Goal: Task Accomplishment & Management: Manage account settings

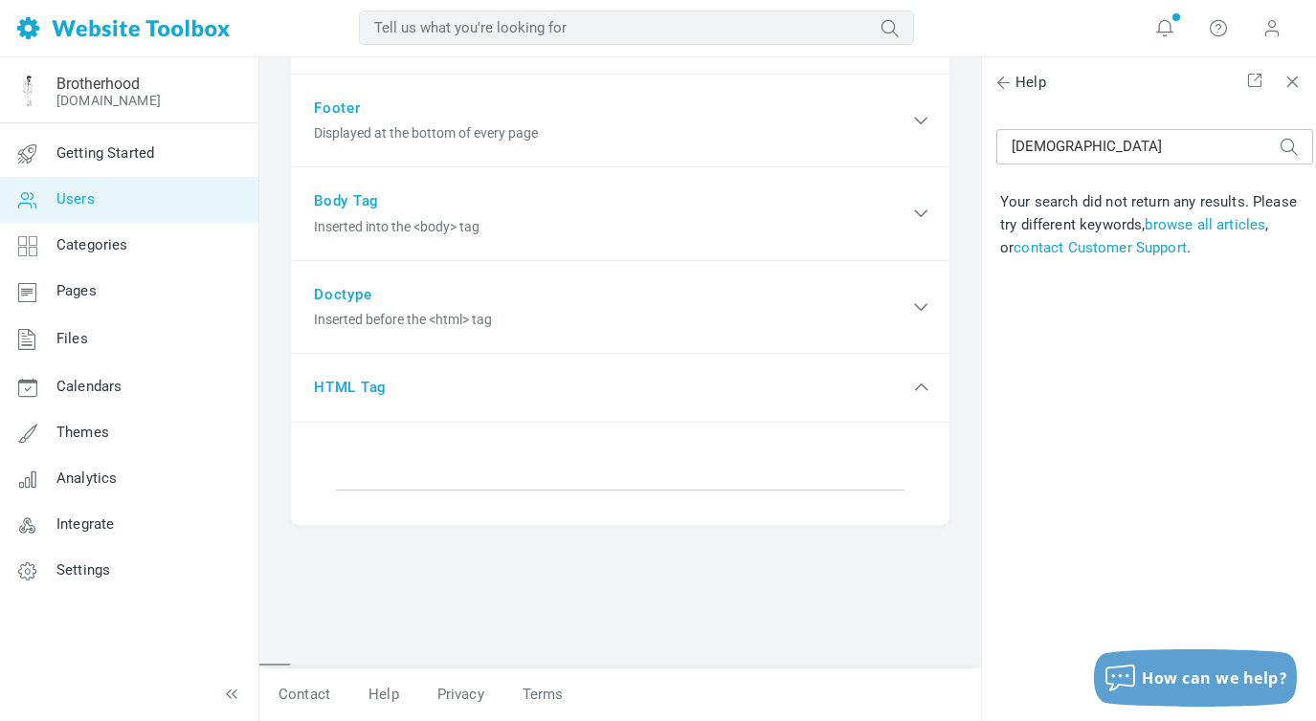
scroll to position [478, 0]
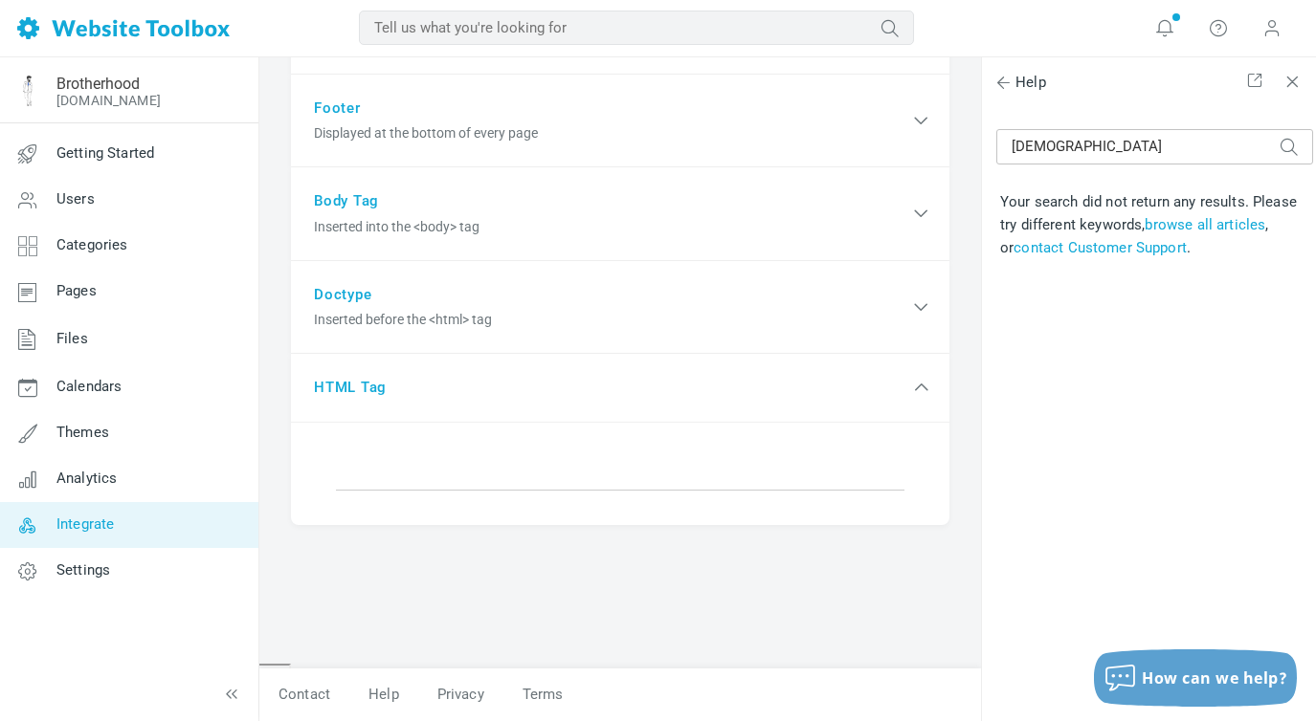
click at [76, 521] on span "Integrate" at bounding box center [84, 524] width 57 height 17
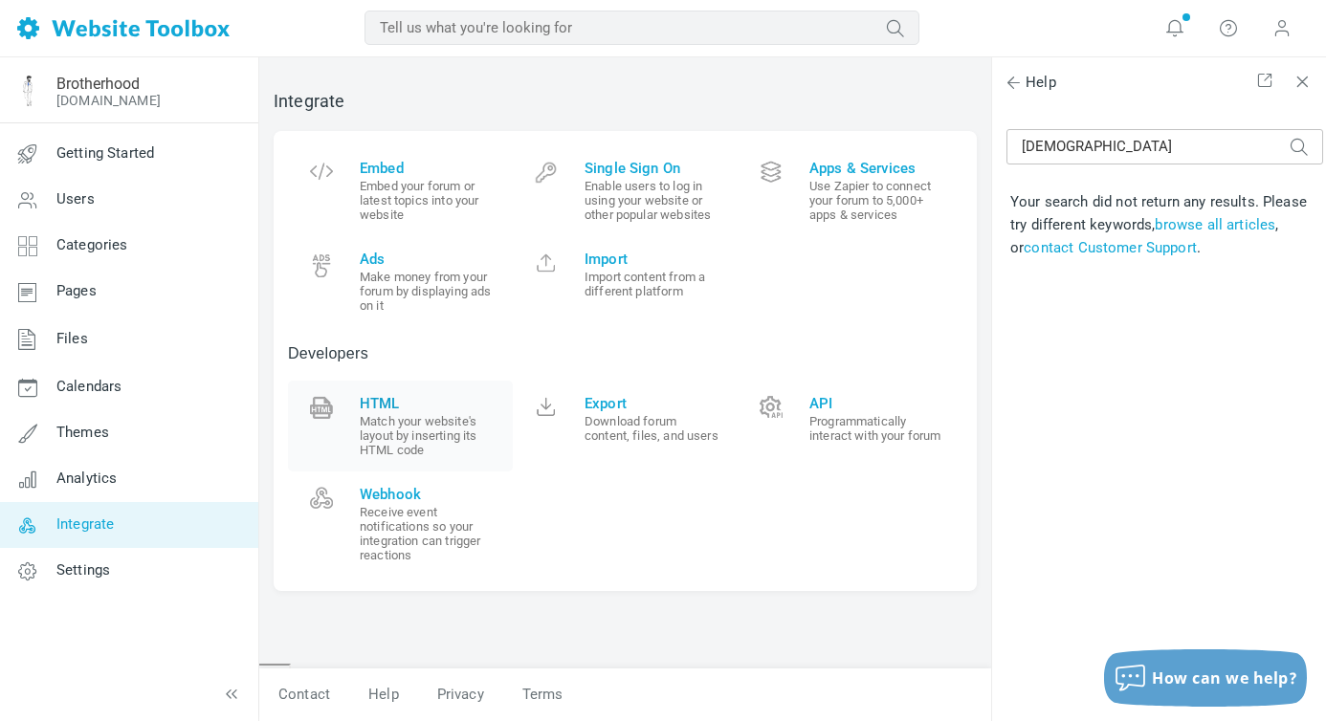
click at [423, 401] on span "HTML" at bounding box center [429, 403] width 139 height 17
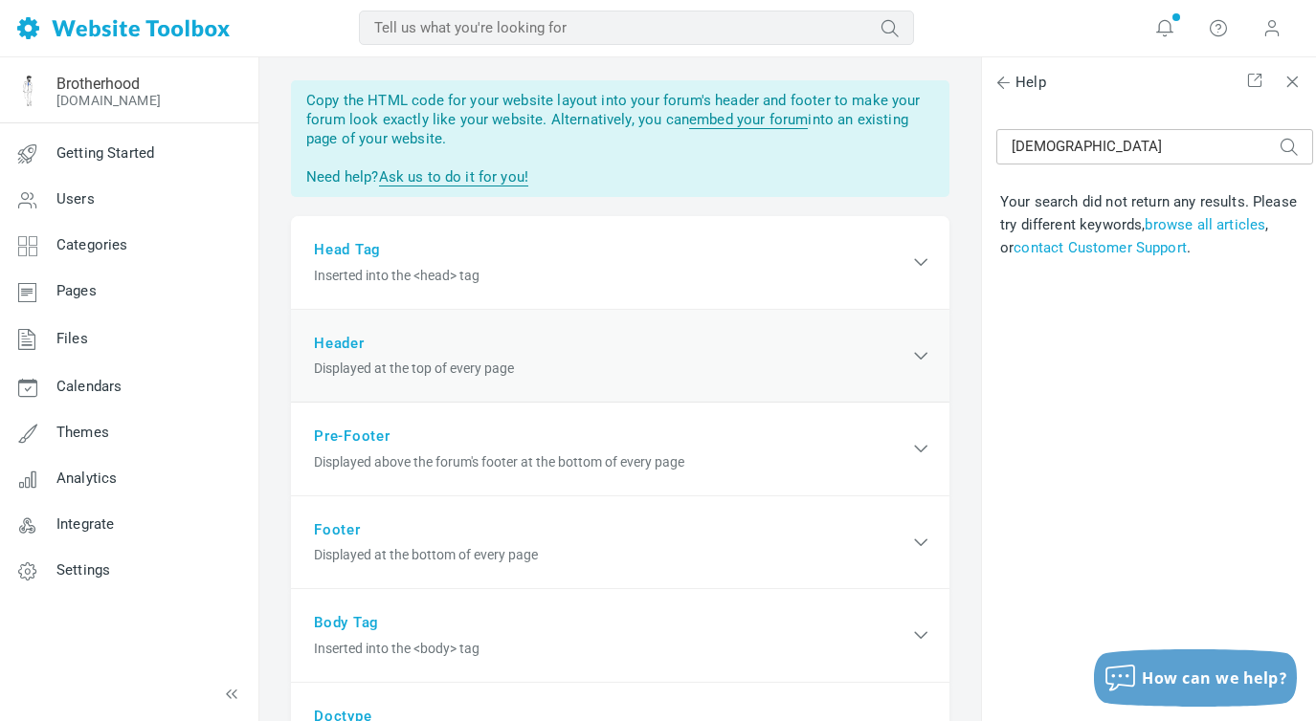
scroll to position [46, 0]
click at [435, 365] on span "Displayed at the top of every page" at bounding box center [611, 371] width 595 height 20
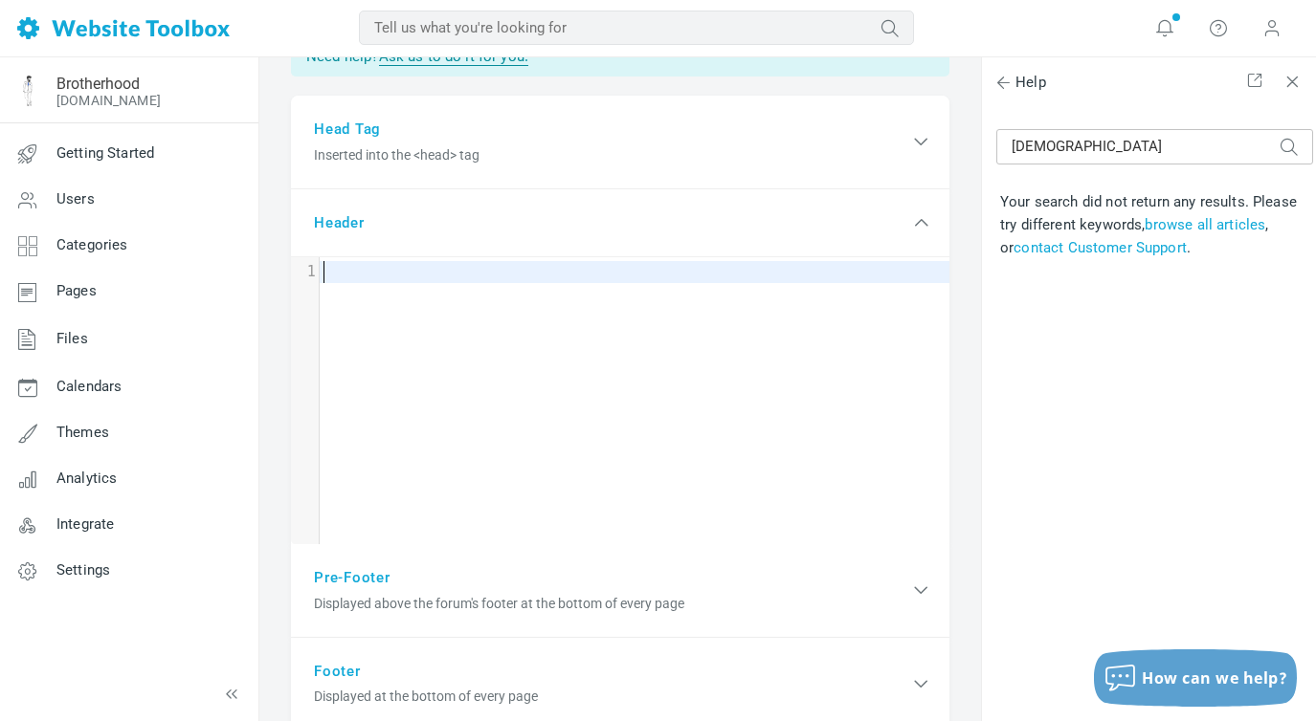
scroll to position [166, 0]
click at [357, 124] on div "Head Tag Inserted into the <head> tag" at bounding box center [620, 145] width 658 height 94
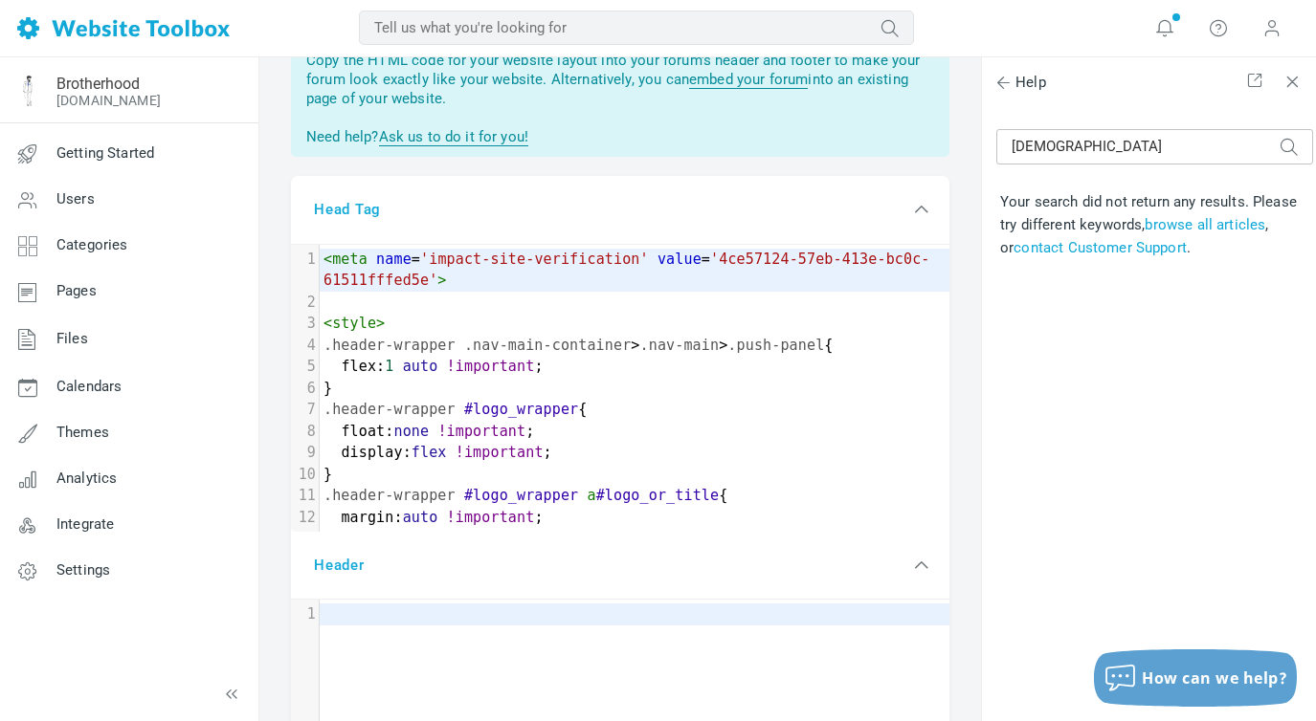
scroll to position [0, 0]
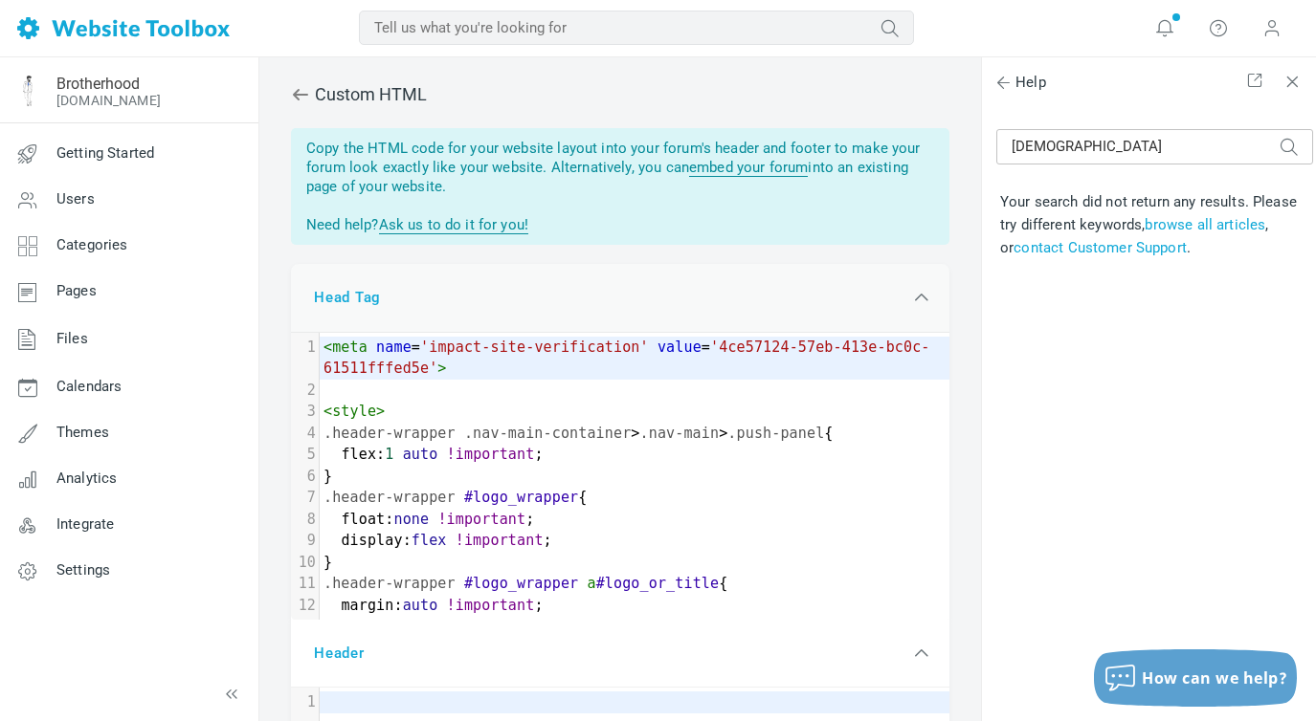
click at [362, 299] on div "Head Tag Inserted into the <head> tag" at bounding box center [620, 298] width 658 height 69
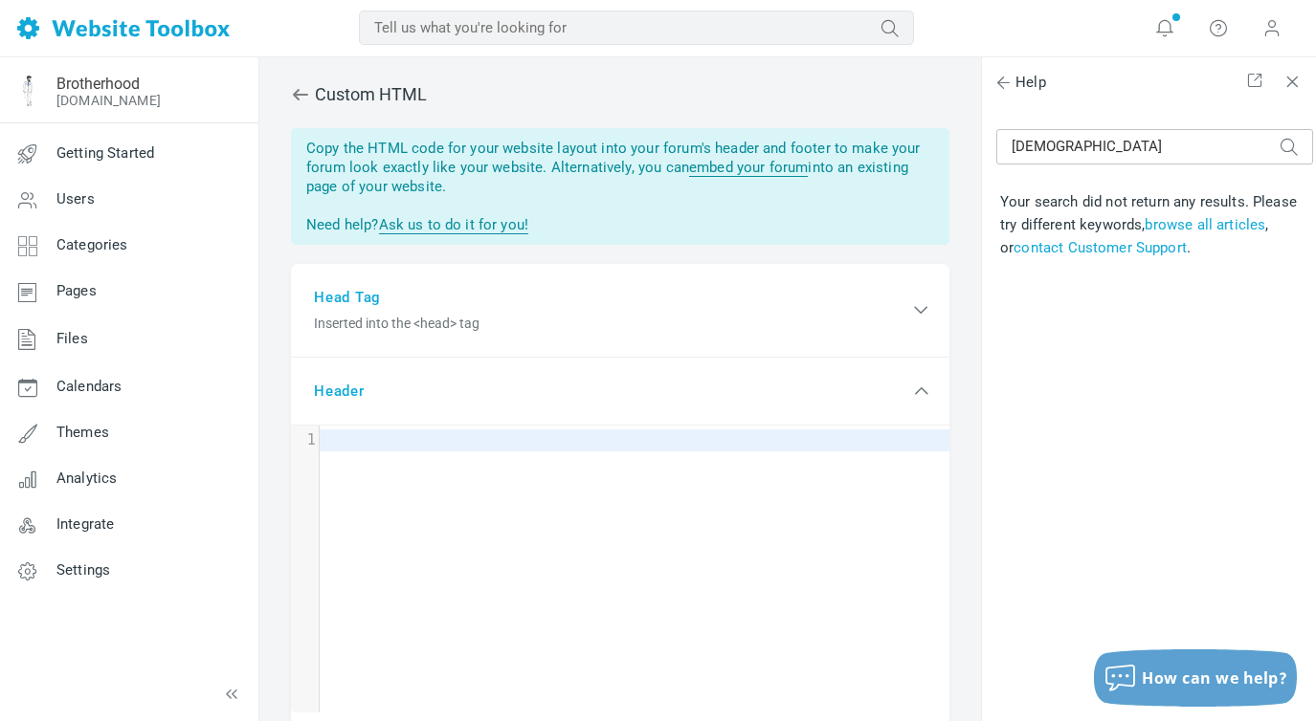
type textarea "​"
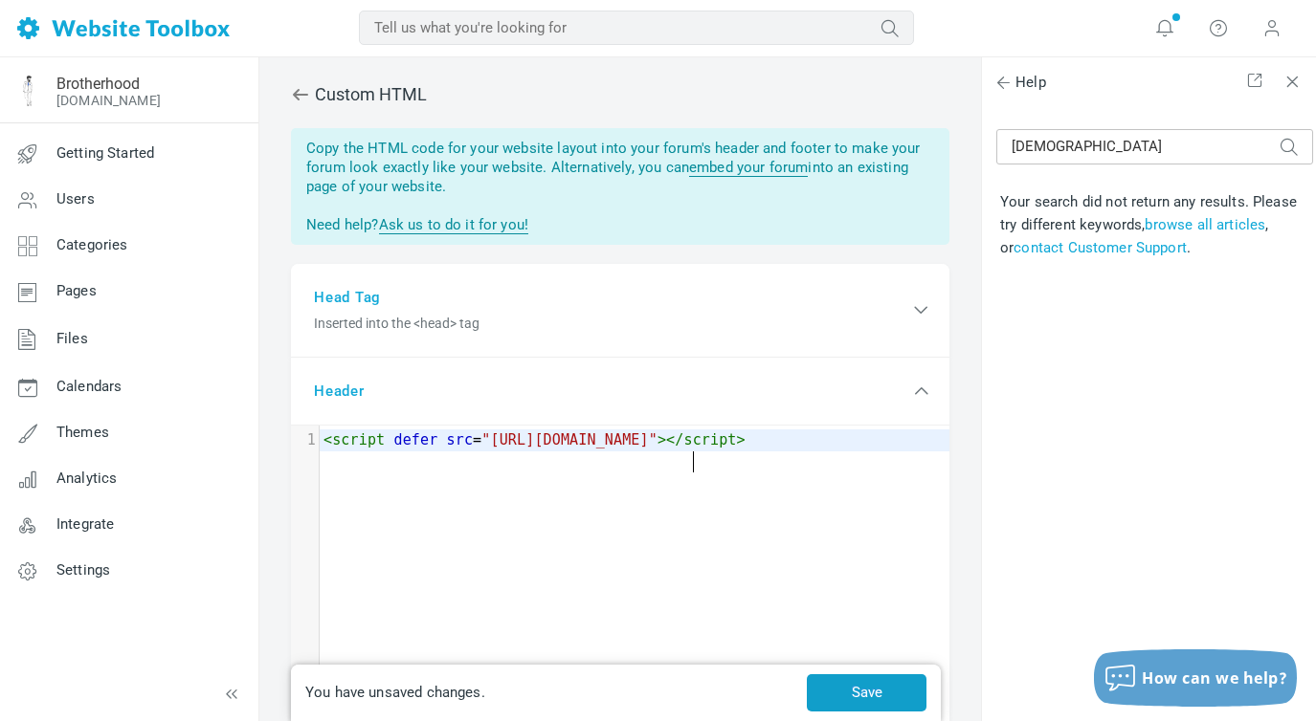
click at [871, 694] on button "Save" at bounding box center [867, 692] width 120 height 37
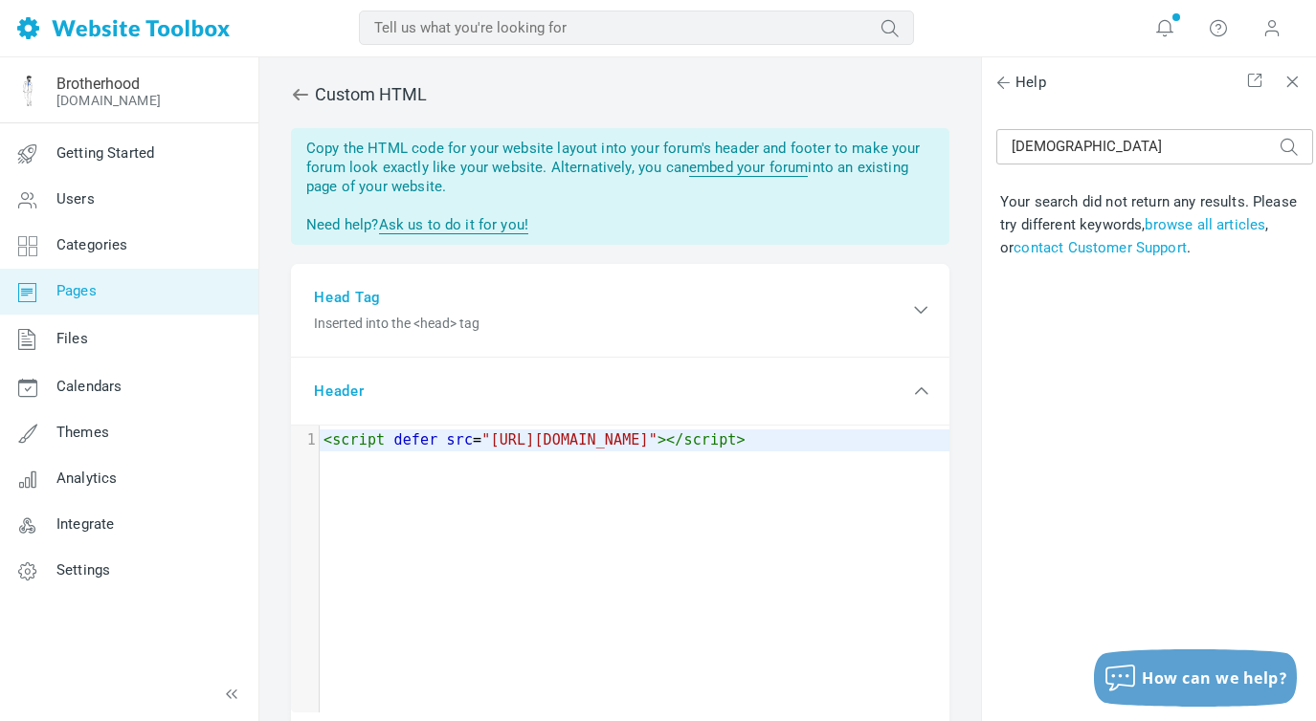
click at [78, 298] on span "Pages" at bounding box center [76, 290] width 40 height 17
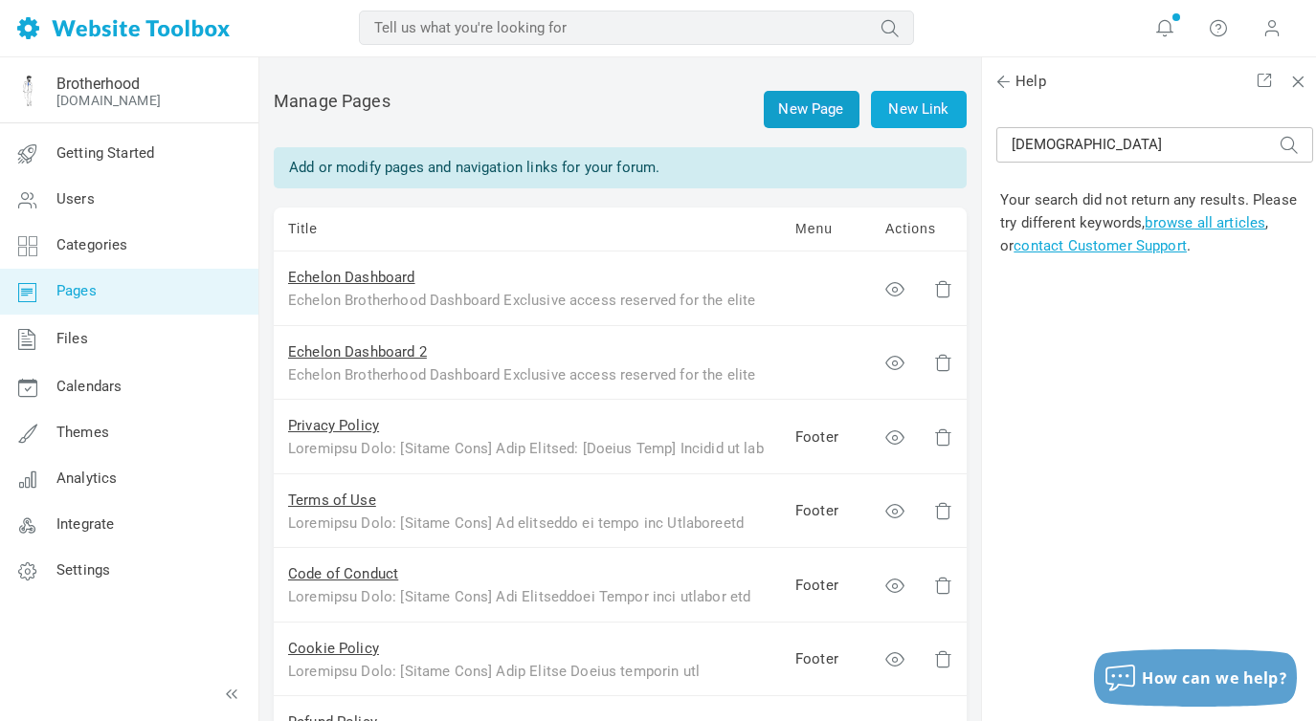
click at [809, 104] on link "New Page" at bounding box center [811, 109] width 96 height 37
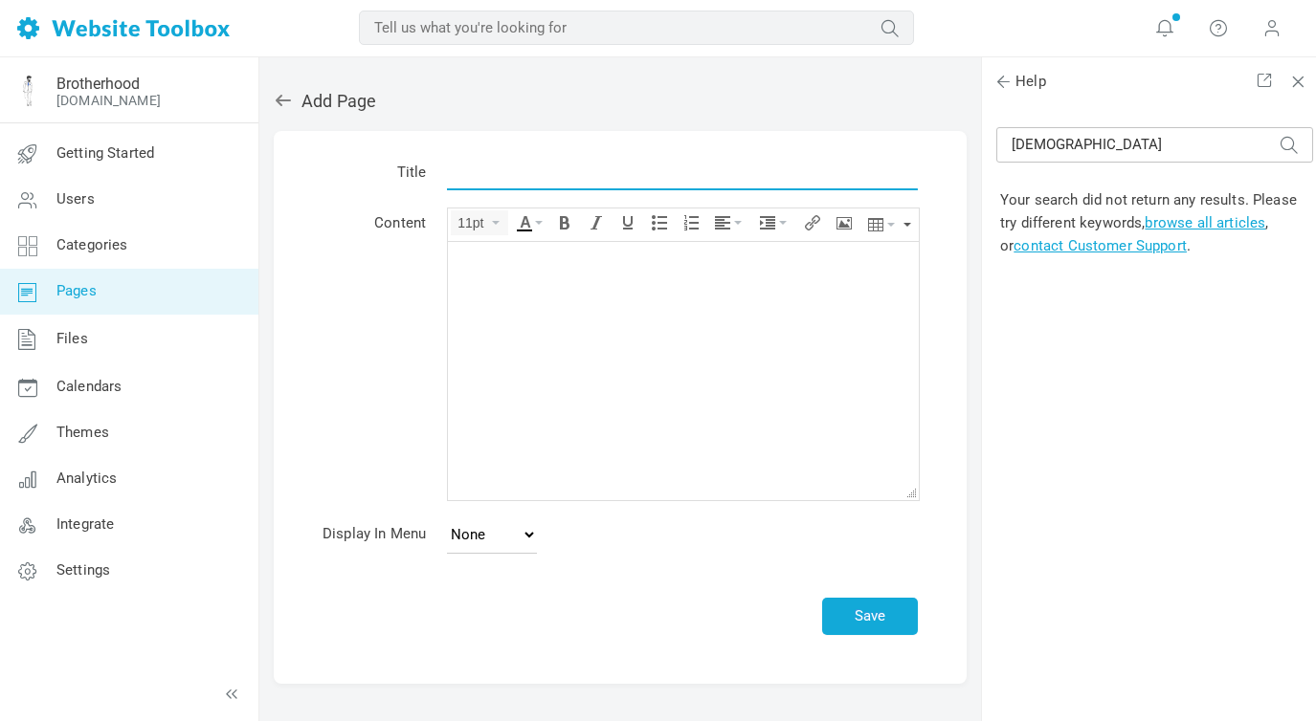
click at [537, 178] on input "text" at bounding box center [682, 172] width 471 height 36
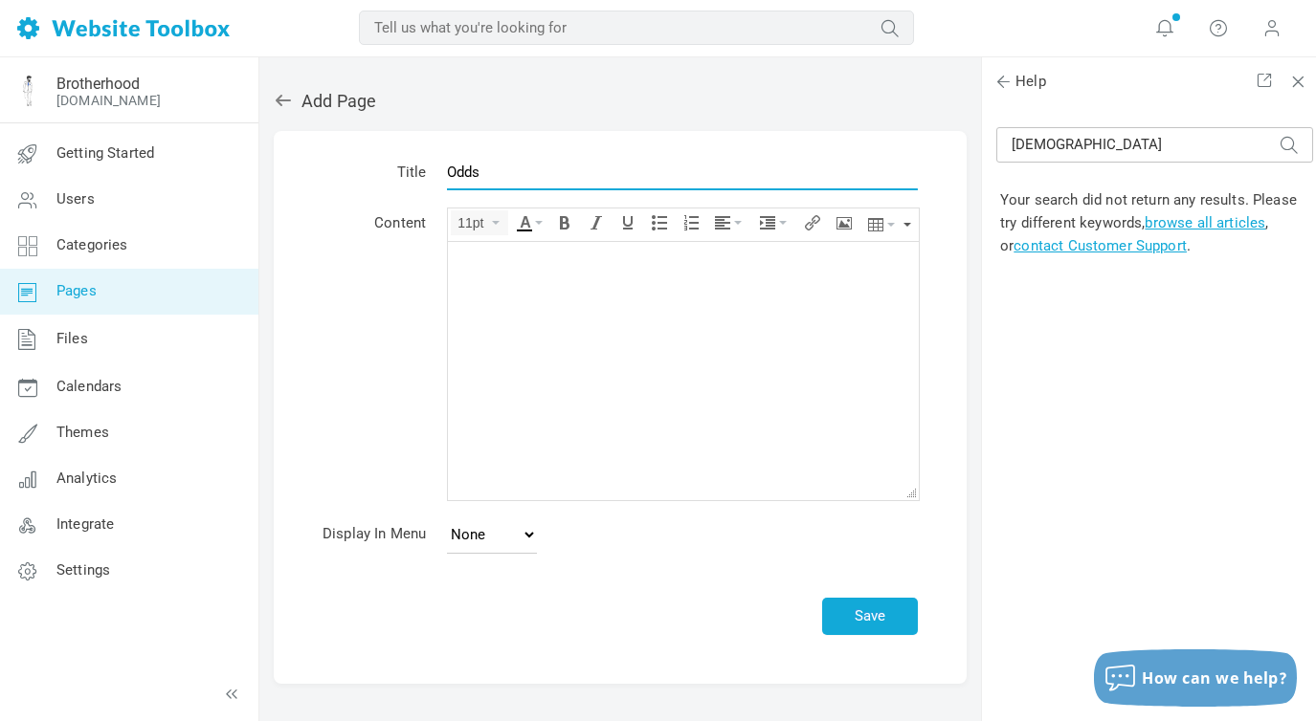
type input "Odds"
click at [506, 257] on div at bounding box center [683, 260] width 452 height 19
click at [909, 220] on button "button" at bounding box center [907, 225] width 8 height 33
click at [535, 291] on body at bounding box center [683, 370] width 471 height 258
click at [498, 389] on body "<span ></span>" at bounding box center [683, 370] width 471 height 258
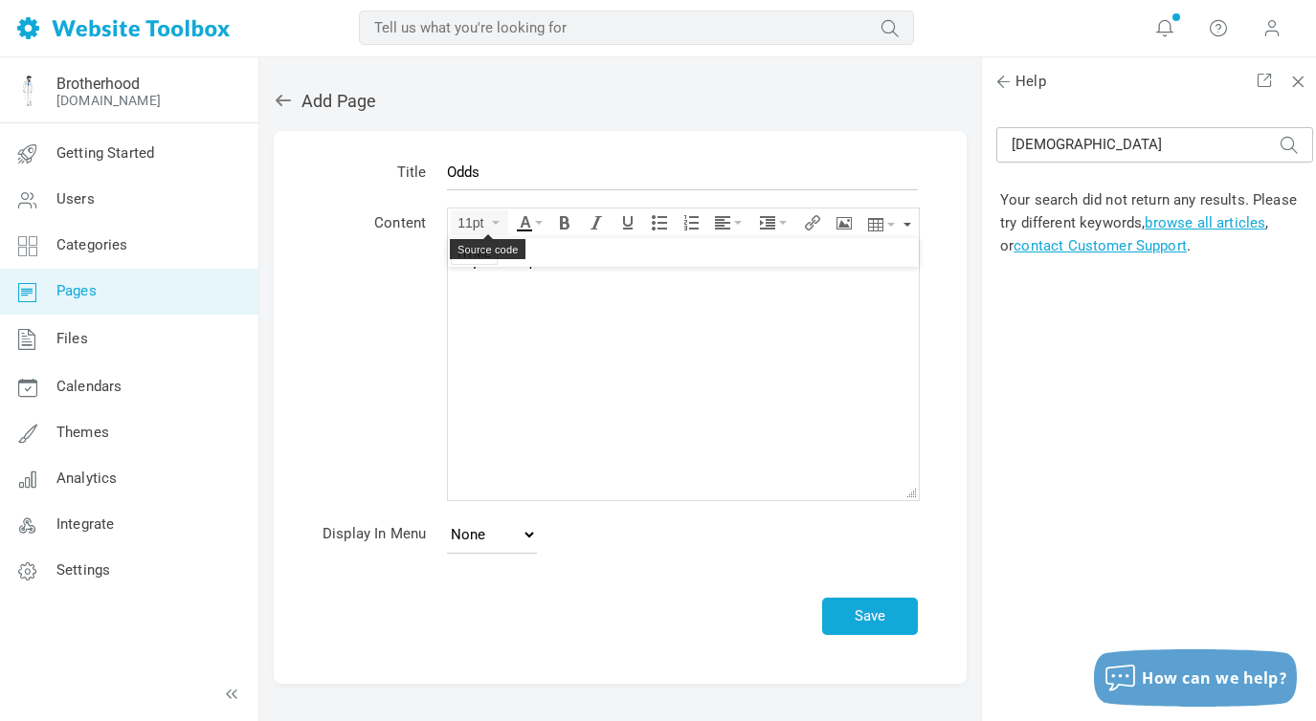
click at [487, 253] on icon "Source code" at bounding box center [473, 252] width 33 height 15
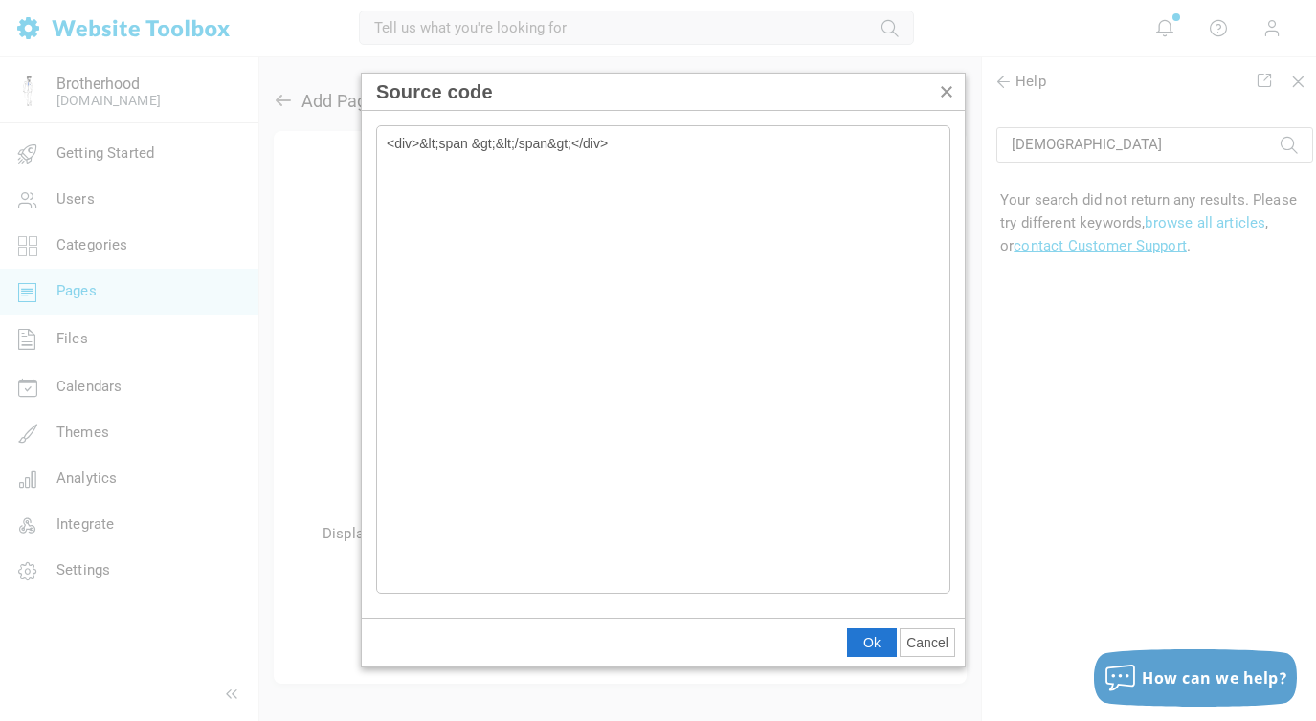
type textarea "<div>&lt;span &gt;&lt;/span&gt;</div><span class="metabet-odds metabet-market-s…"
click at [861, 641] on button "Ok" at bounding box center [872, 643] width 48 height 27
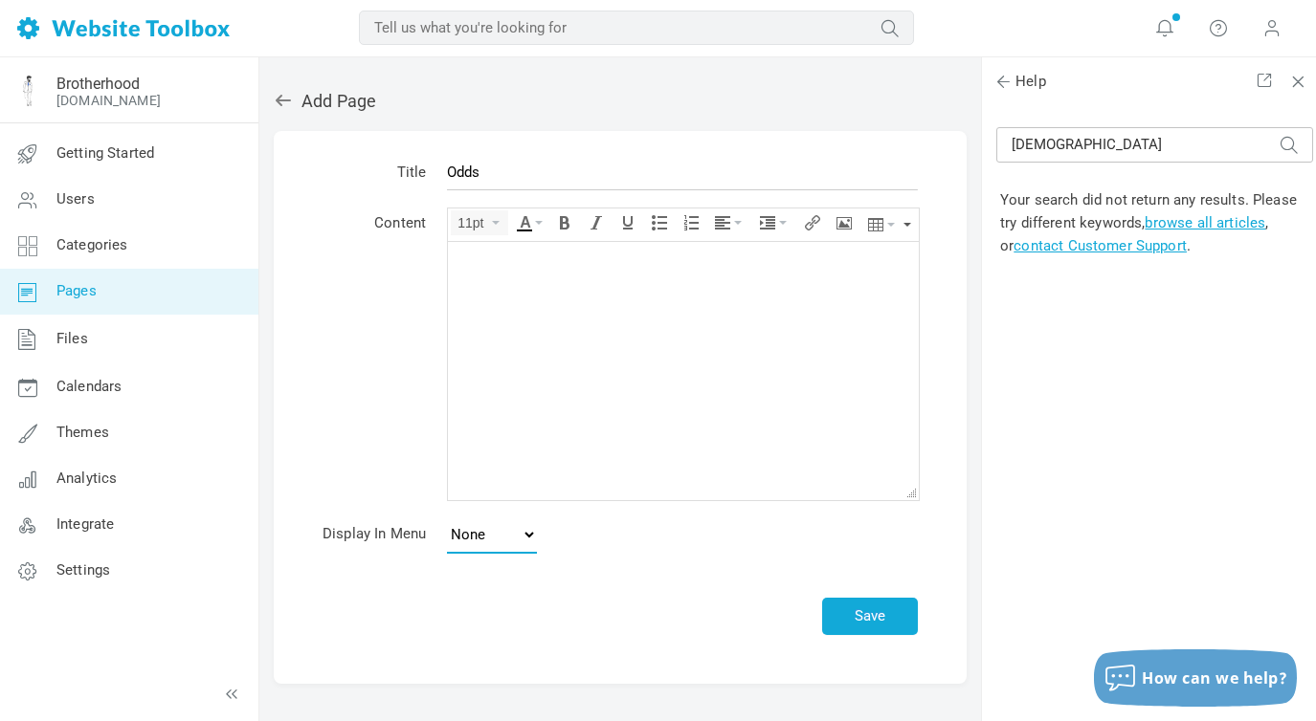
click at [527, 531] on select "None Main Menu Footer" at bounding box center [492, 535] width 90 height 38
select select "main"
click at [447, 516] on select "None Main Menu Footer" at bounding box center [492, 535] width 90 height 38
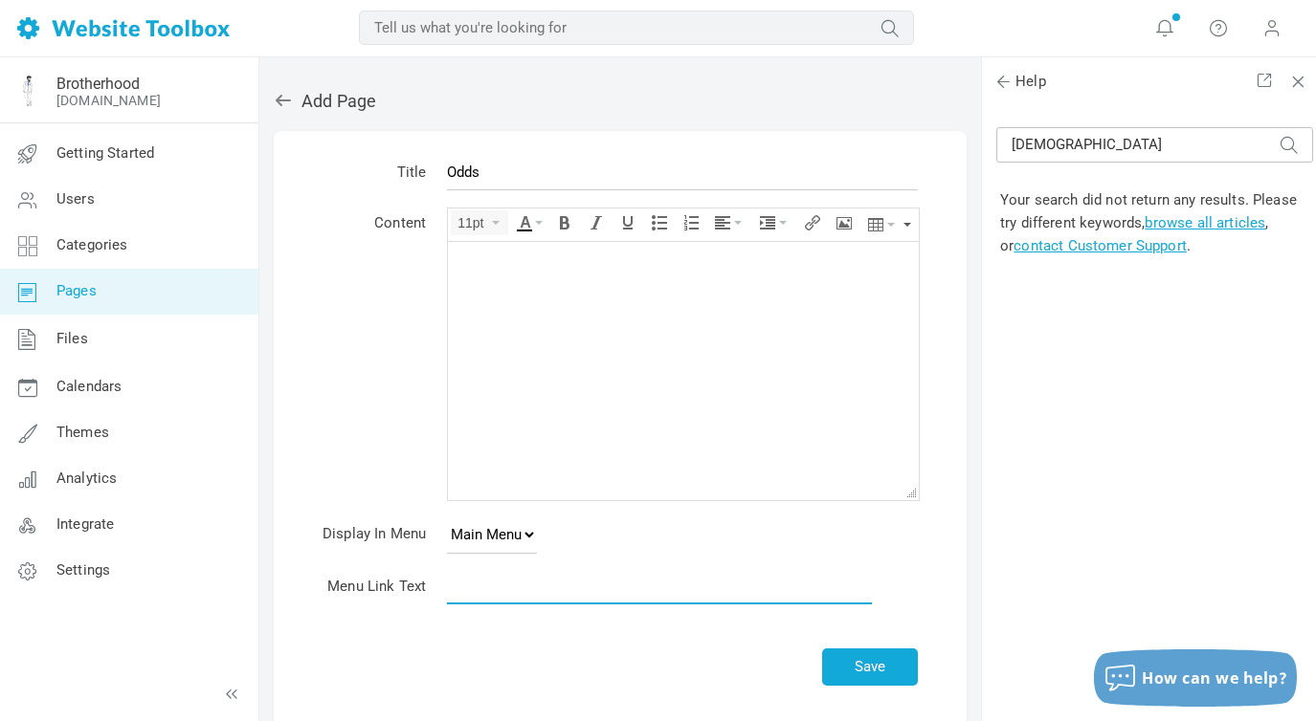
click at [523, 584] on input "text" at bounding box center [659, 586] width 425 height 36
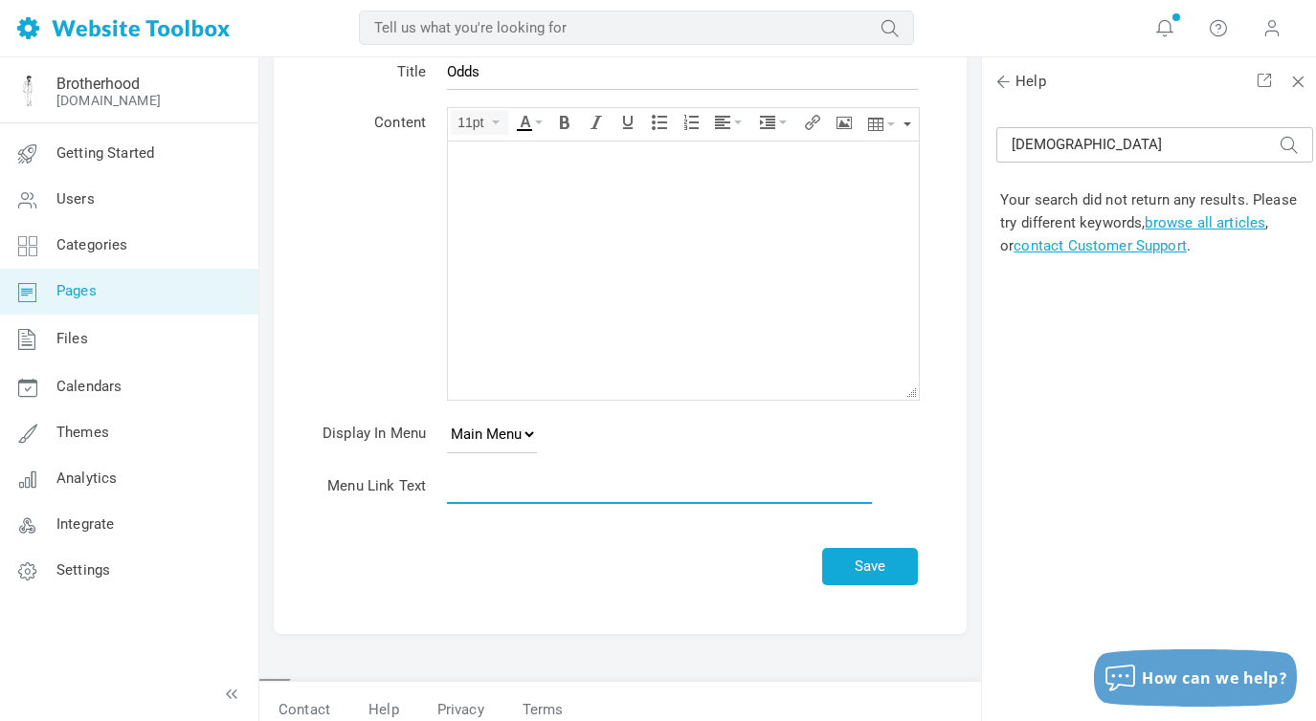
scroll to position [114, 0]
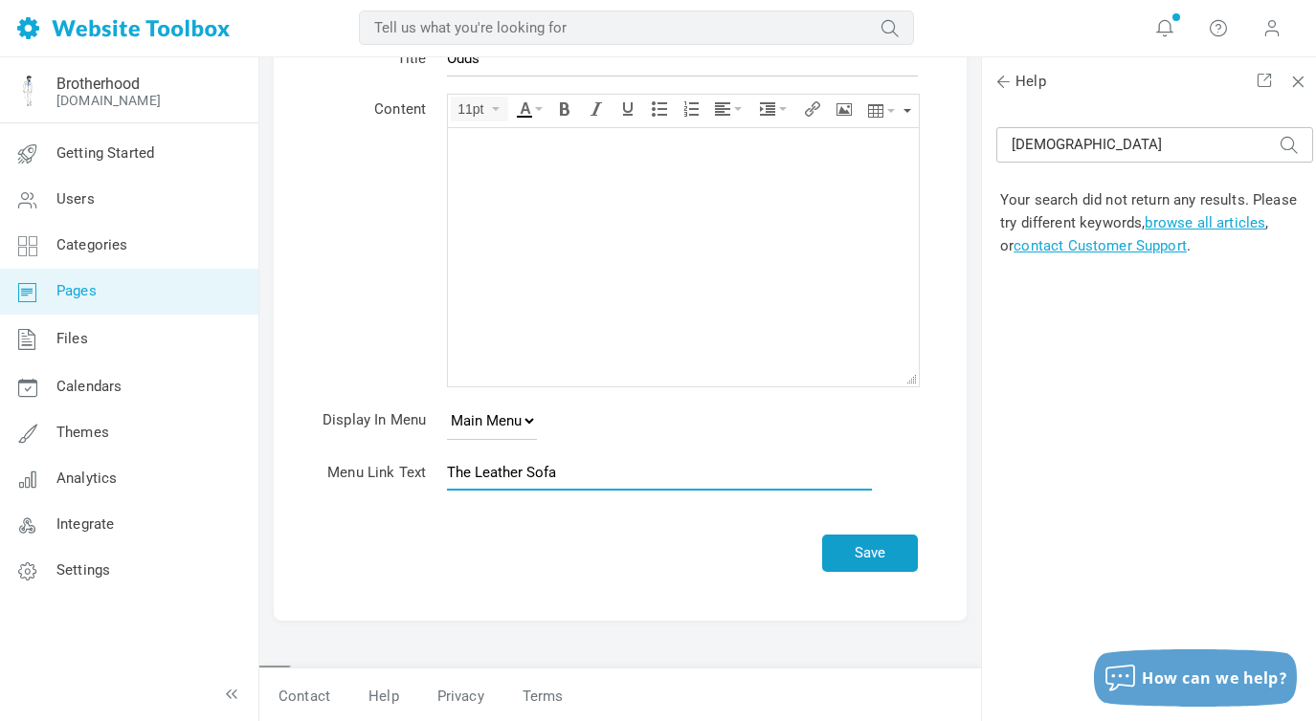
type input "The Leather Sofa"
click at [865, 550] on button "Save" at bounding box center [870, 553] width 96 height 37
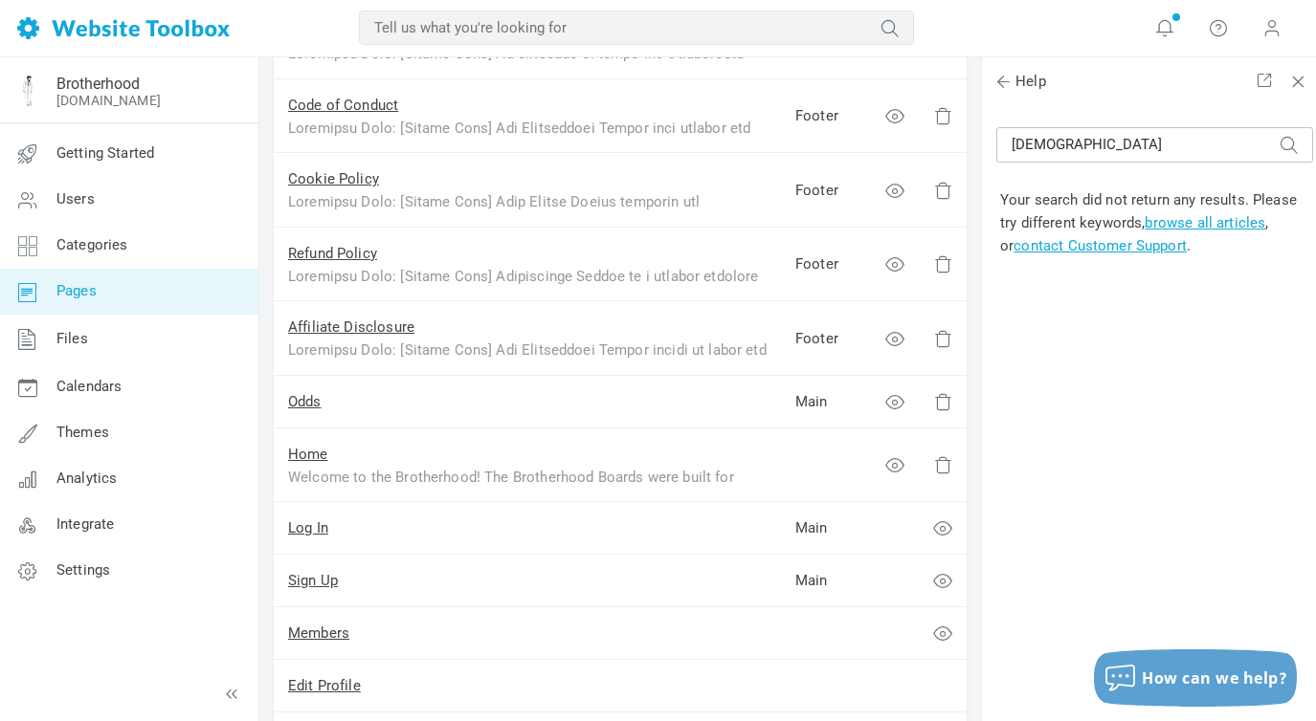
scroll to position [535, 0]
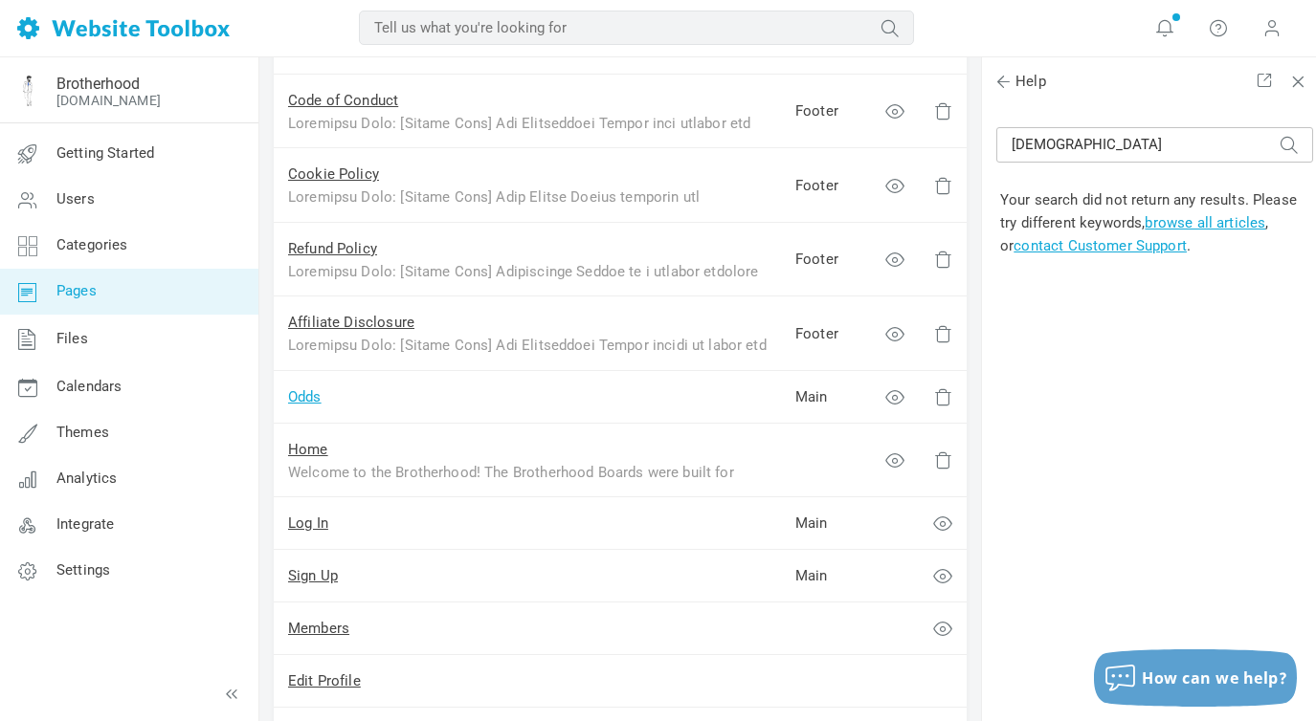
click at [299, 395] on link "Odds" at bounding box center [304, 396] width 33 height 17
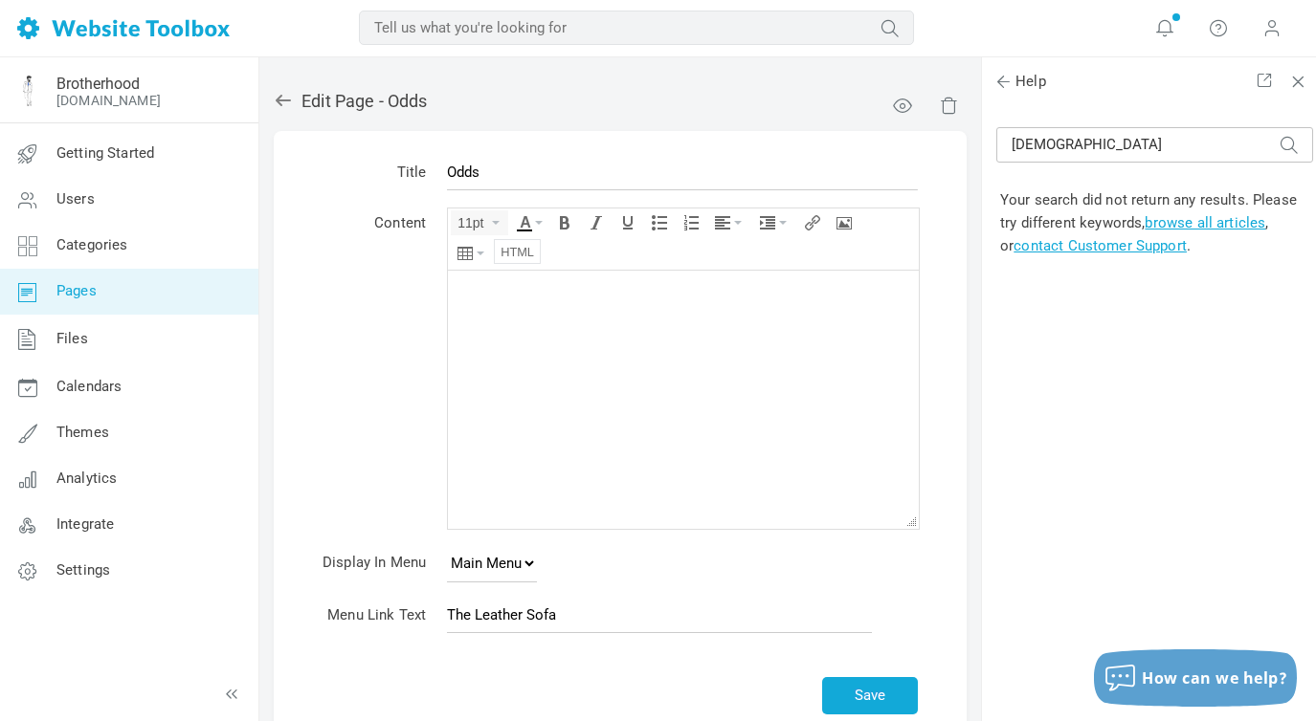
click at [514, 254] on icon "Source code" at bounding box center [516, 251] width 33 height 15
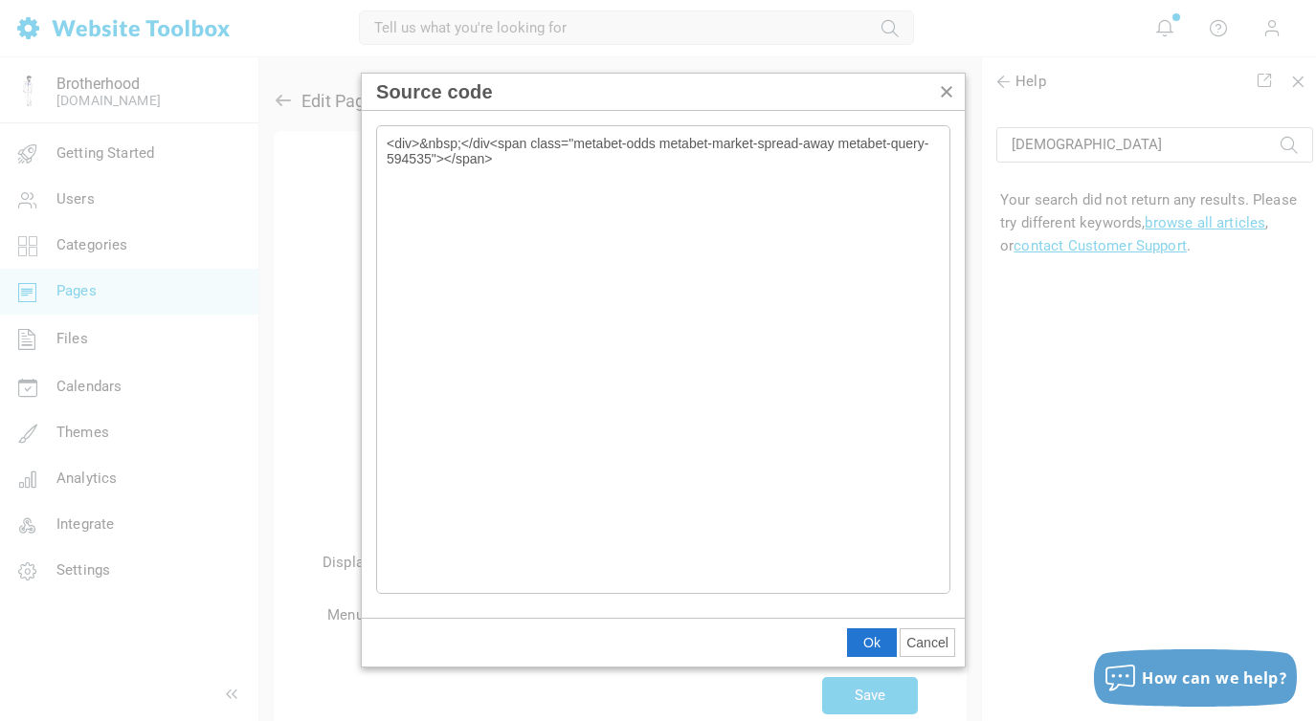
click at [493, 143] on textarea "<div>&nbsp;</div<span class="metabet-odds metabet-market-spread-away metabet-qu…" at bounding box center [663, 359] width 574 height 469
type textarea "<div>&nbsp;</div><span class="metabet-odds metabet-market-spread-away metabet-q…"
click at [875, 641] on span "Ok" at bounding box center [871, 642] width 17 height 15
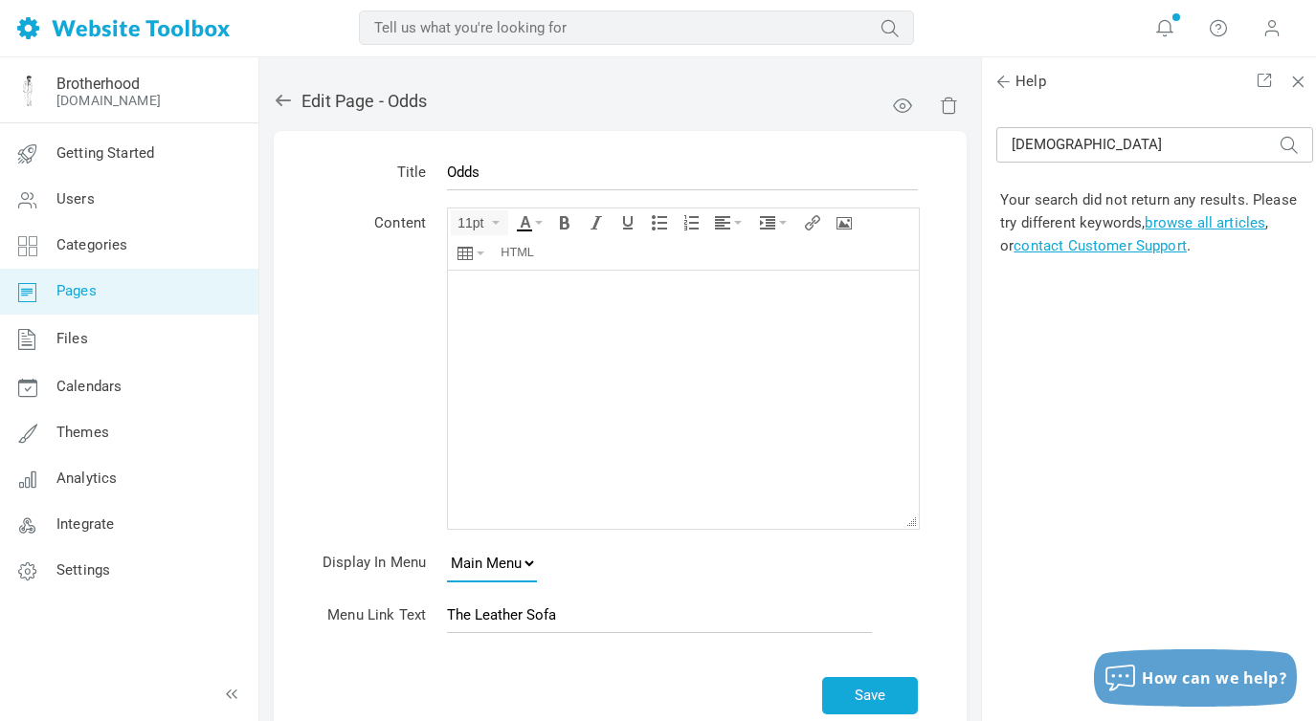
click at [532, 560] on select "None Main Menu Footer" at bounding box center [492, 563] width 90 height 38
click at [872, 696] on button "Save" at bounding box center [870, 695] width 96 height 37
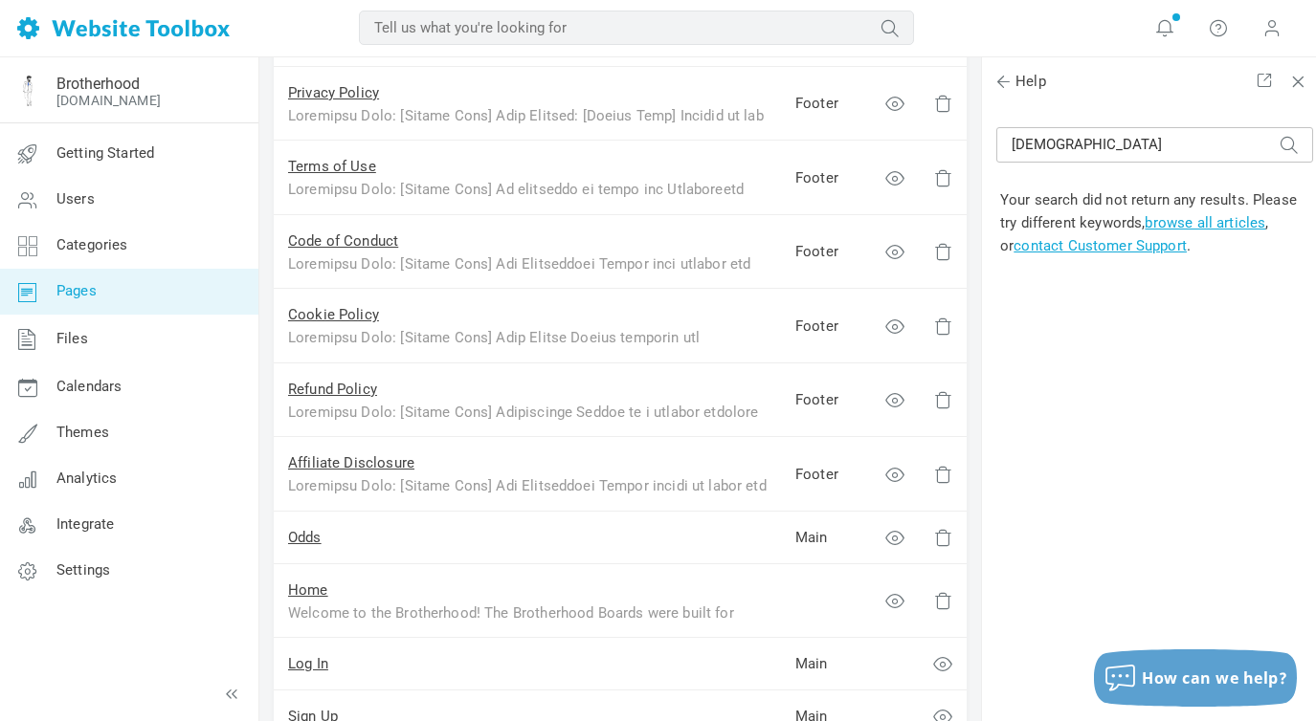
scroll to position [399, 0]
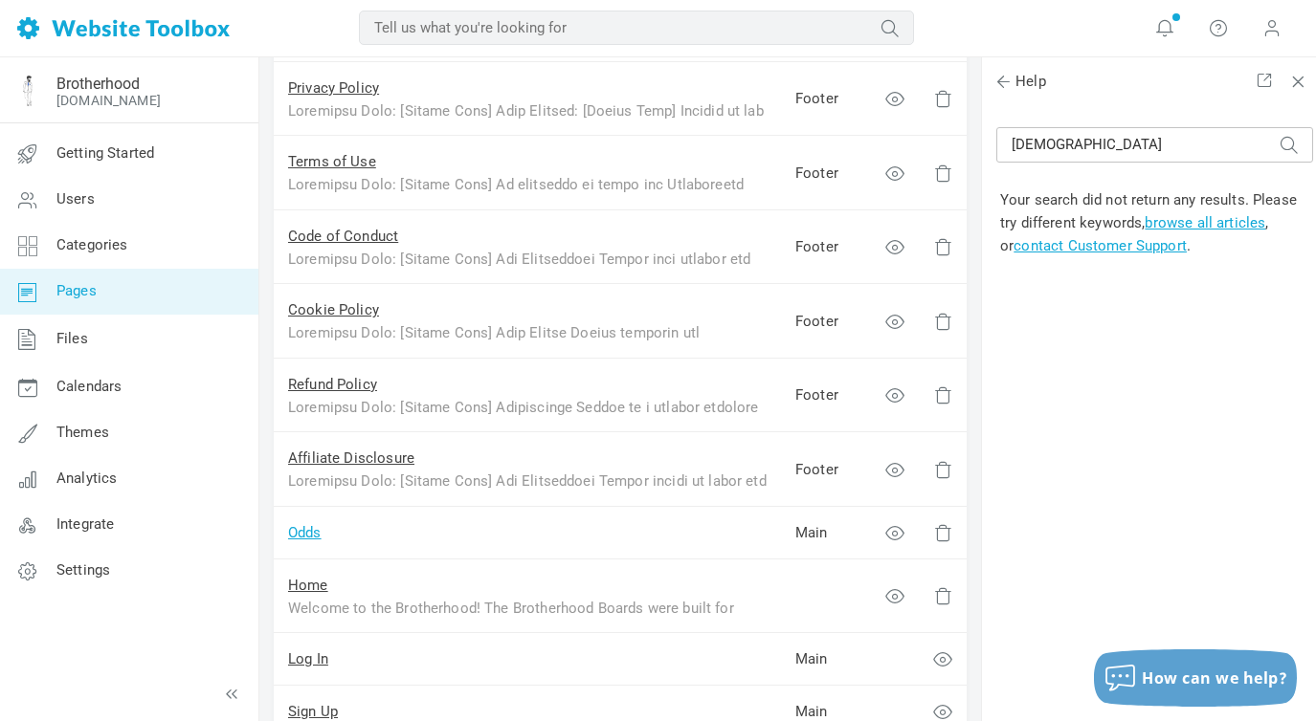
click at [309, 527] on link "Odds" at bounding box center [304, 532] width 33 height 17
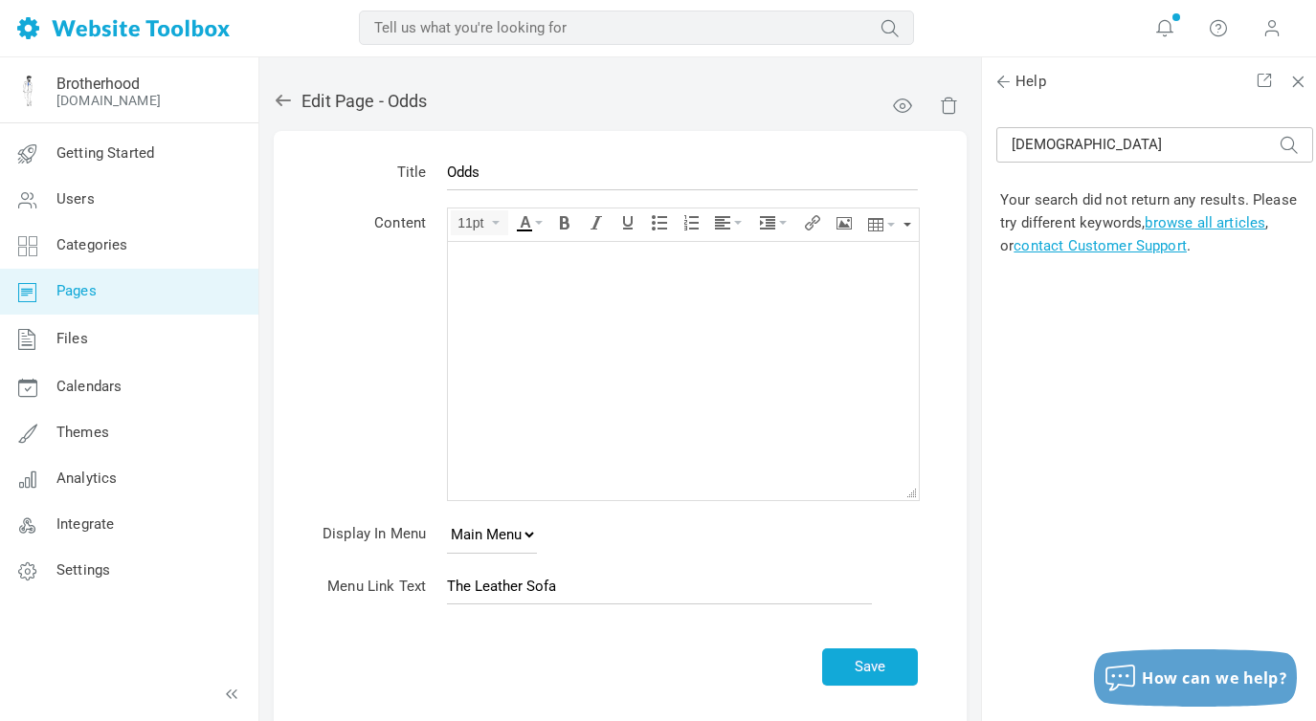
click at [906, 219] on button "button" at bounding box center [907, 225] width 8 height 33
click at [475, 253] on icon "Source code" at bounding box center [473, 252] width 33 height 15
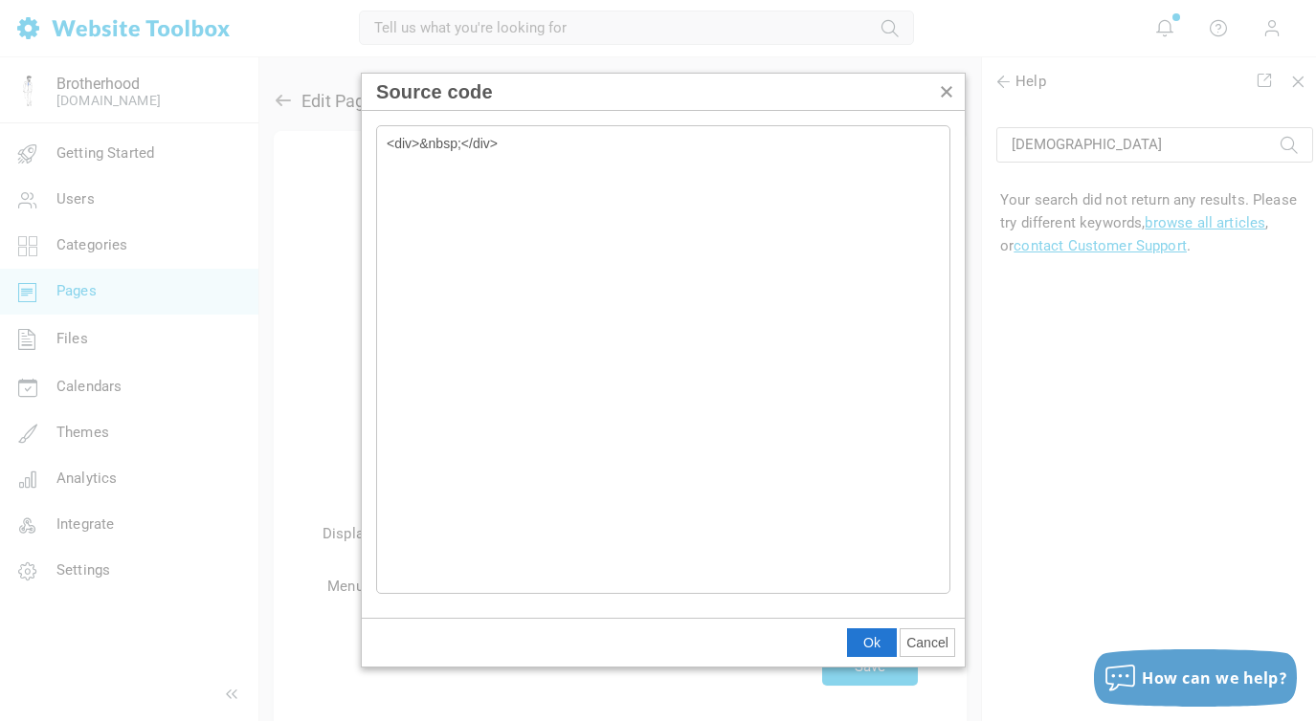
drag, startPoint x: 506, startPoint y: 148, endPoint x: 366, endPoint y: 146, distance: 139.7
click at [366, 146] on div "<div>&nbsp;</div>" at bounding box center [663, 364] width 603 height 507
type textarea "<span class="metabet-odds metabet-market-spread-away metabet-query-594535"></sp…"
click at [869, 641] on span "Ok" at bounding box center [871, 642] width 17 height 15
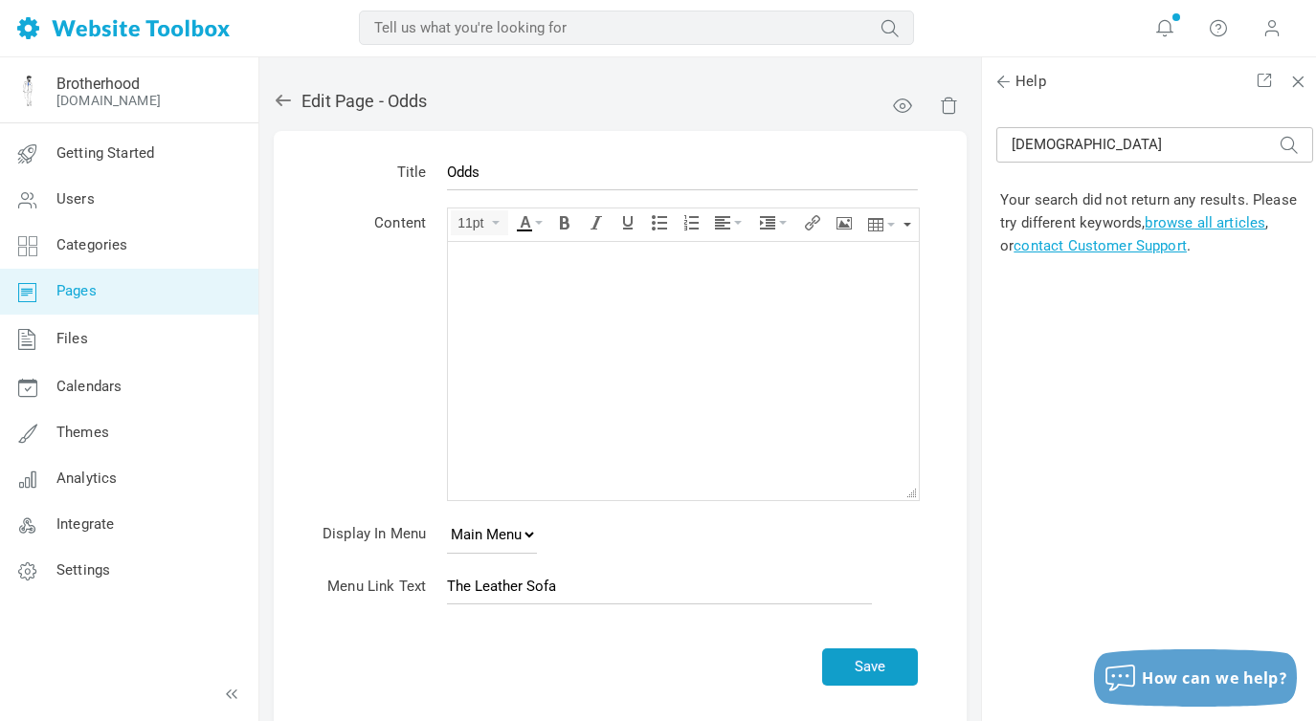
click at [870, 658] on button "Save" at bounding box center [870, 667] width 96 height 37
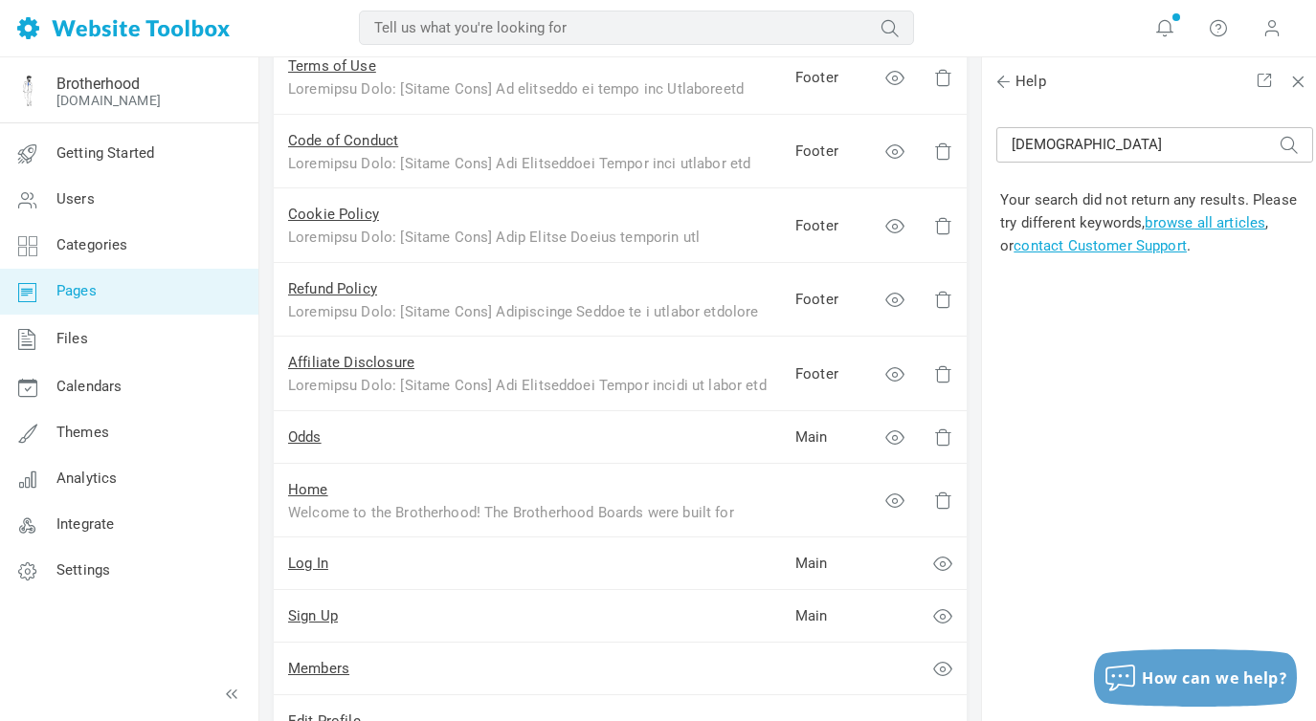
scroll to position [499, 0]
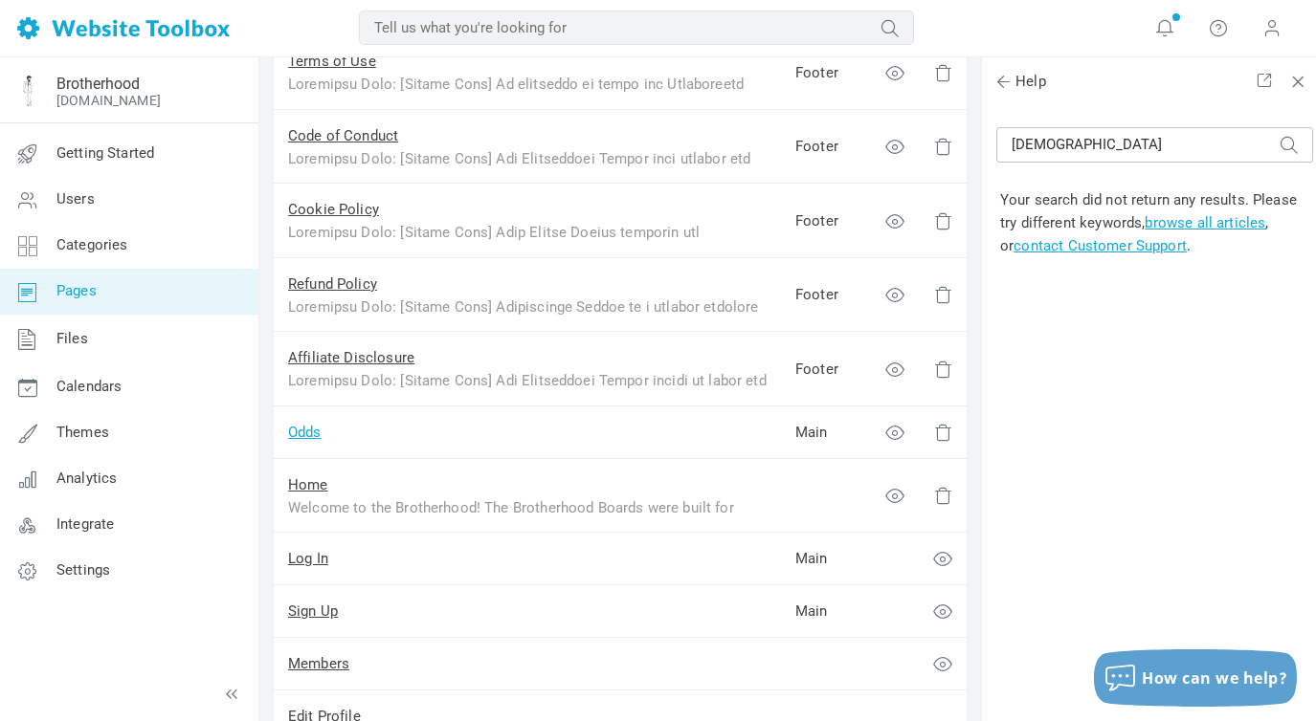
click at [307, 429] on link "Odds" at bounding box center [304, 432] width 33 height 17
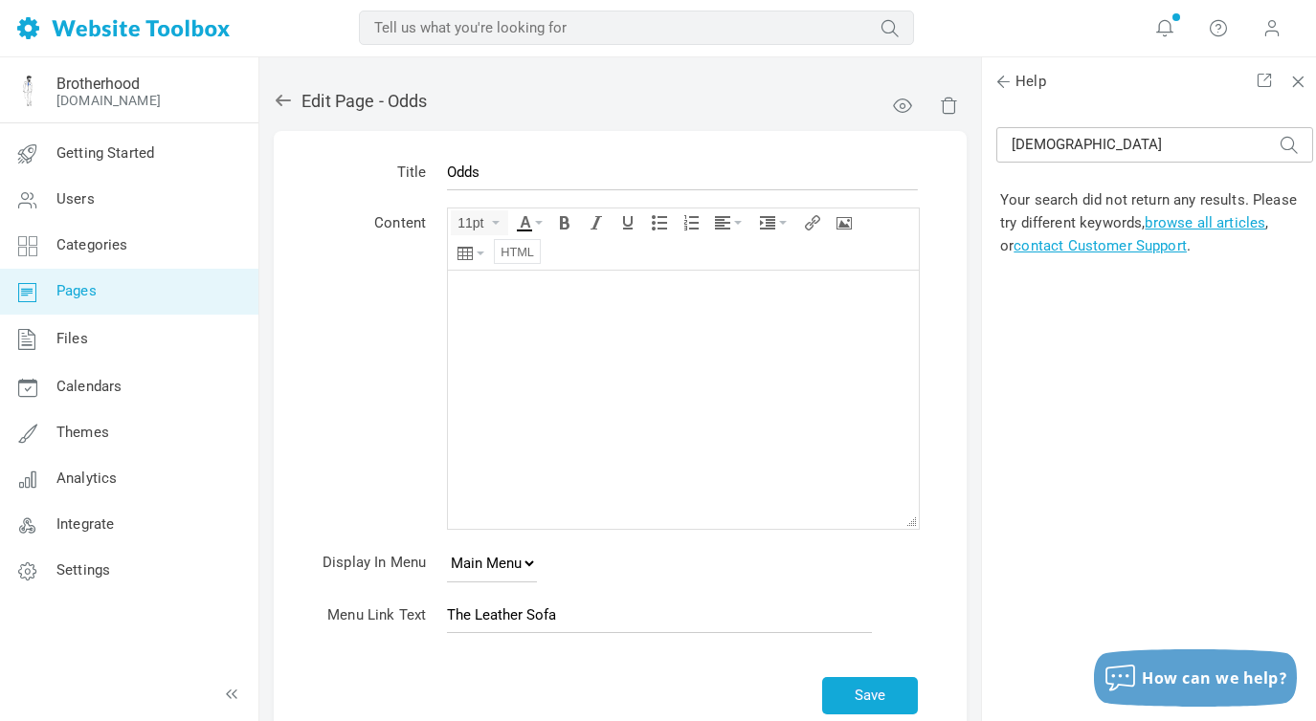
click at [518, 249] on icon "Source code" at bounding box center [516, 251] width 33 height 15
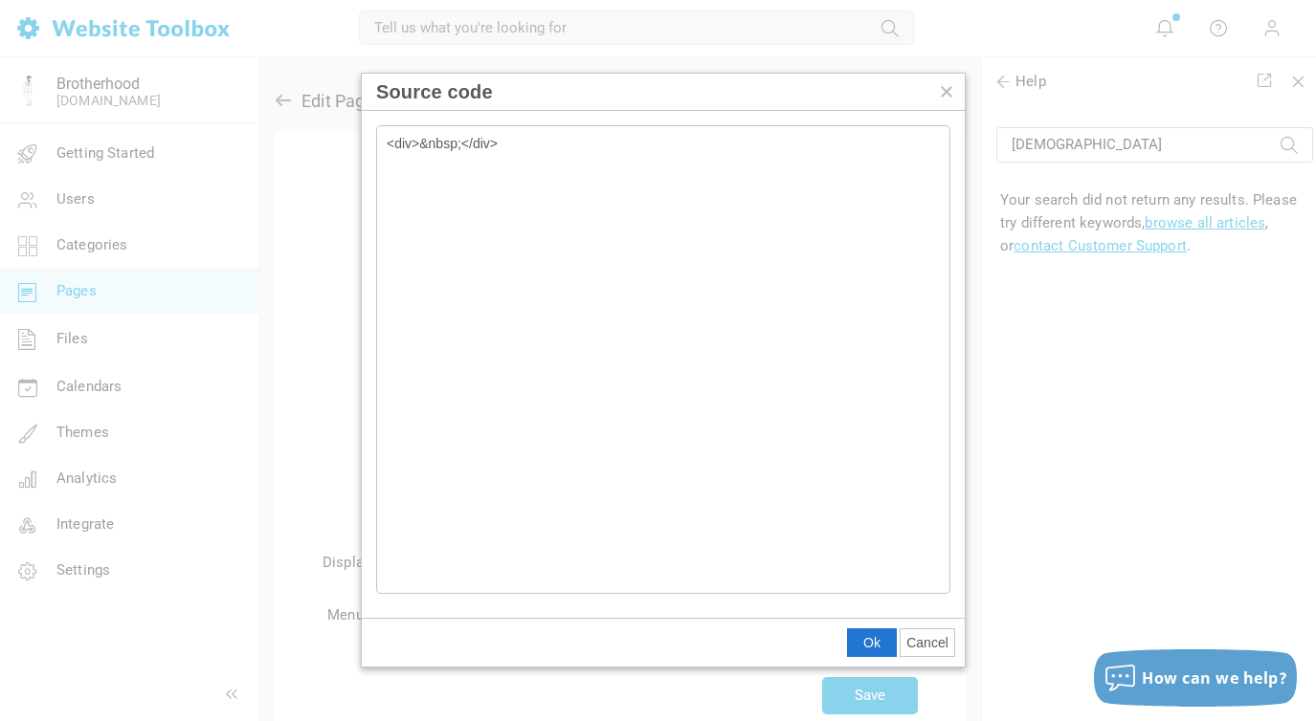
click at [949, 93] on icon "Source code" at bounding box center [946, 91] width 15 height 15
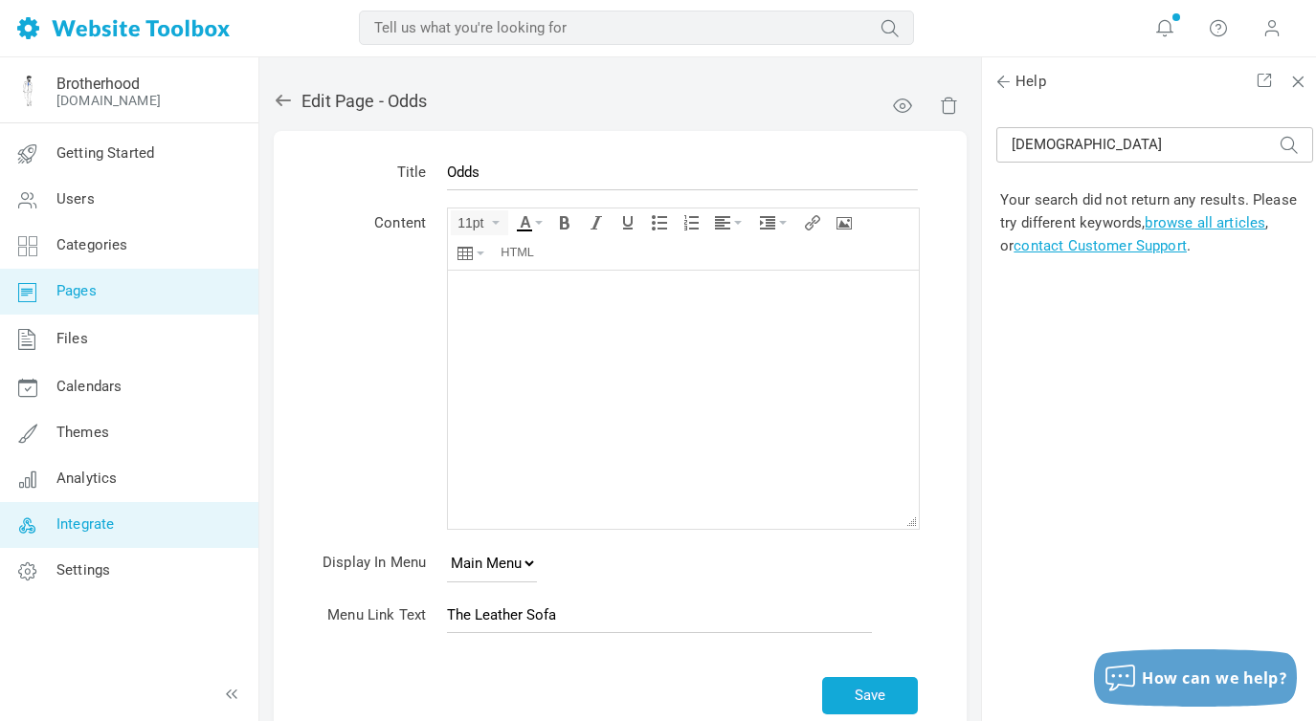
click at [83, 523] on span "Integrate" at bounding box center [84, 524] width 57 height 17
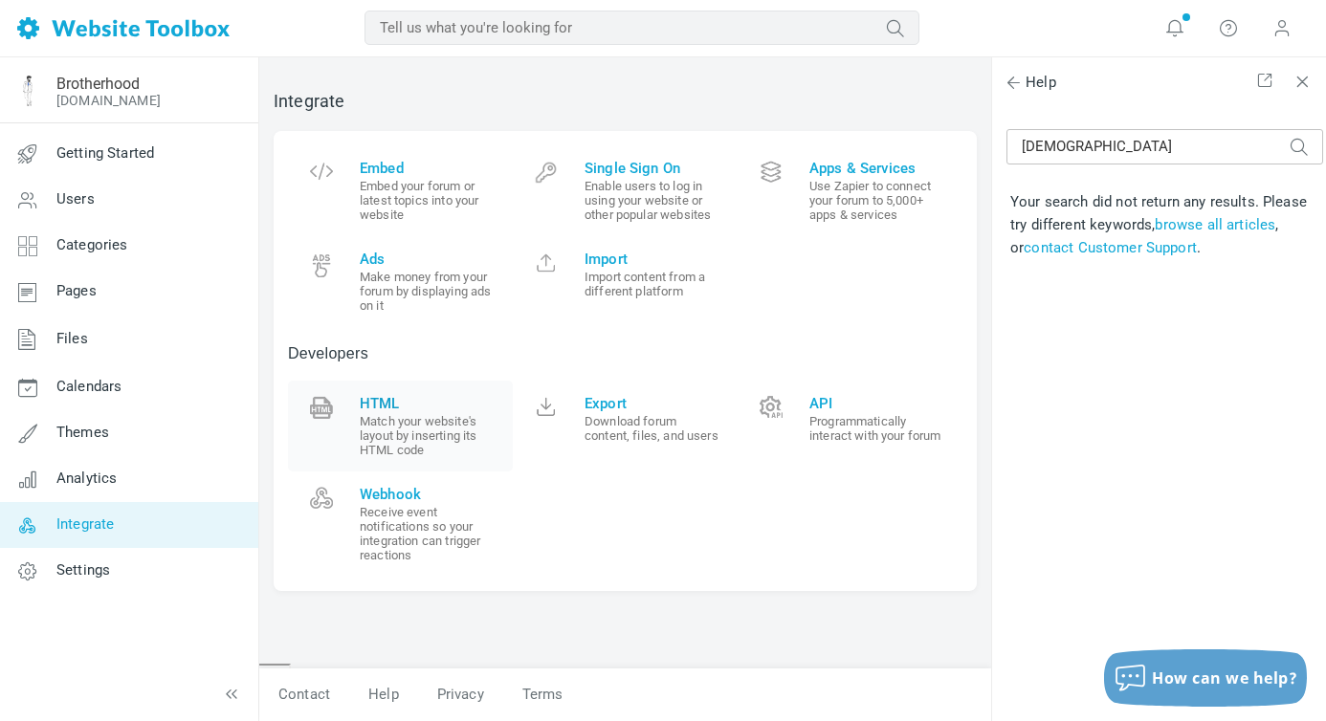
click at [377, 408] on span "HTML" at bounding box center [429, 403] width 139 height 17
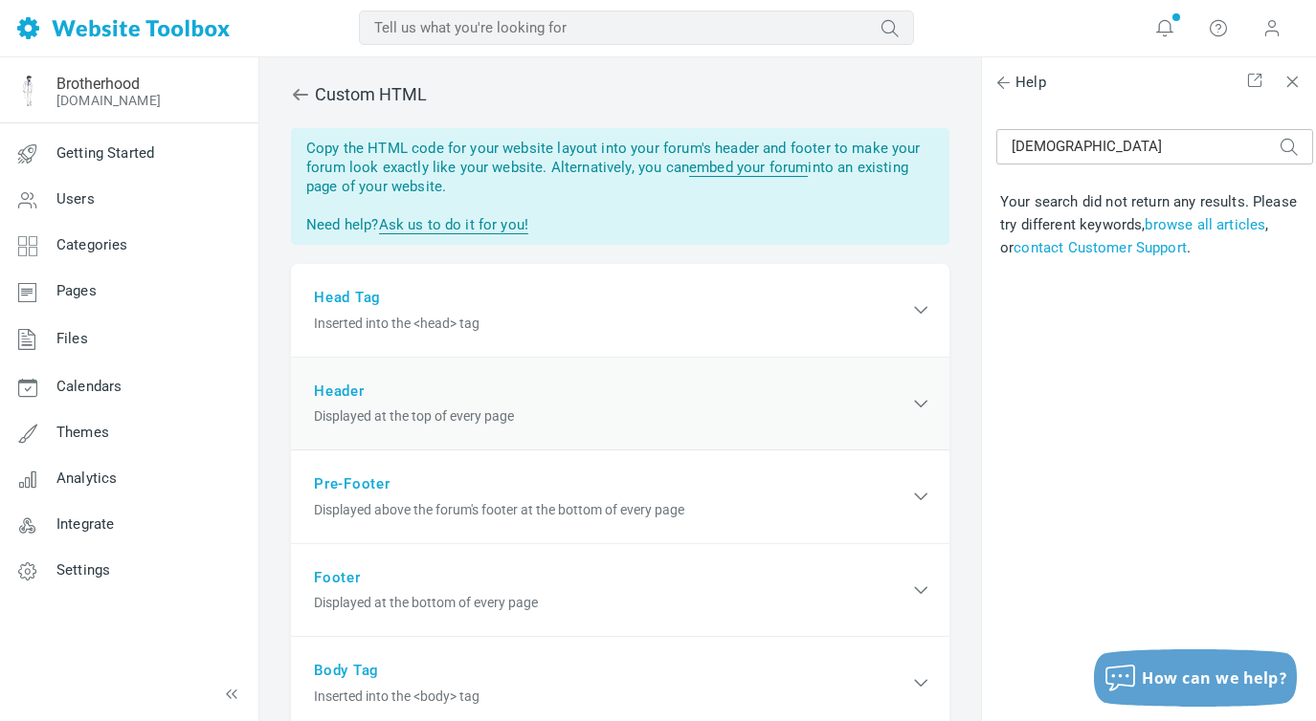
click at [347, 383] on div "Header Displayed at the top of every page" at bounding box center [620, 405] width 658 height 94
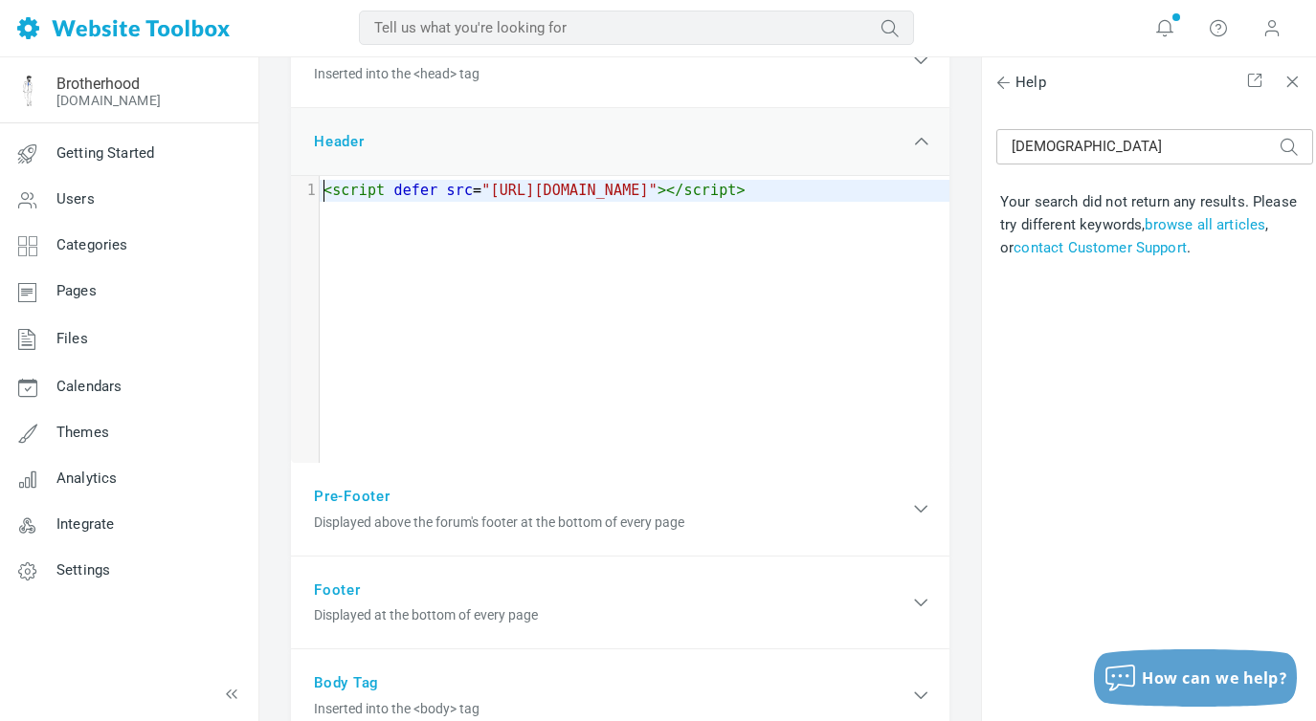
scroll to position [280, 0]
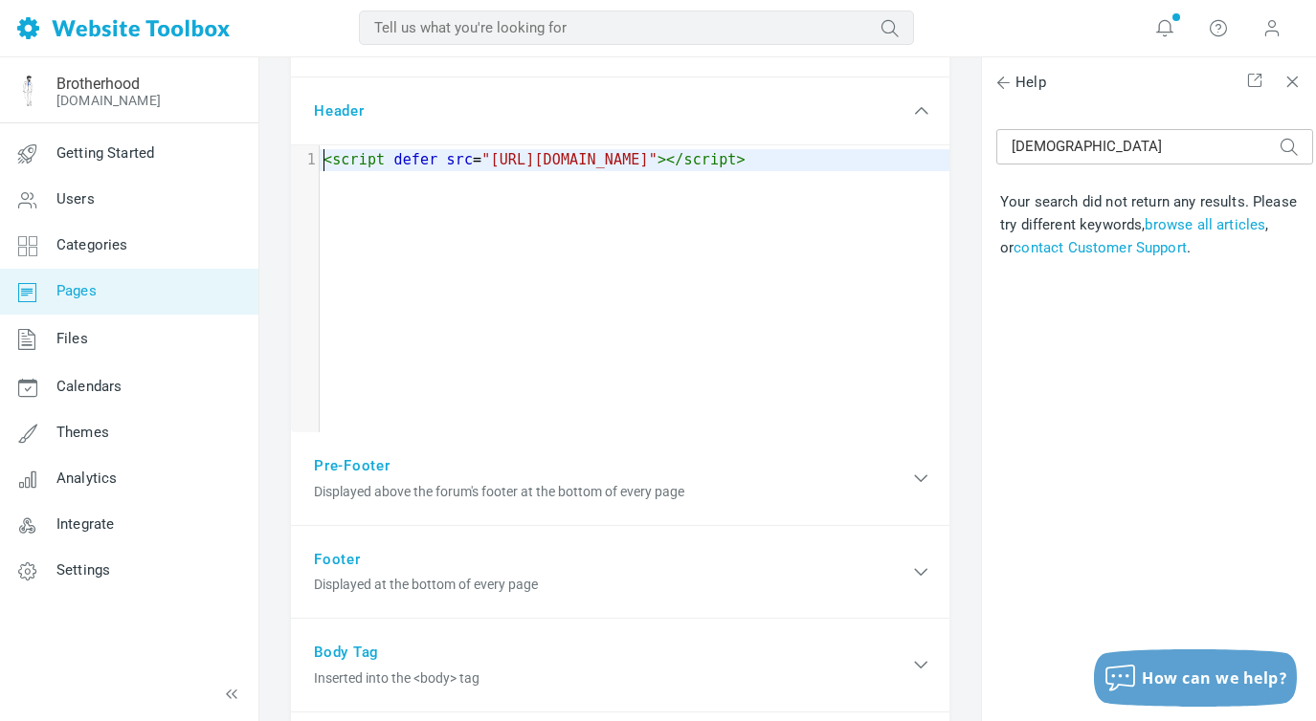
click at [79, 286] on span "Pages" at bounding box center [76, 290] width 40 height 17
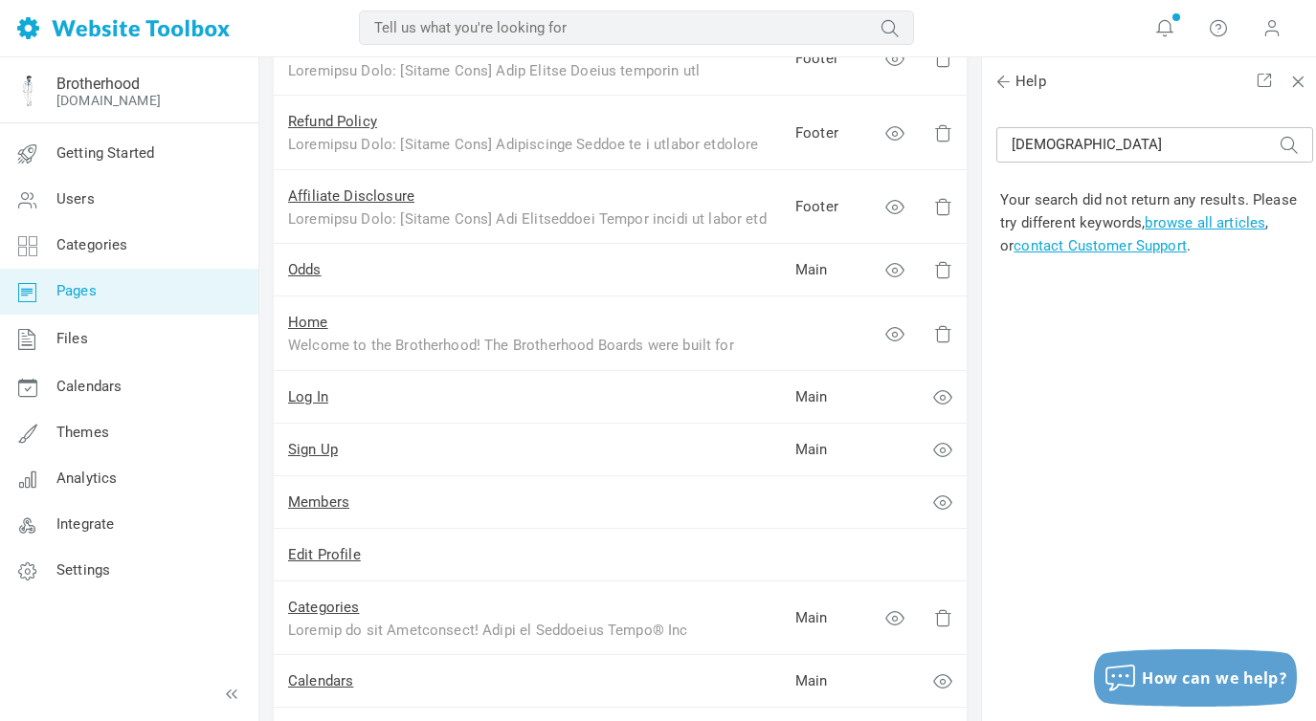
scroll to position [618, 0]
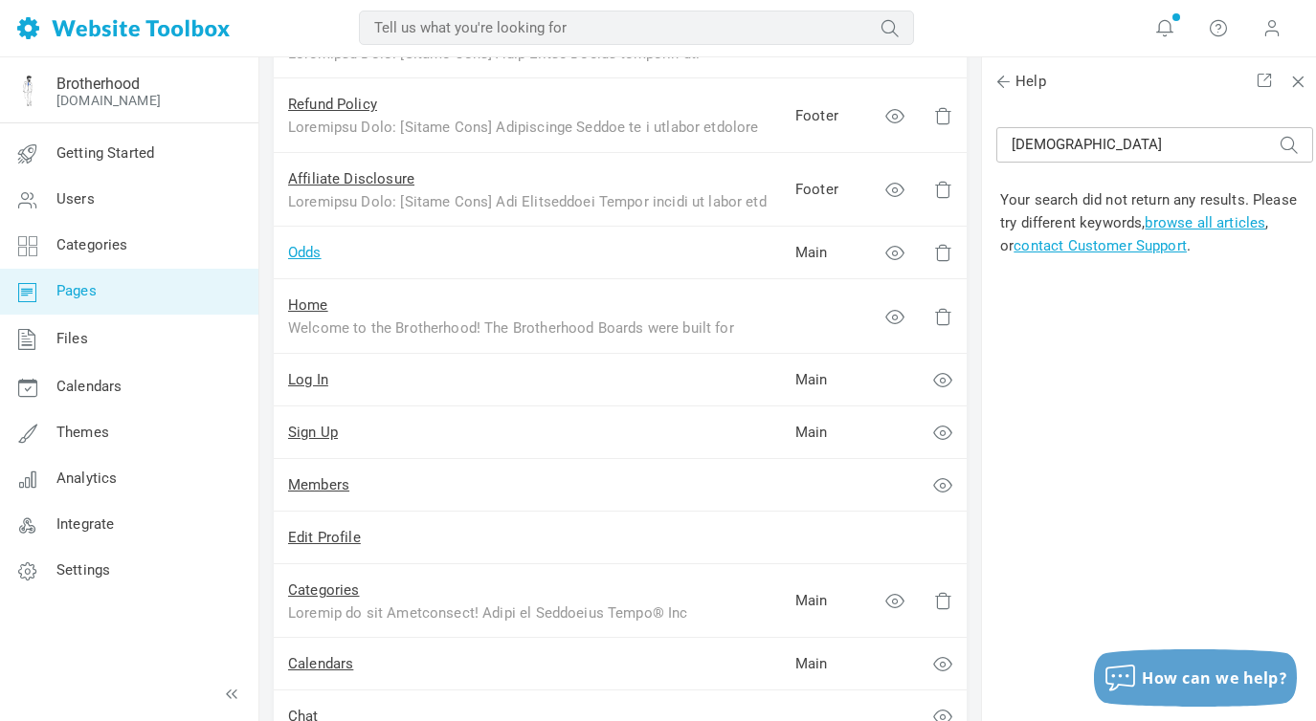
click at [306, 253] on link "Odds" at bounding box center [304, 252] width 33 height 17
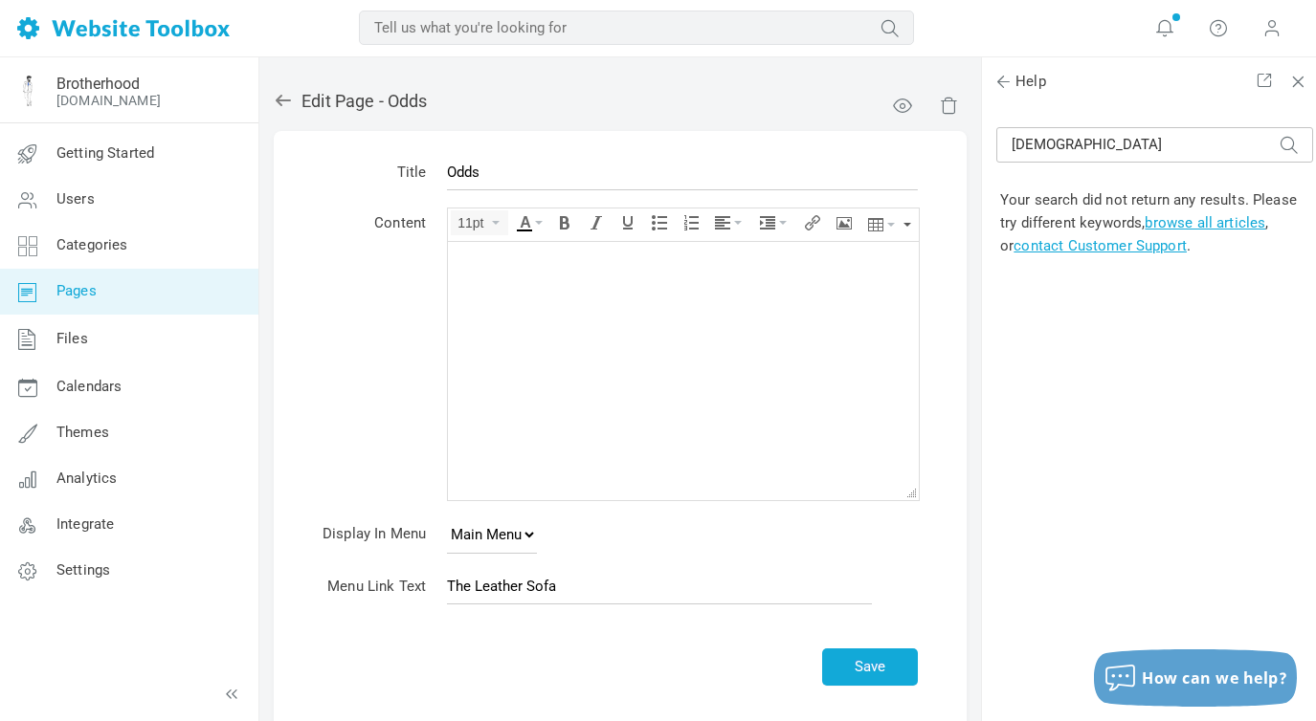
click at [908, 221] on button "button" at bounding box center [907, 225] width 8 height 33
click at [474, 253] on body at bounding box center [683, 370] width 471 height 258
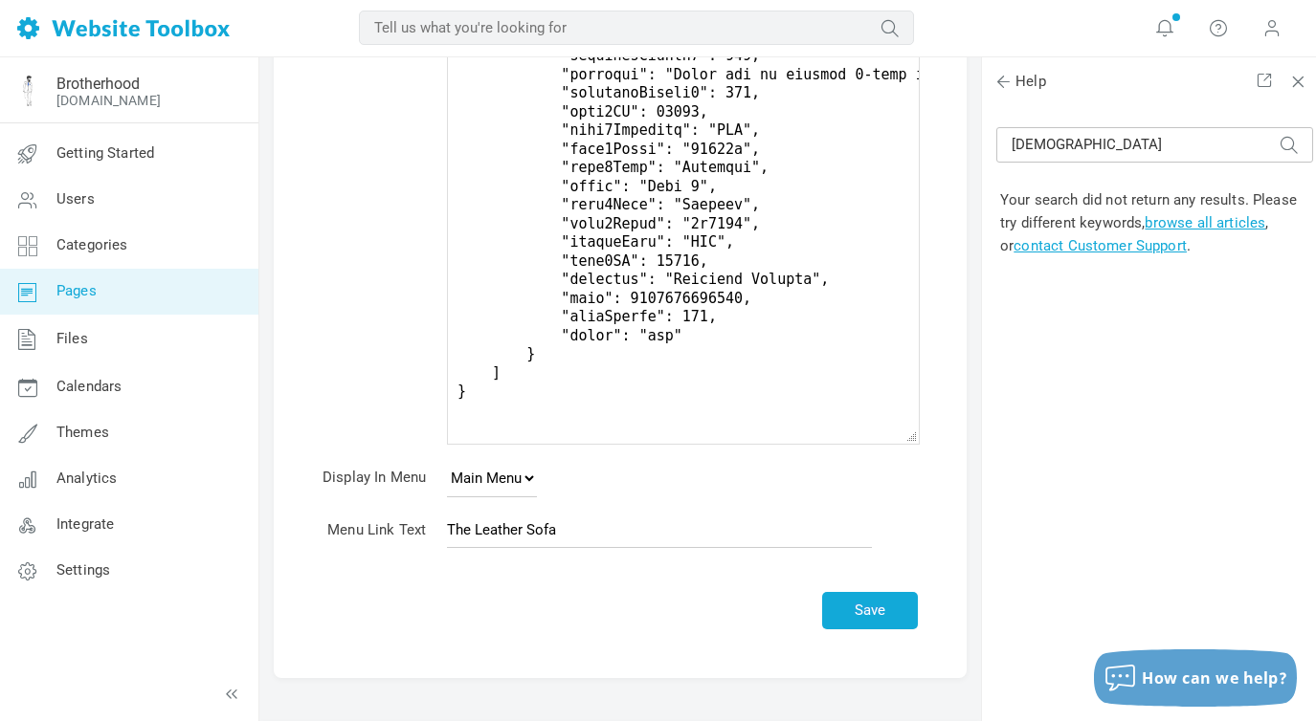
scroll to position [286, 0]
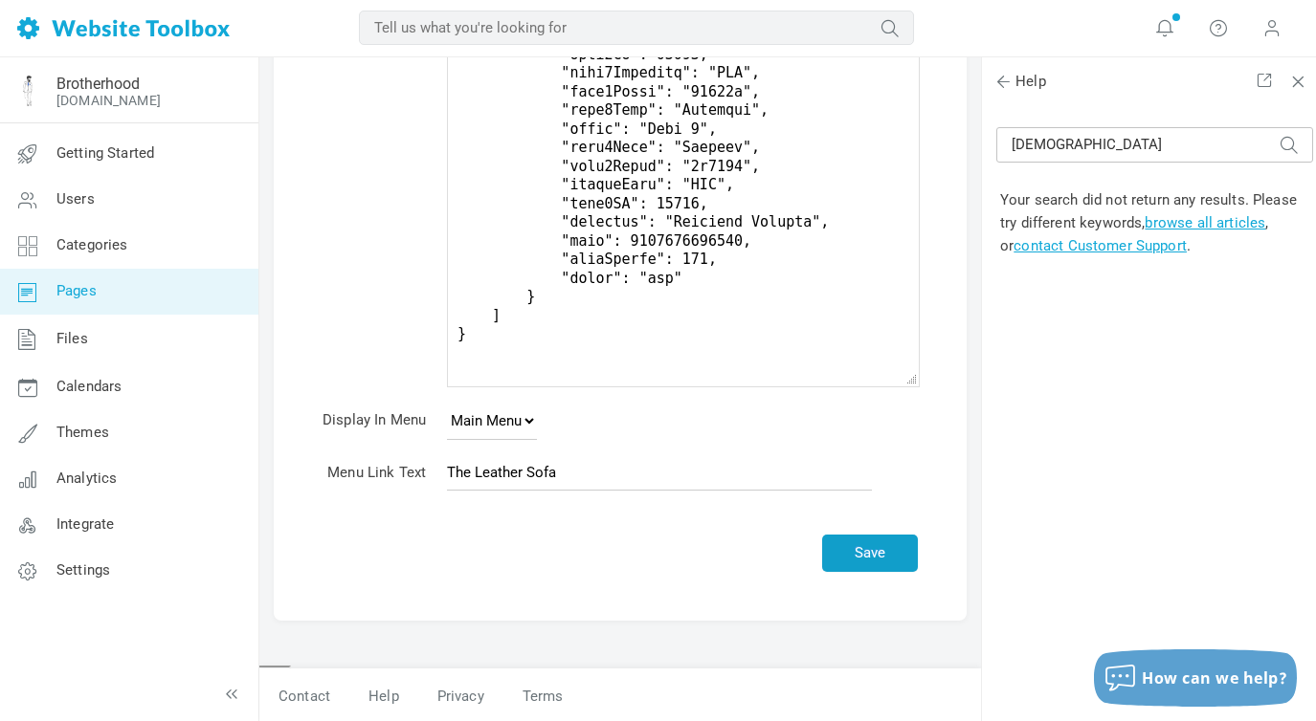
click at [885, 559] on button "Save" at bounding box center [870, 553] width 96 height 37
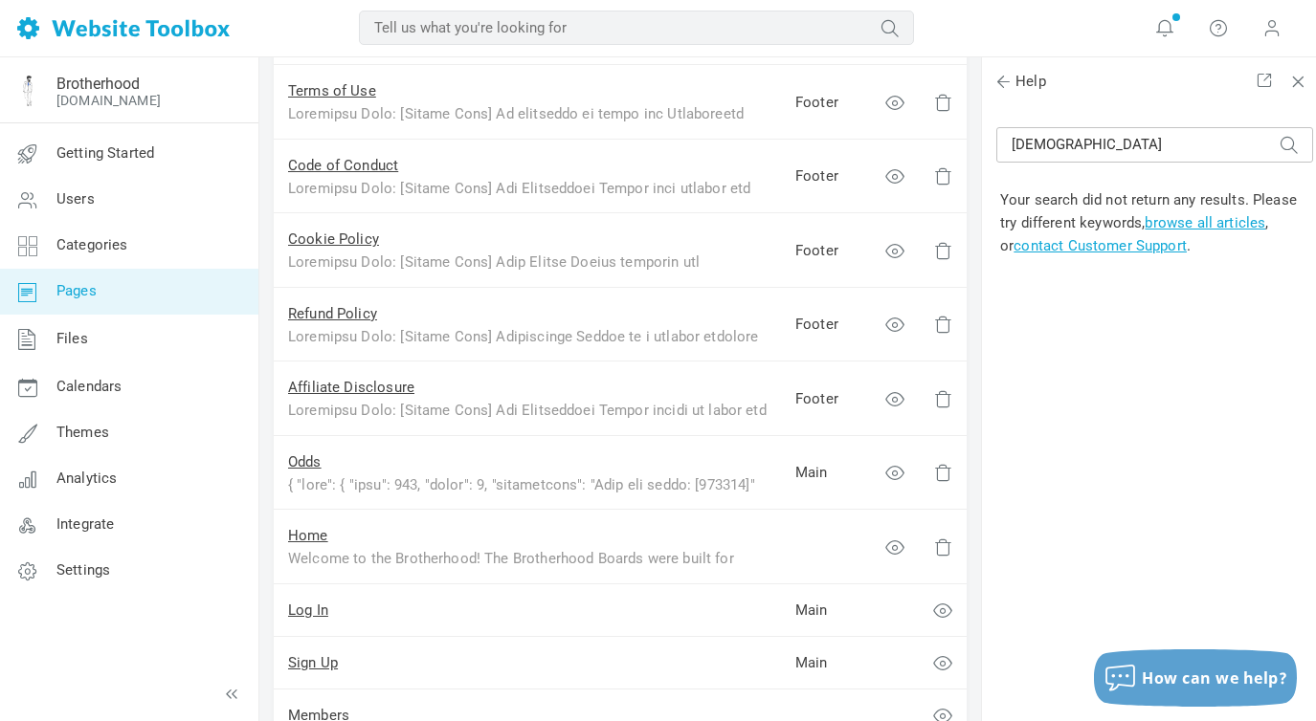
scroll to position [476, 0]
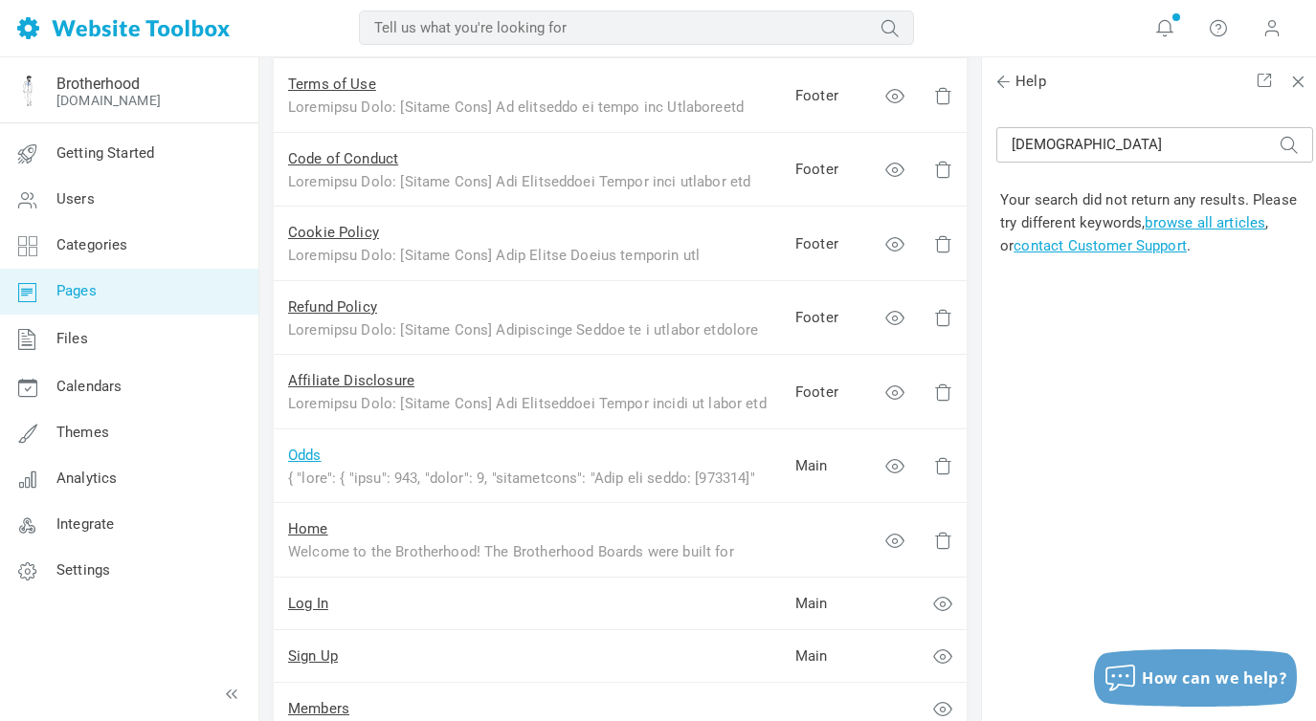
click at [306, 451] on link "Odds" at bounding box center [304, 455] width 33 height 17
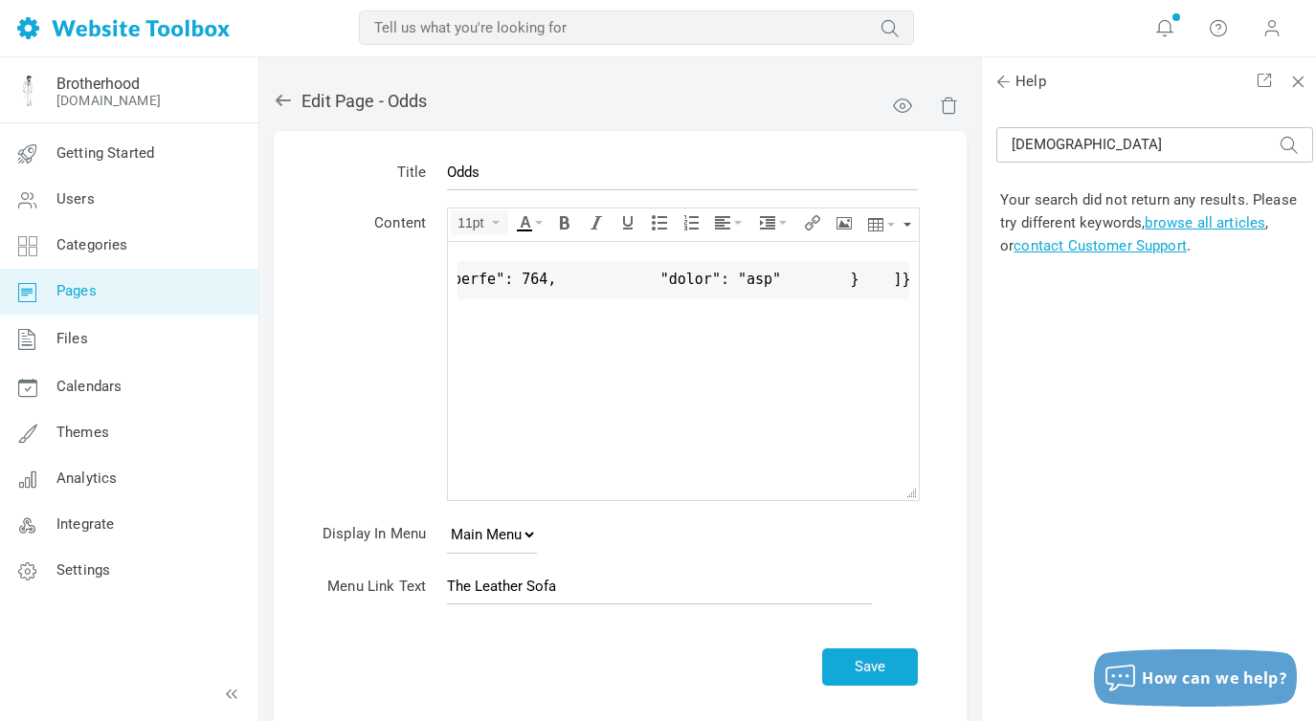
scroll to position [0, 125565]
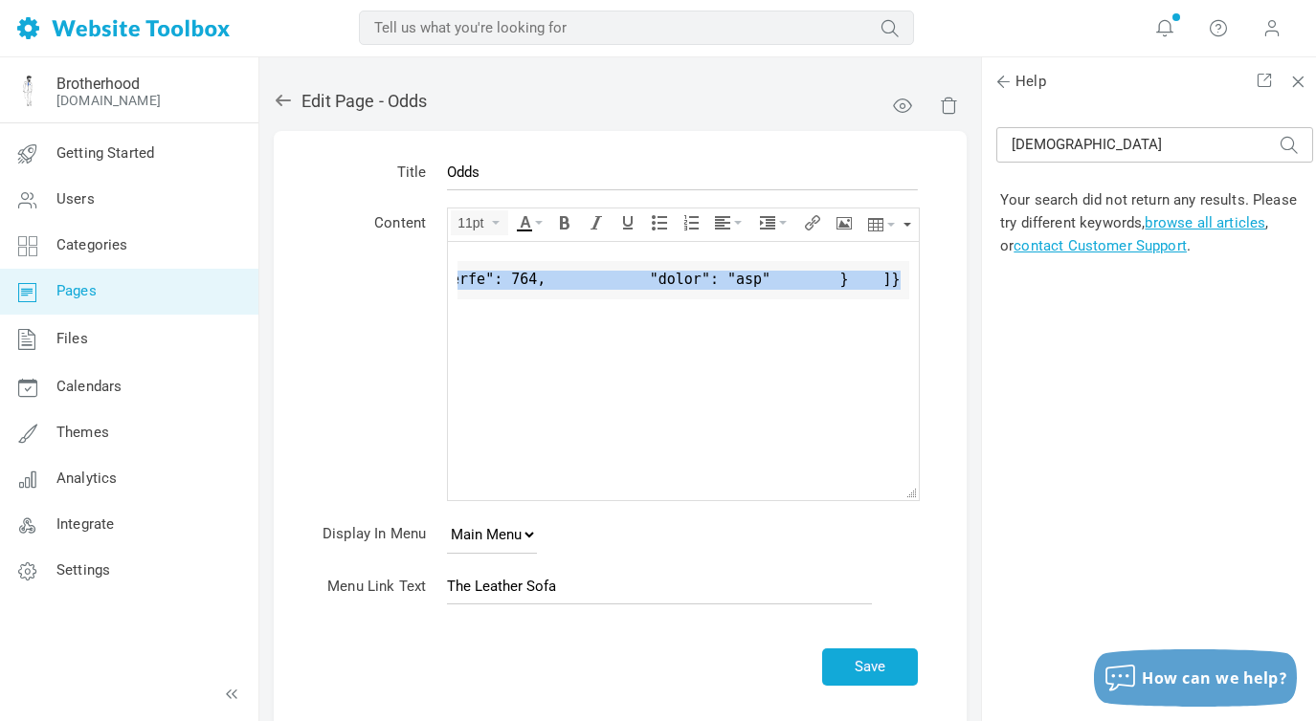
drag, startPoint x: 912, startPoint y: 279, endPoint x: 468, endPoint y: 271, distance: 444.0
click at [468, 269] on body at bounding box center [683, 370] width 471 height 258
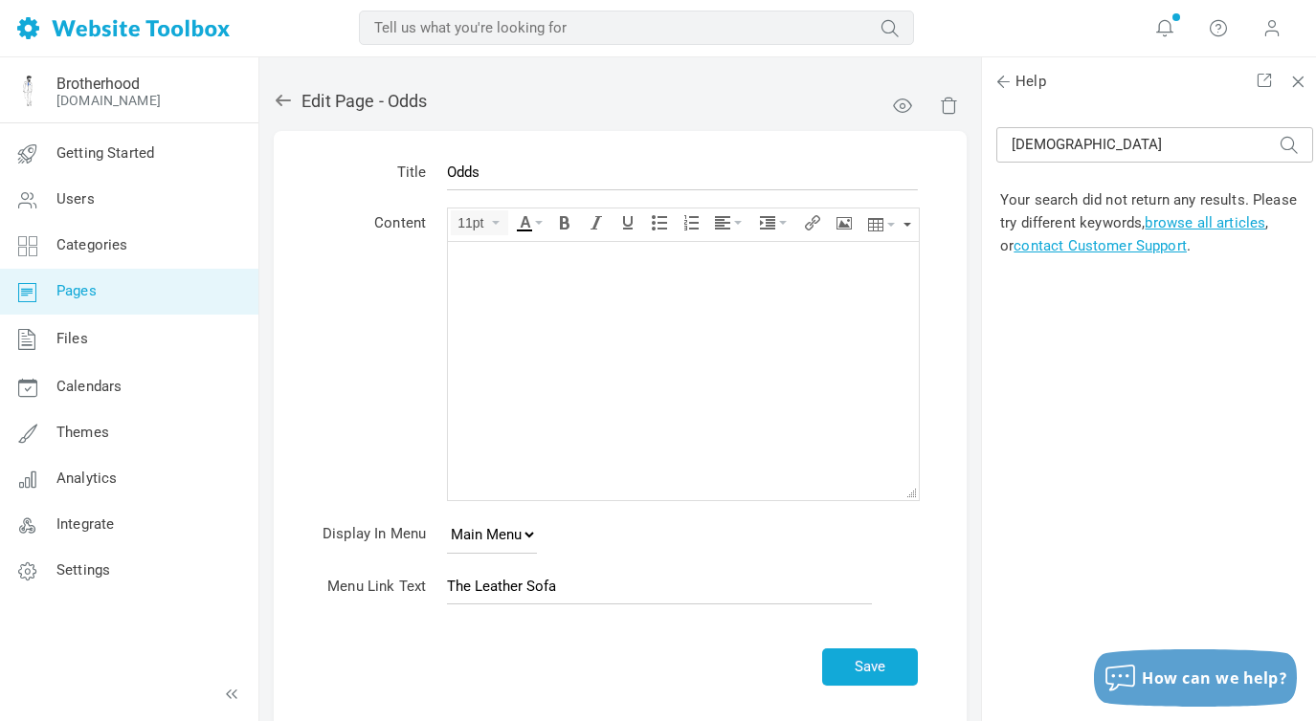
click at [908, 222] on button "button" at bounding box center [907, 225] width 8 height 33
click at [466, 251] on icon "Source code" at bounding box center [473, 252] width 33 height 15
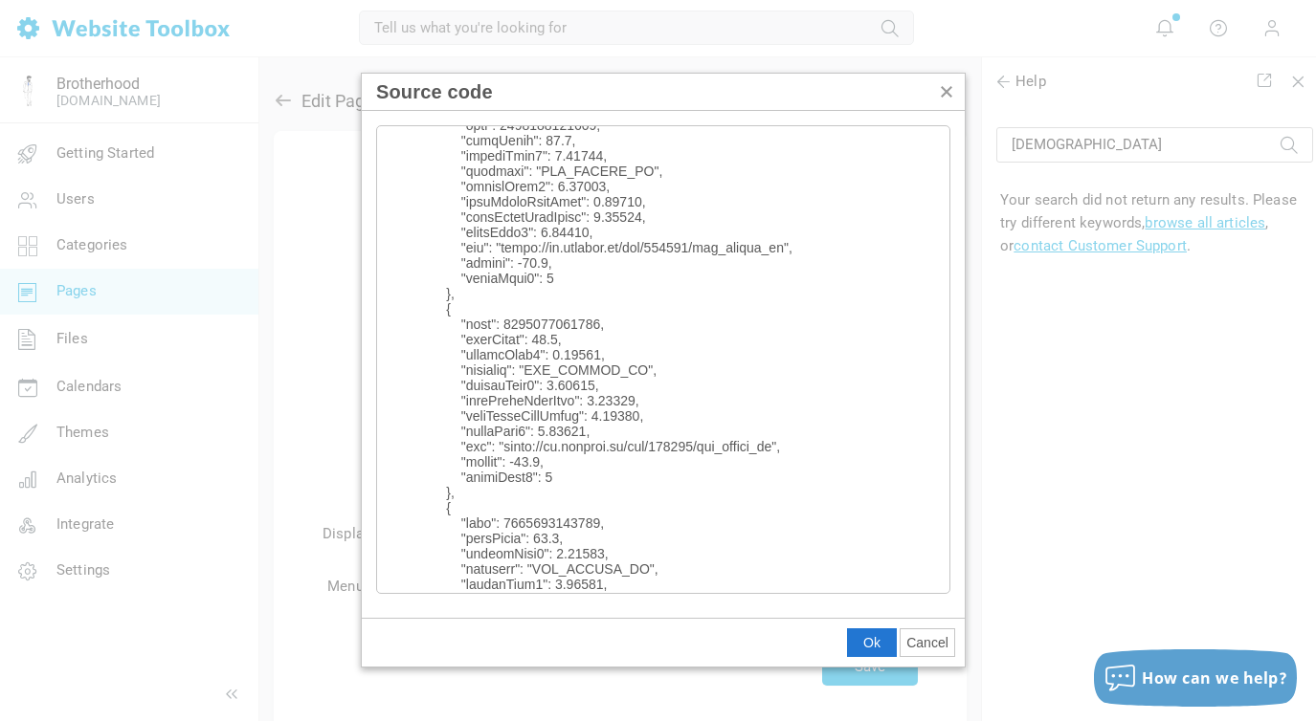
scroll to position [0, 0]
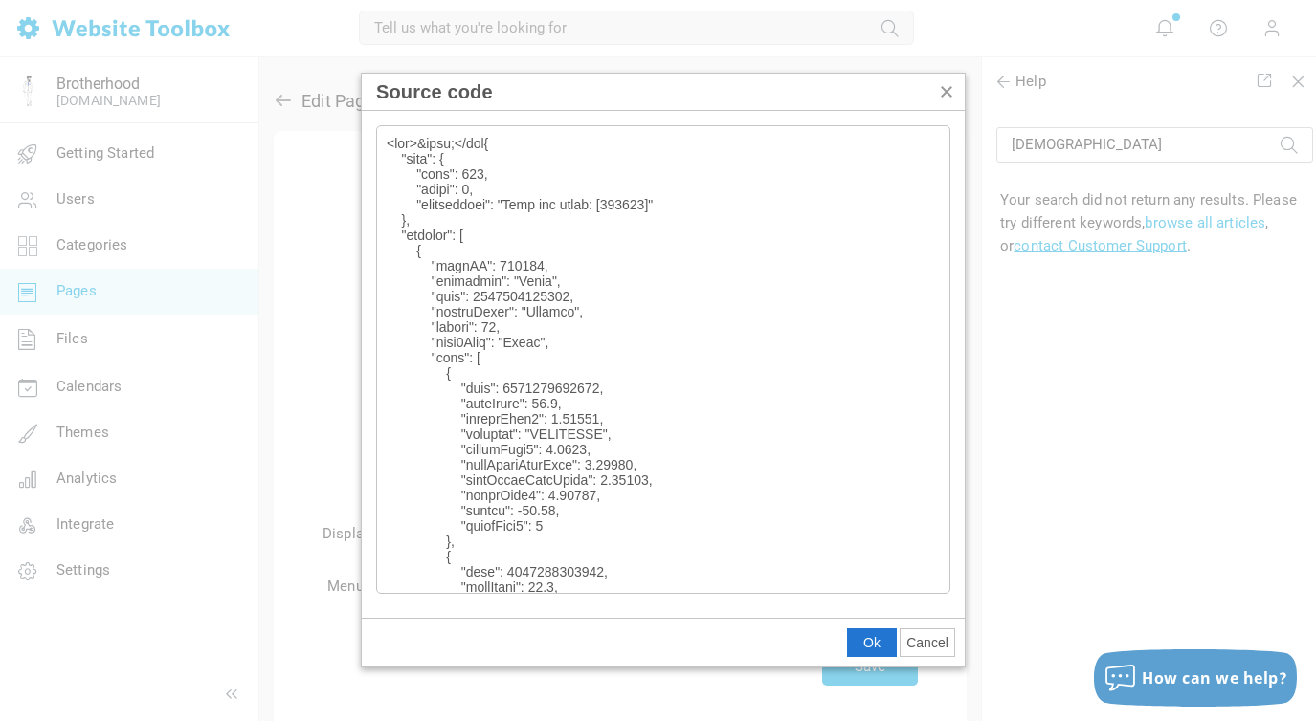
click at [491, 144] on textarea "Source code" at bounding box center [663, 359] width 574 height 469
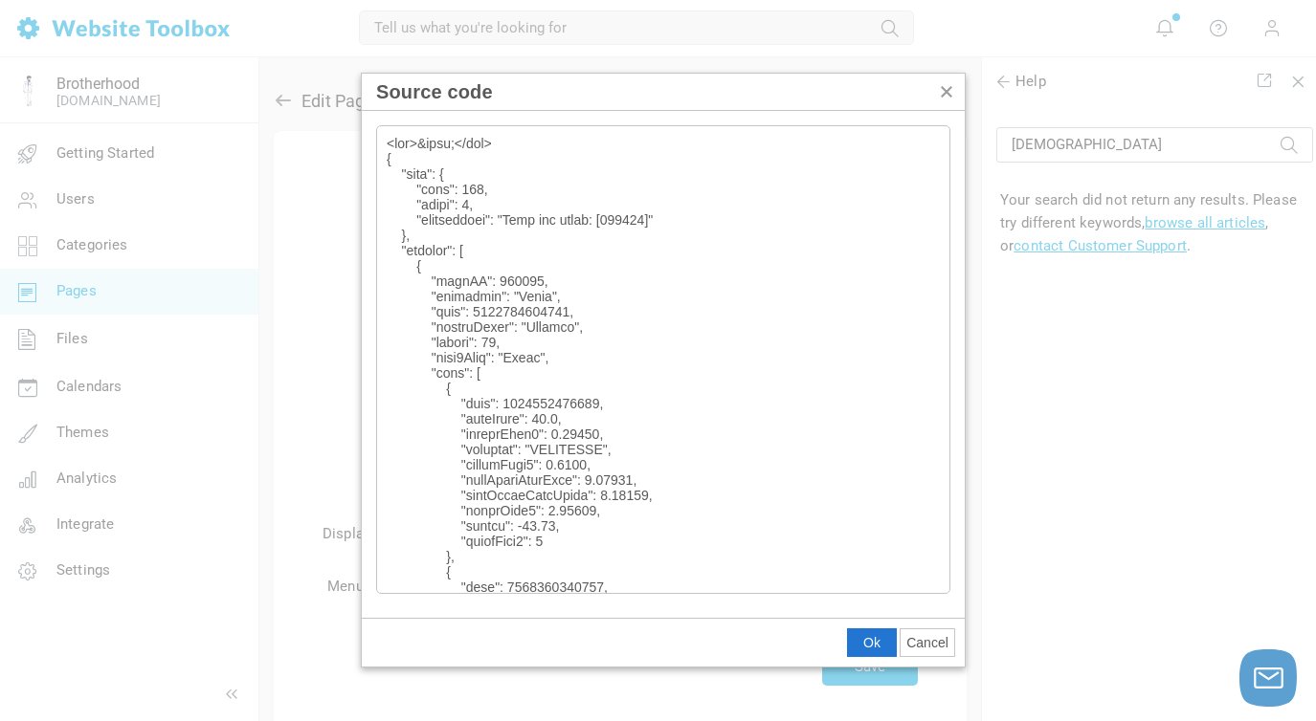
type textarea "<div>&nbsp;</div> { "meta": { "code": 200, "count": 1, "description": "Odds for…"
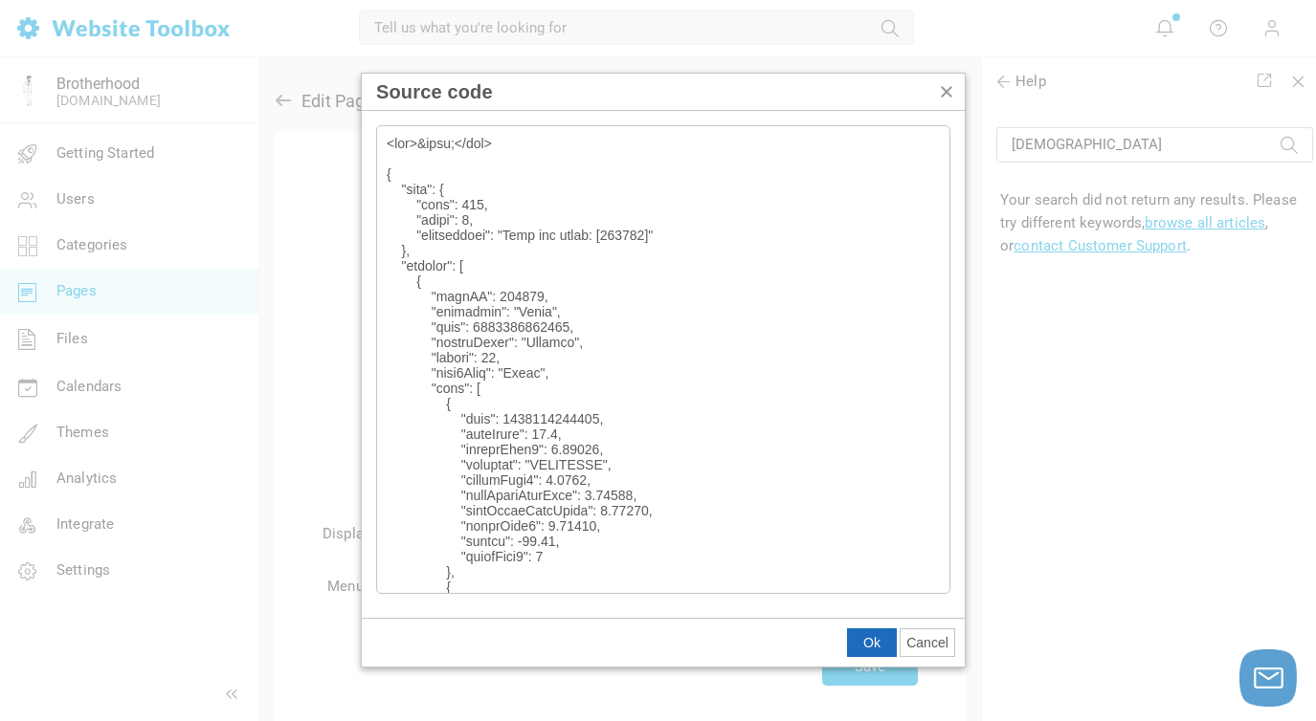
click at [863, 639] on span "Ok" at bounding box center [871, 642] width 17 height 15
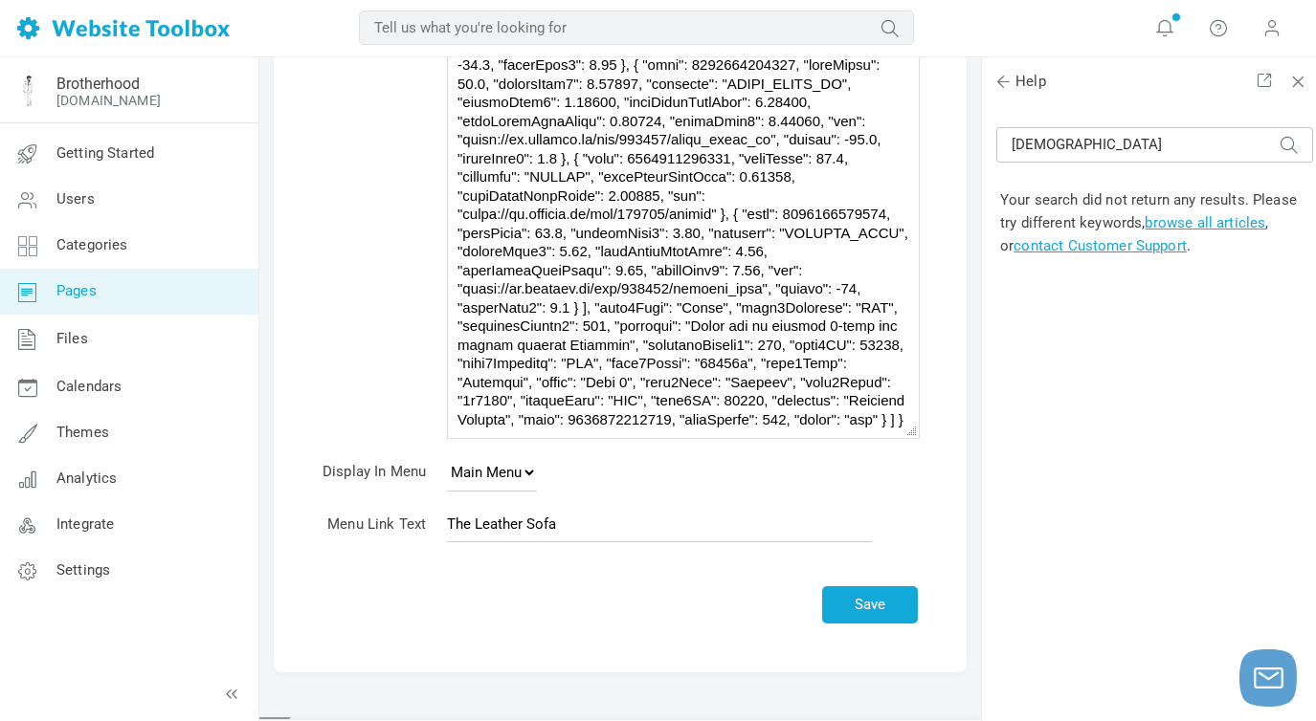
scroll to position [286, 0]
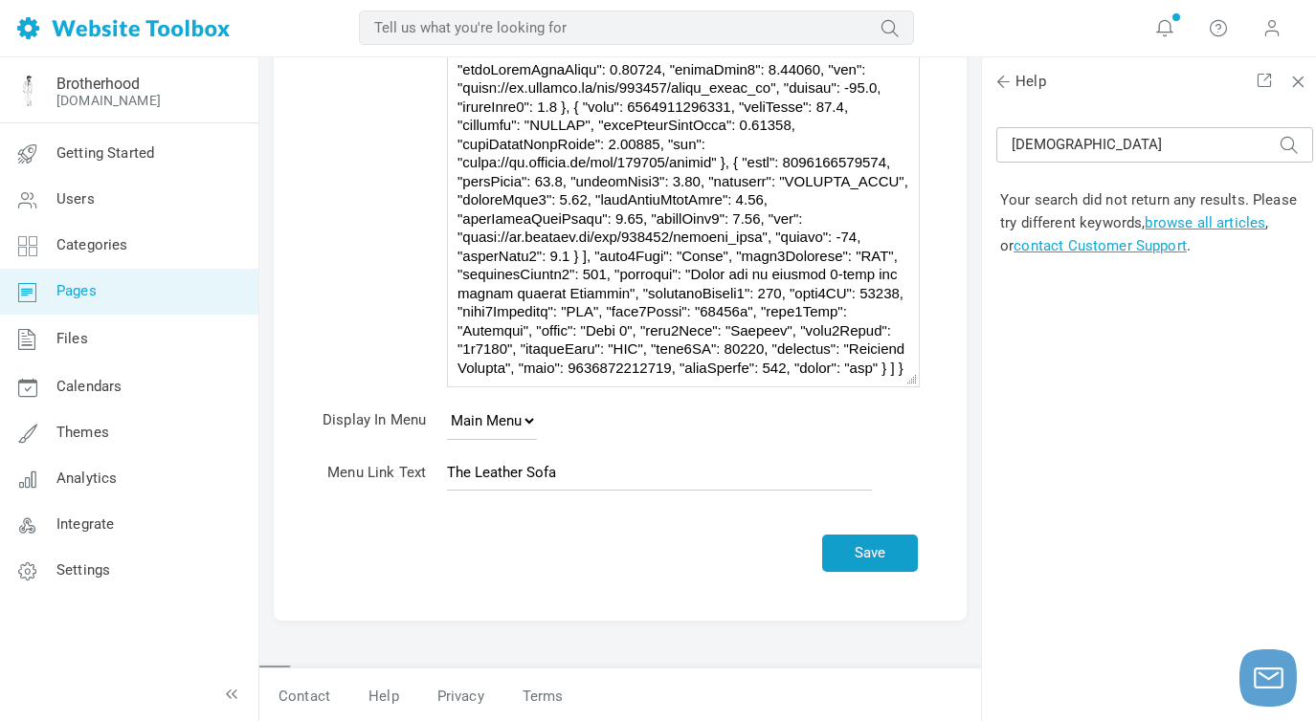
click at [872, 542] on button "Save" at bounding box center [870, 553] width 96 height 37
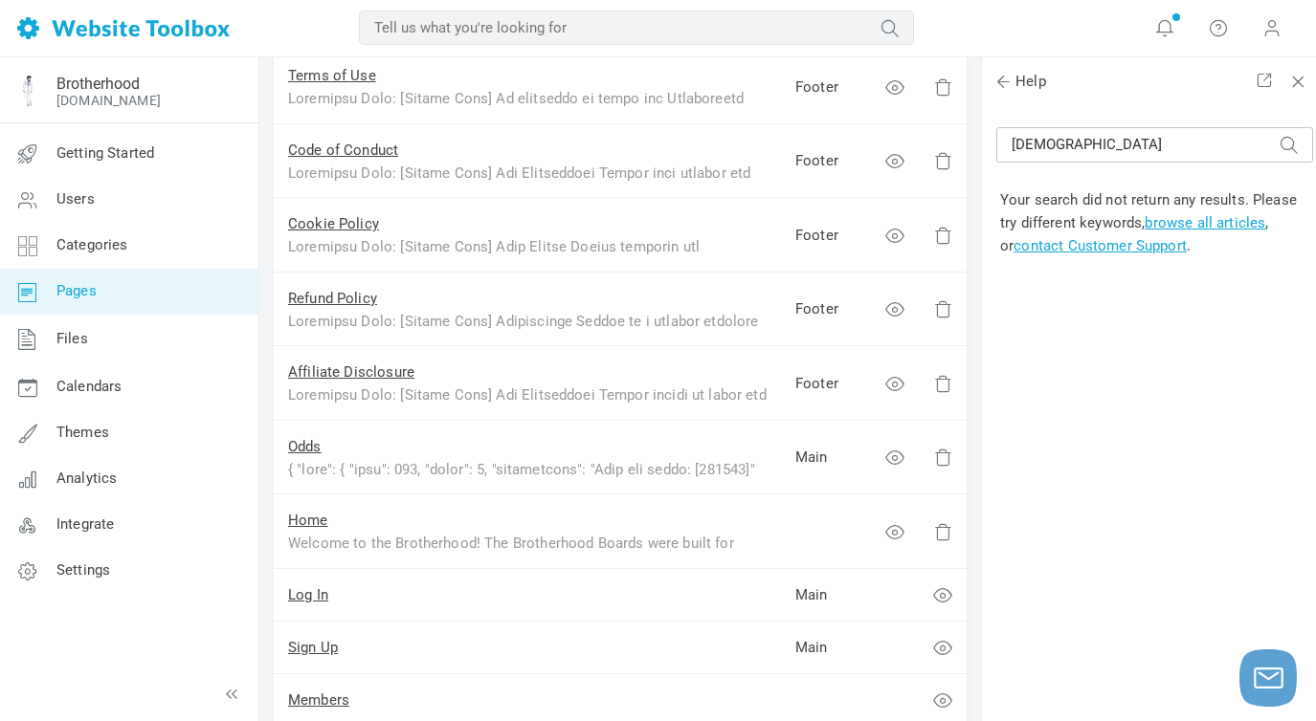
scroll to position [500, 0]
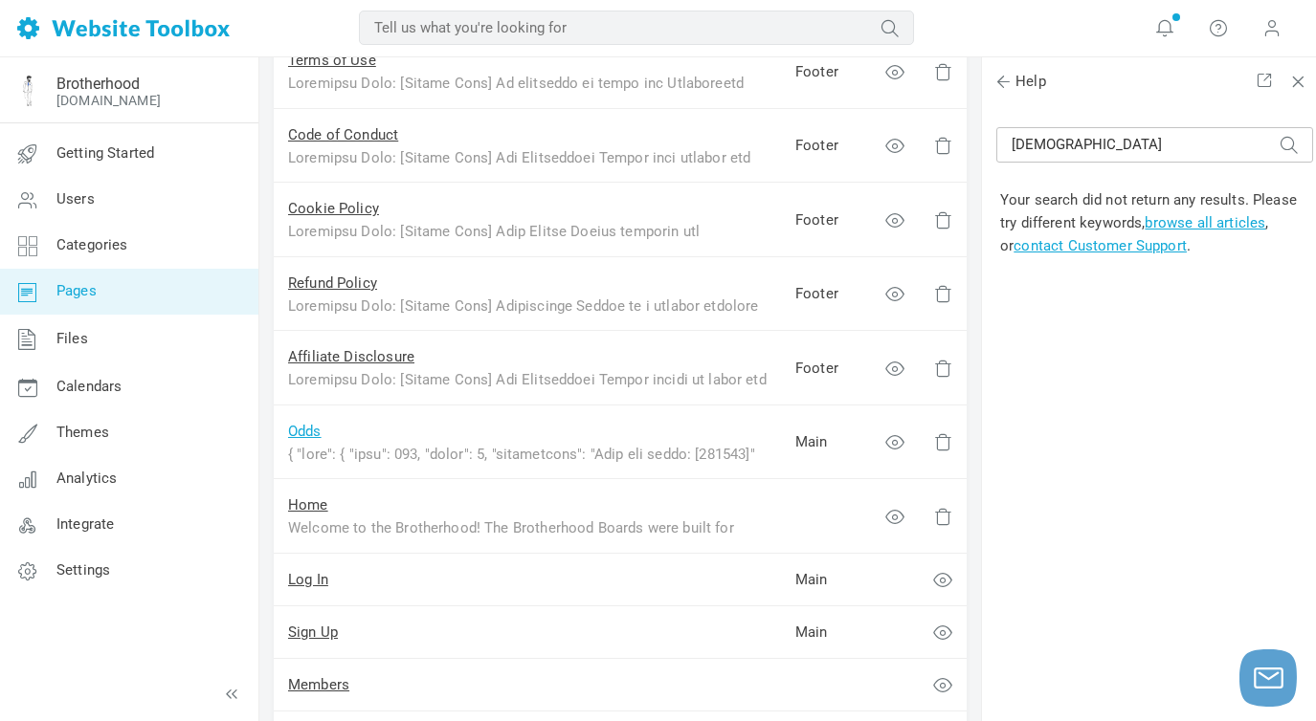
click at [304, 431] on link "Odds" at bounding box center [304, 431] width 33 height 17
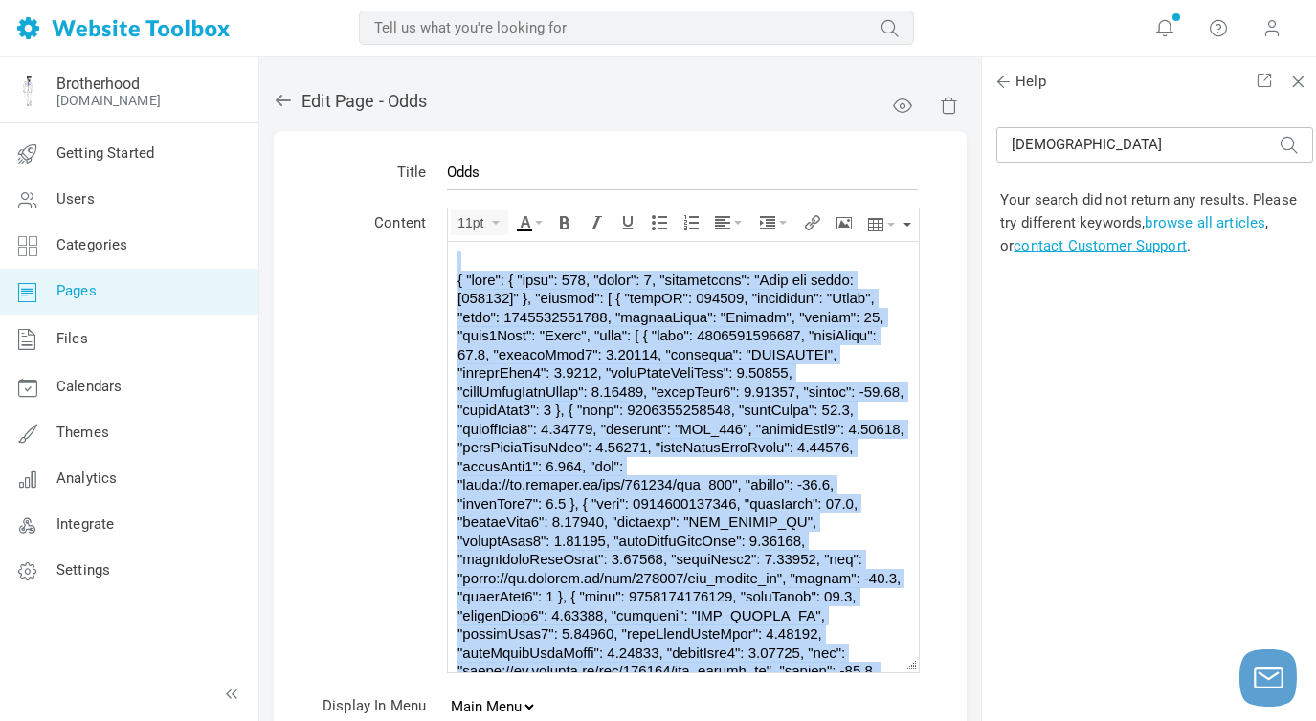
drag, startPoint x: 563, startPoint y: 651, endPoint x: 922, endPoint y: 468, distance: 403.5
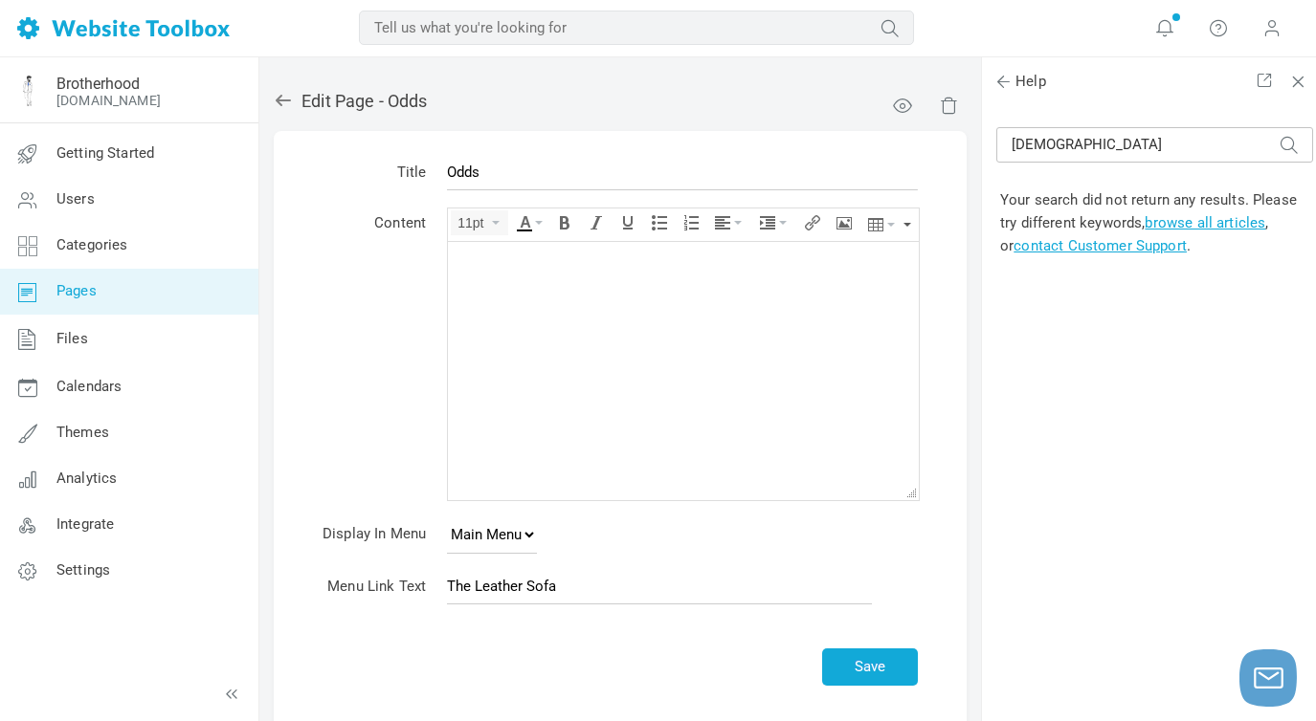
click at [908, 224] on button "button" at bounding box center [907, 225] width 8 height 33
click at [510, 254] on ul at bounding box center [683, 252] width 471 height 29
click at [904, 222] on button "button" at bounding box center [907, 225] width 8 height 33
click at [468, 255] on icon "Source code" at bounding box center [473, 252] width 33 height 15
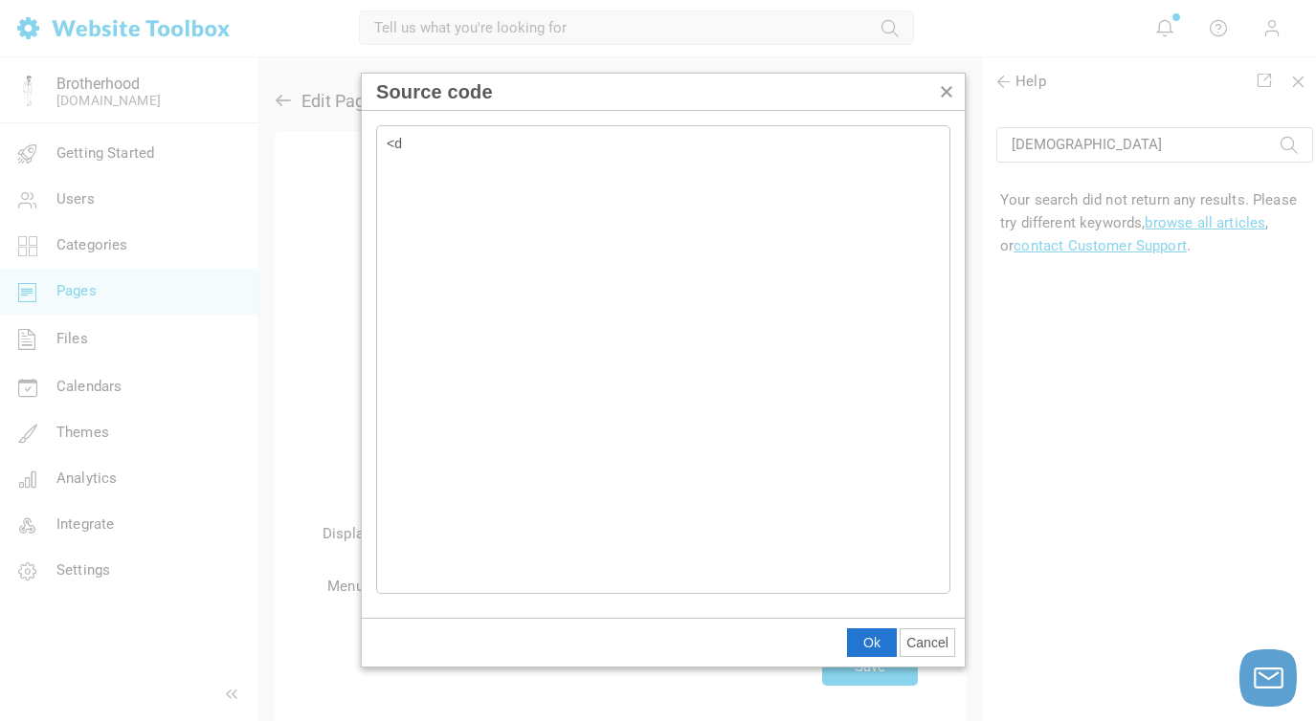
type textarea "<"
type textarea "{ "meta": { "code": 200, "count": 1, "description": "Odds for games: [594535]" …"
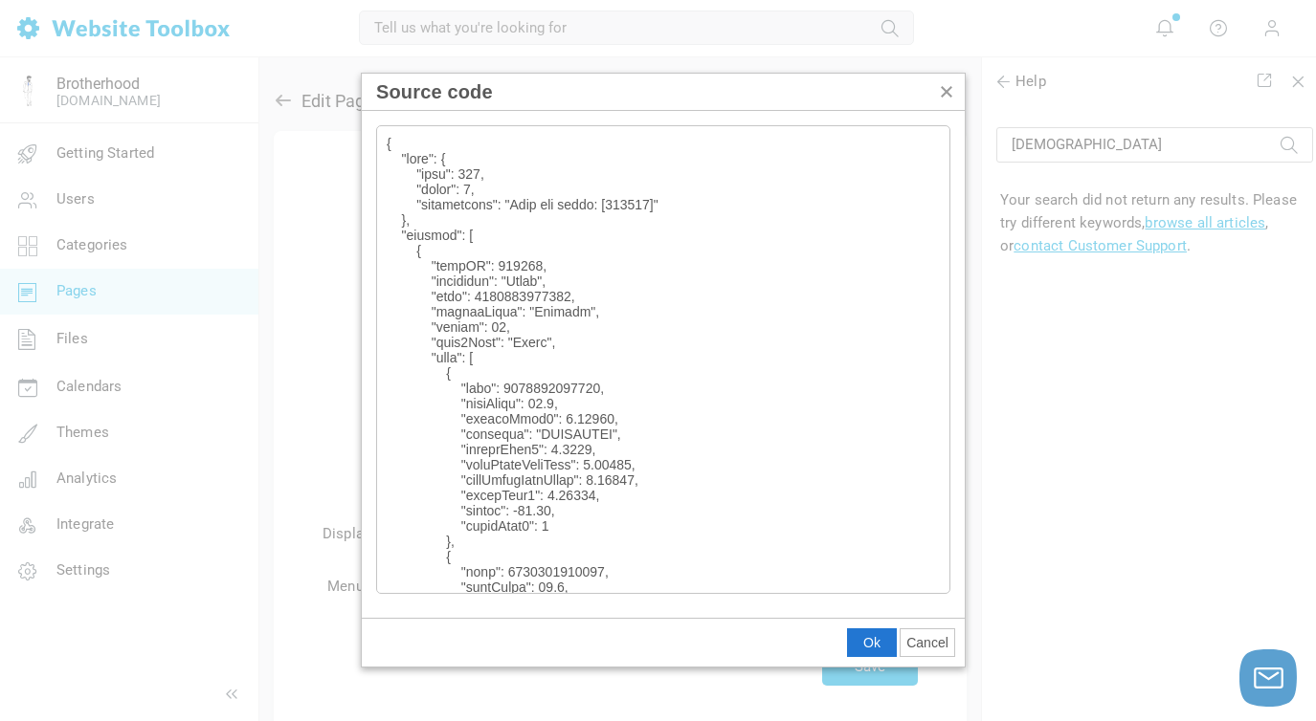
scroll to position [5543, 0]
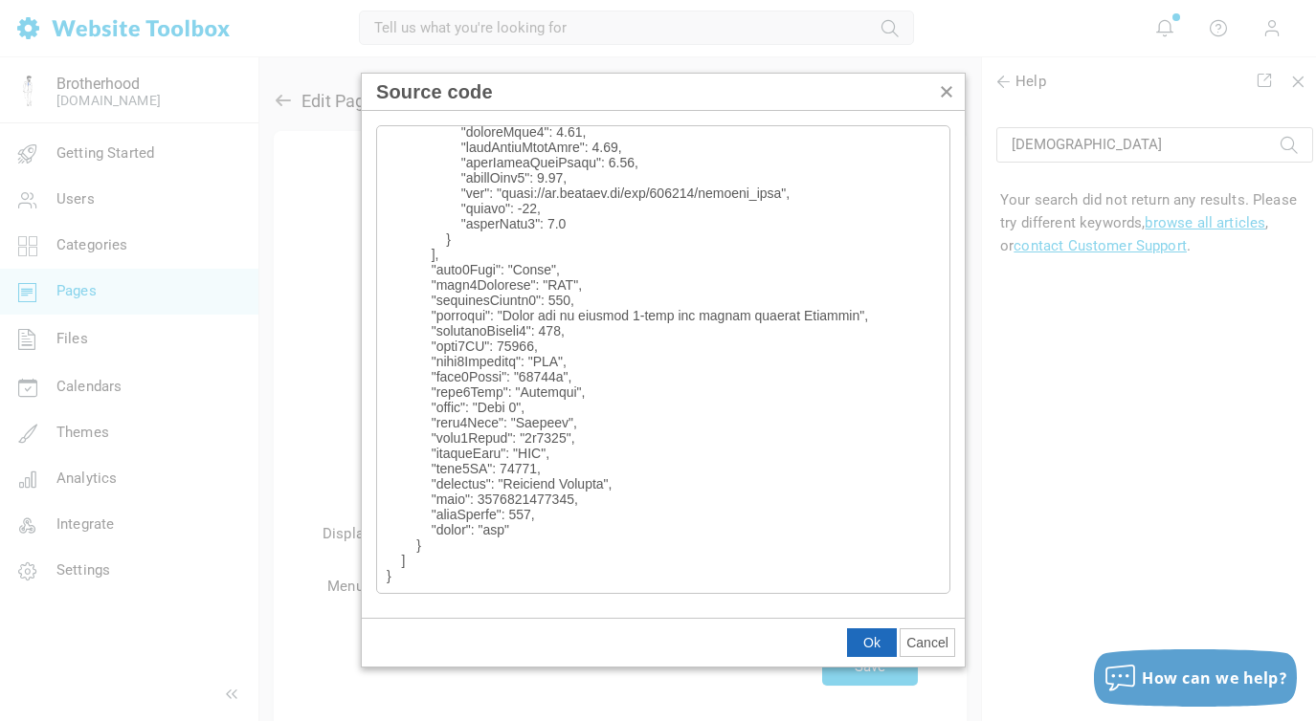
click at [867, 643] on span "Ok" at bounding box center [871, 642] width 17 height 15
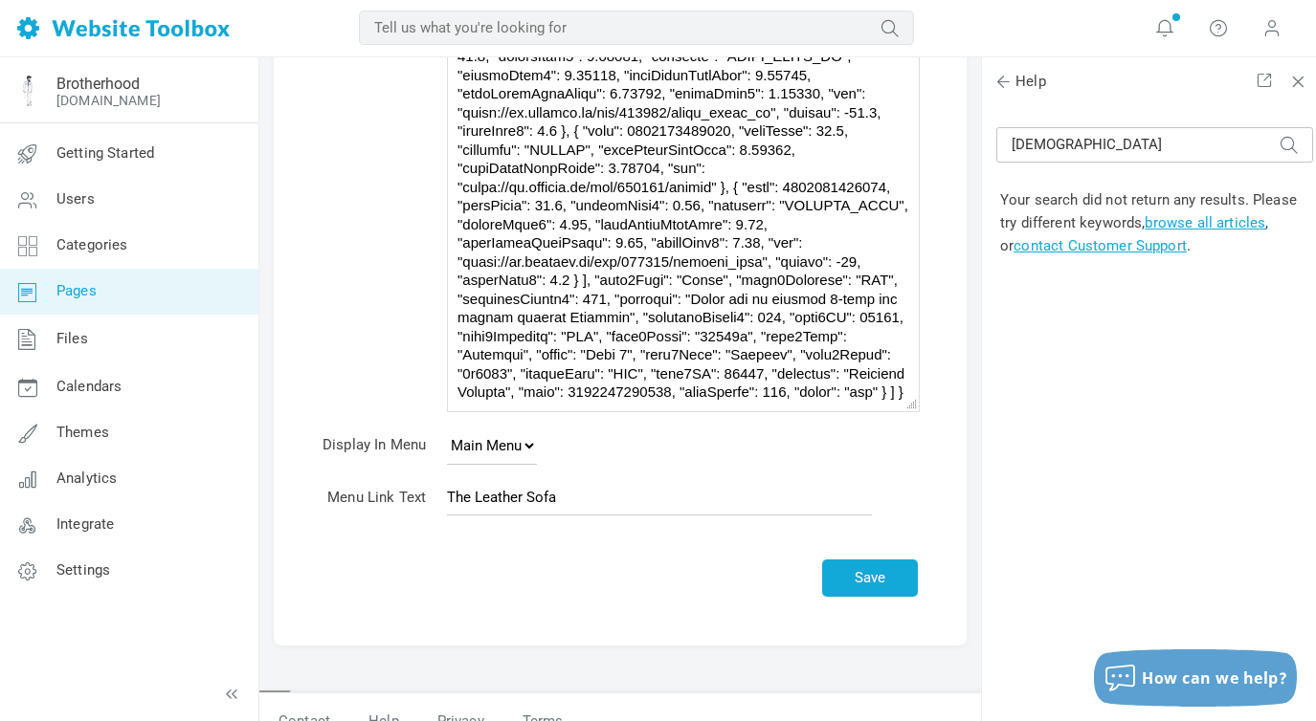
scroll to position [286, 0]
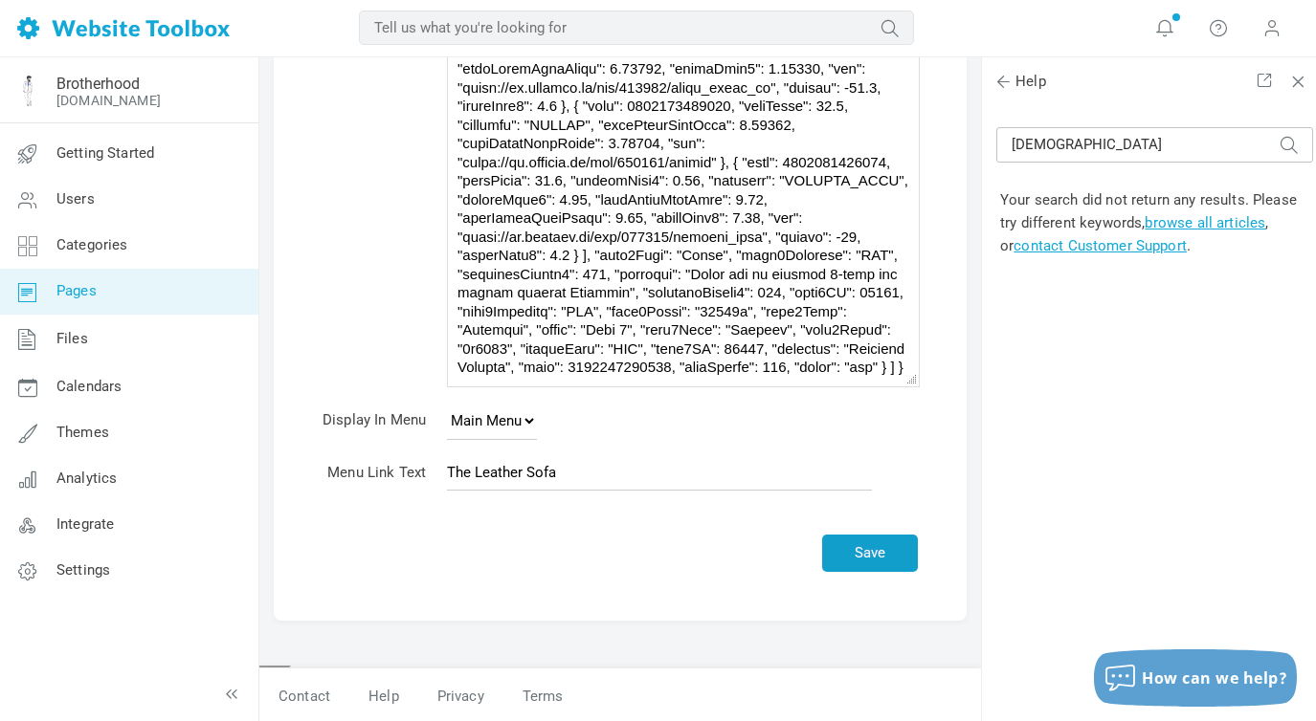
click at [874, 553] on button "Save" at bounding box center [870, 553] width 96 height 37
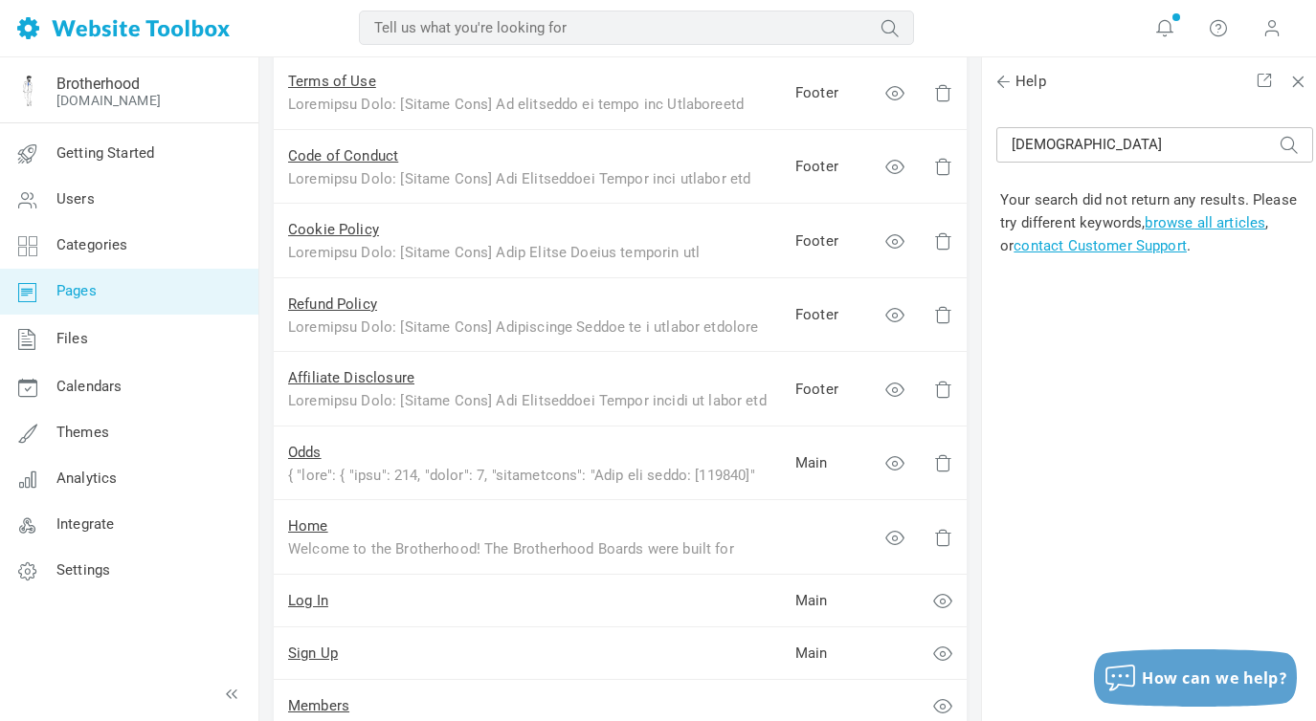
scroll to position [493, 0]
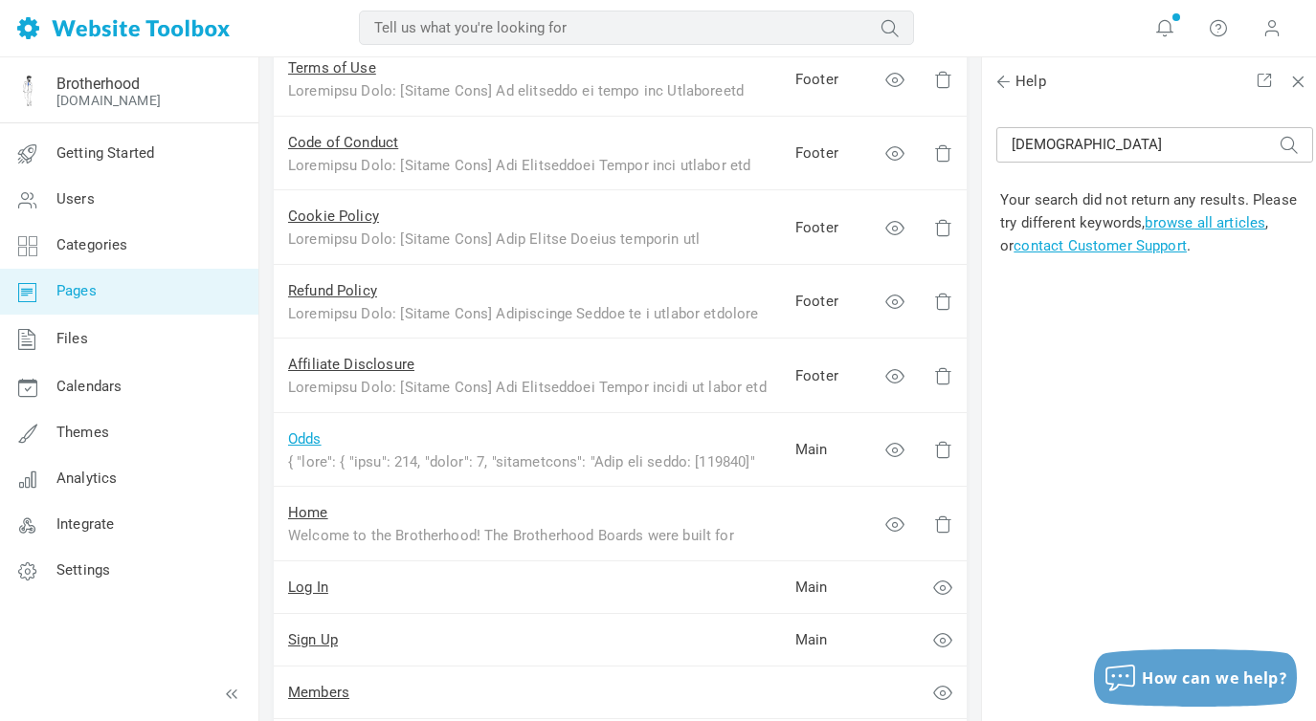
click at [306, 432] on link "Odds" at bounding box center [304, 439] width 33 height 17
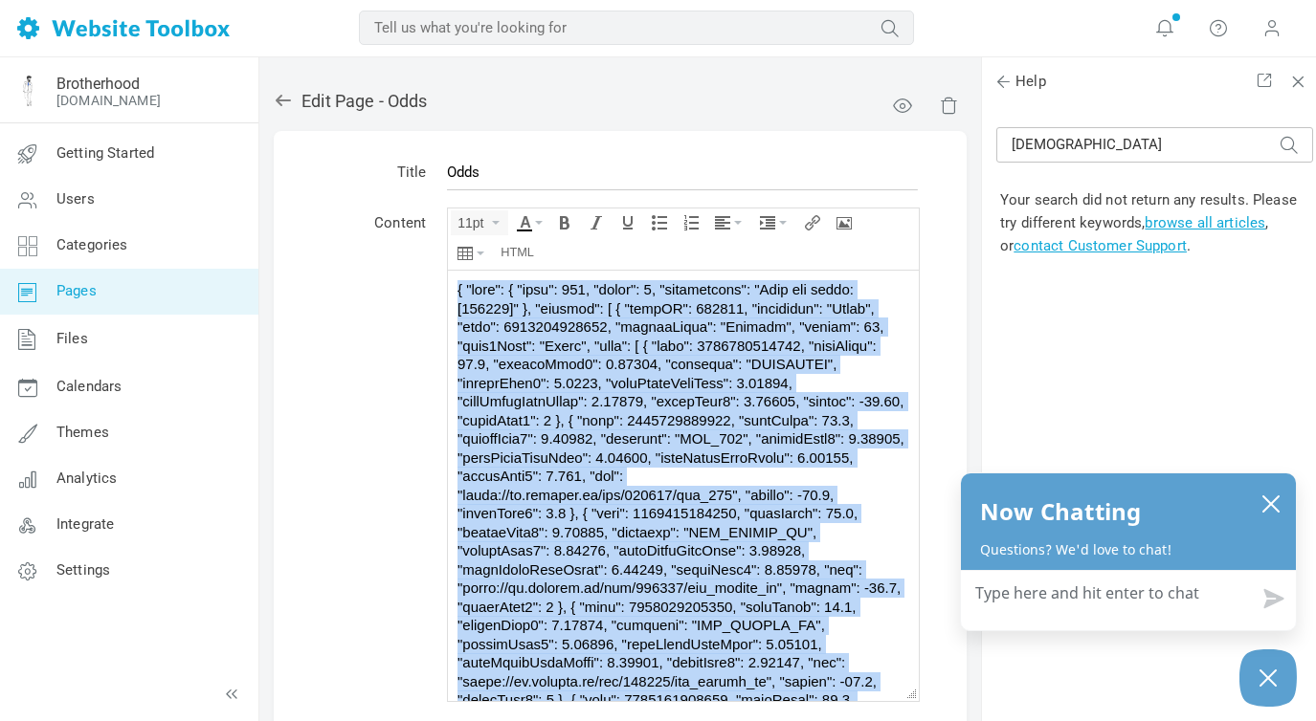
drag, startPoint x: 576, startPoint y: 692, endPoint x: 524, endPoint y: 261, distance: 433.6
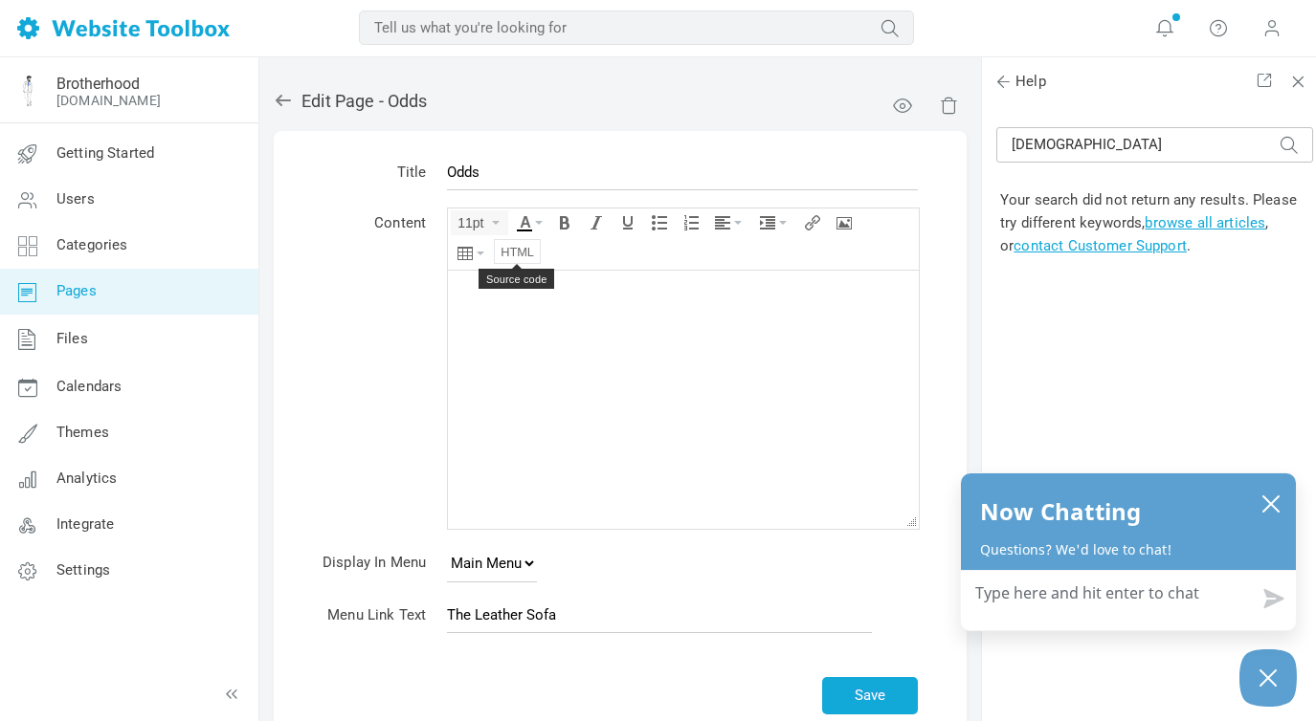
click at [518, 244] on icon "Source code" at bounding box center [516, 251] width 33 height 15
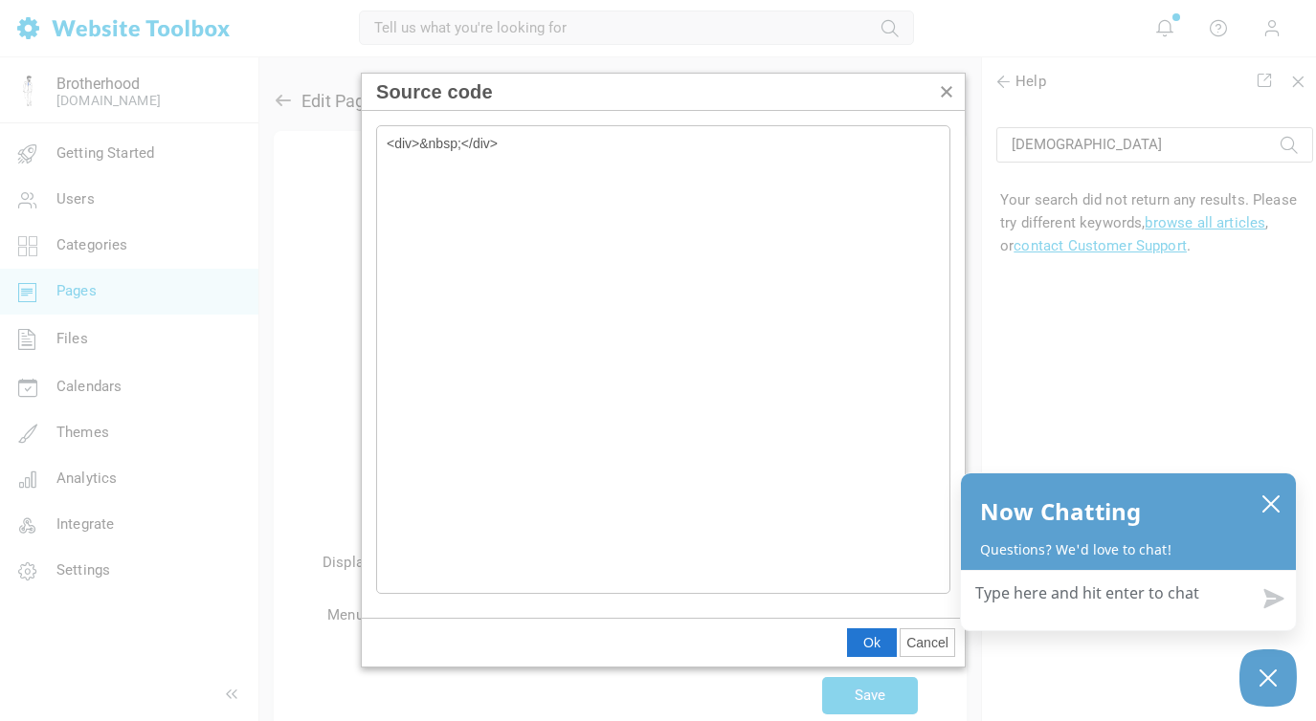
type textarea "<div>&nbsp;</div> <span class="metabet-odds metabet-market-spread-away metabet-…"
click at [866, 640] on span "Ok" at bounding box center [871, 642] width 17 height 15
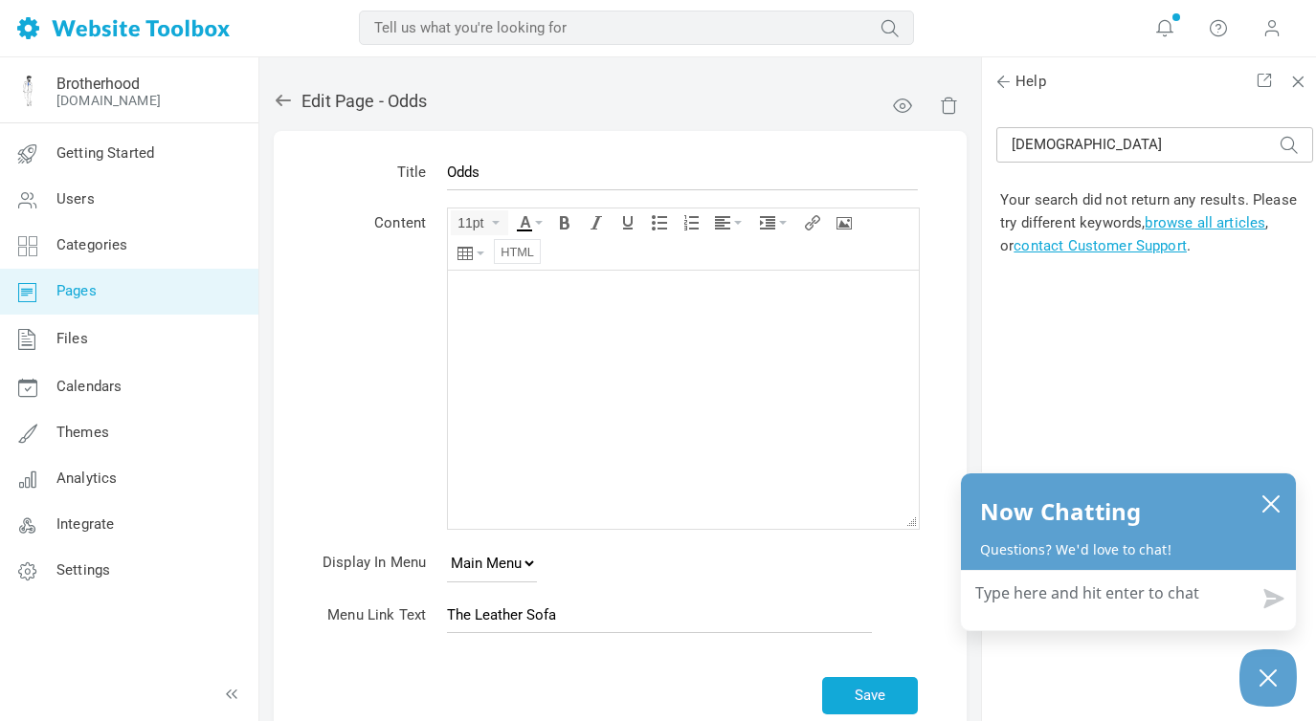
click at [509, 252] on icon "Source code" at bounding box center [516, 251] width 33 height 15
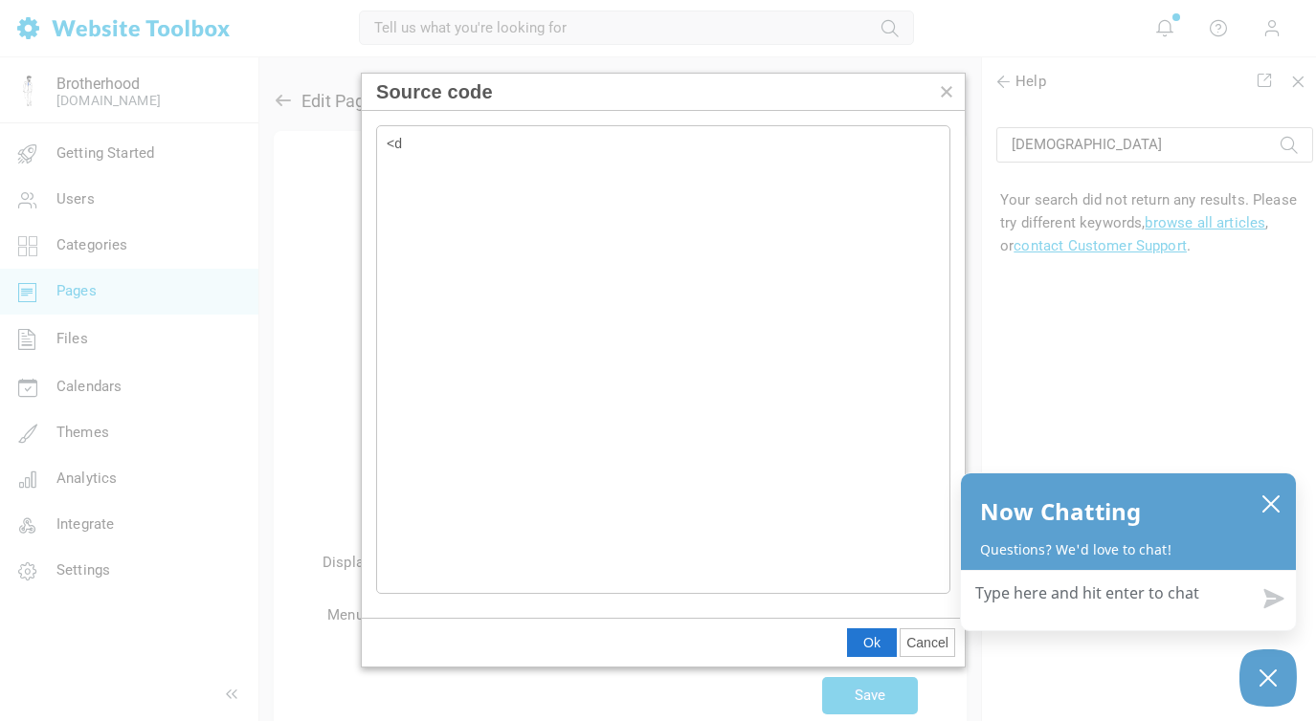
type textarea "<"
type textarea "<span class="metabet-odds metabet-market-spread-away metabet-query-594535"></sp…"
click at [868, 643] on span "Ok" at bounding box center [871, 642] width 17 height 15
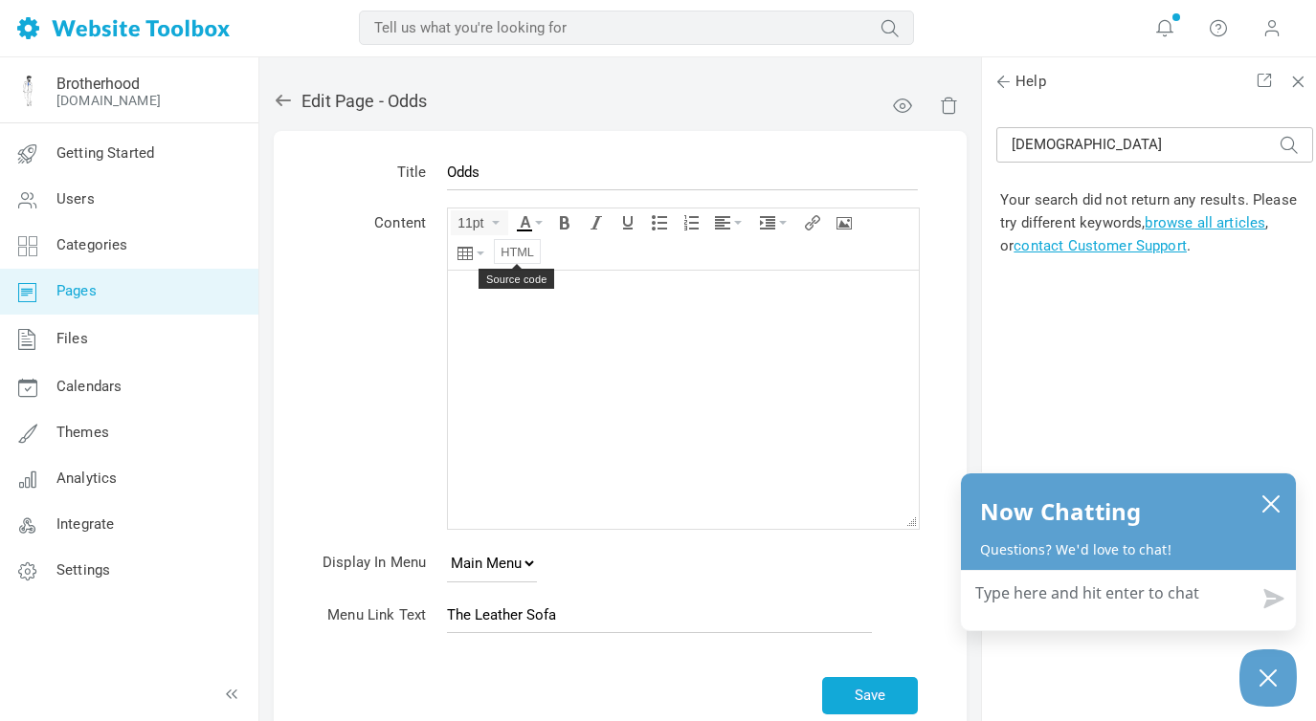
click at [515, 259] on button "Source code" at bounding box center [517, 251] width 45 height 23
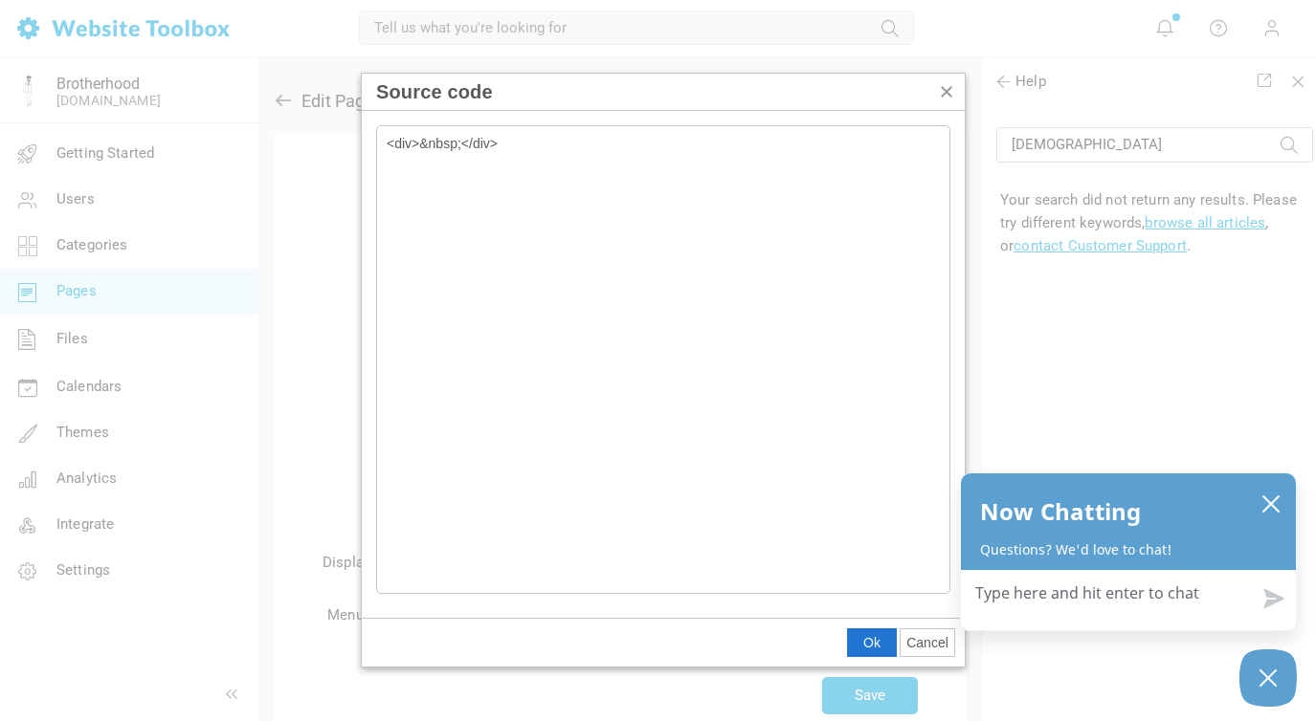
click at [926, 643] on span "Cancel" at bounding box center [927, 642] width 42 height 15
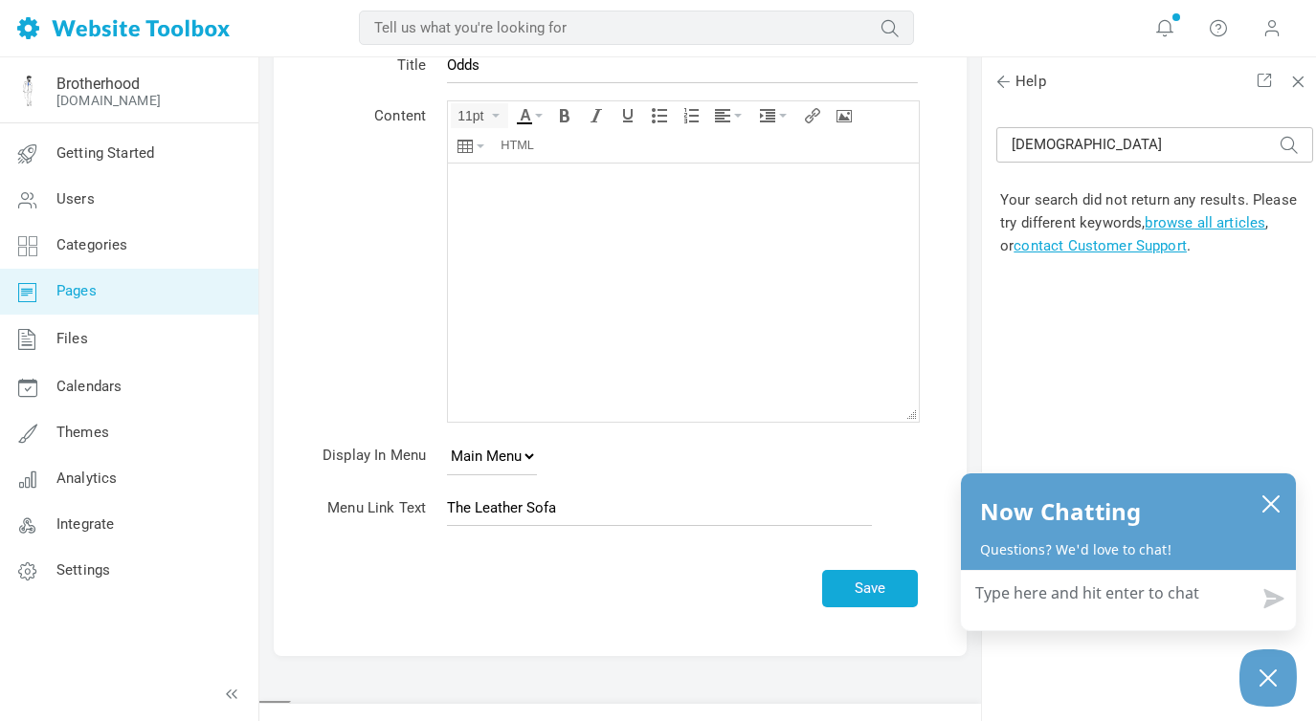
scroll to position [144, 0]
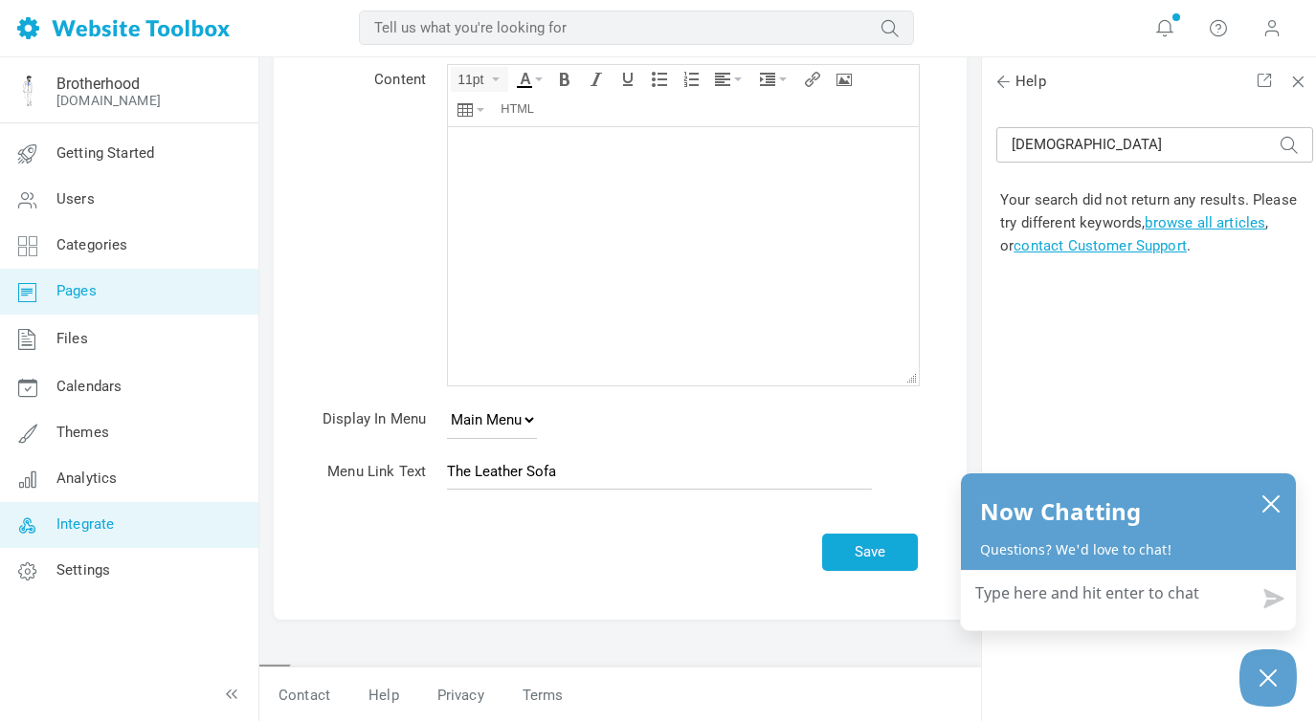
click at [96, 526] on span "Integrate" at bounding box center [84, 524] width 57 height 17
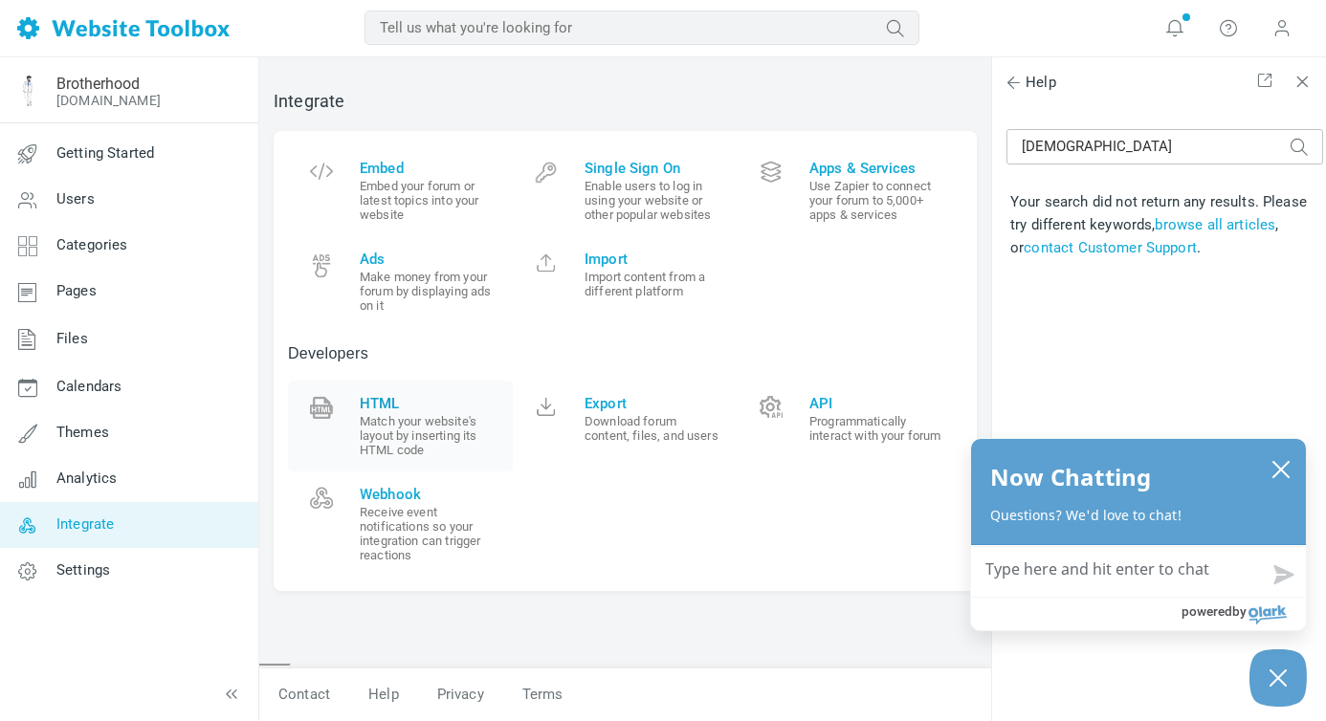
click at [387, 400] on span "HTML" at bounding box center [429, 403] width 139 height 17
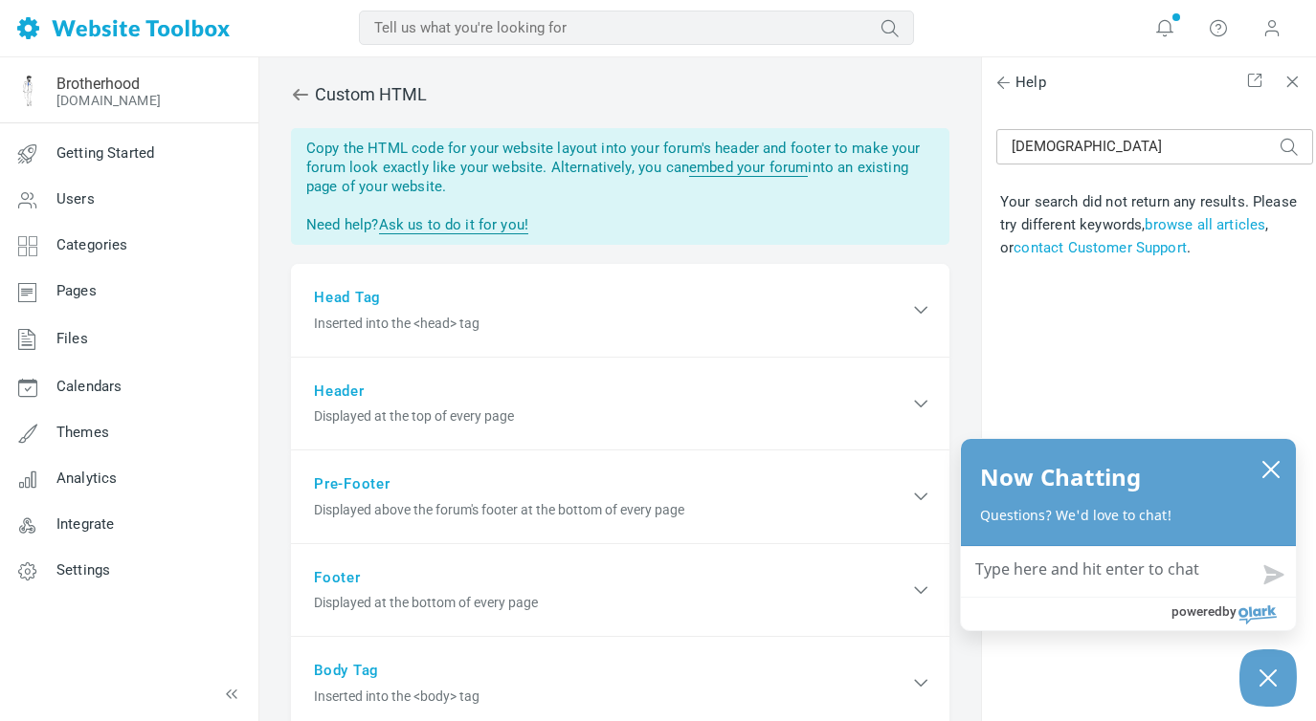
click at [387, 400] on div "Header Displayed at the top of every page" at bounding box center [620, 405] width 658 height 94
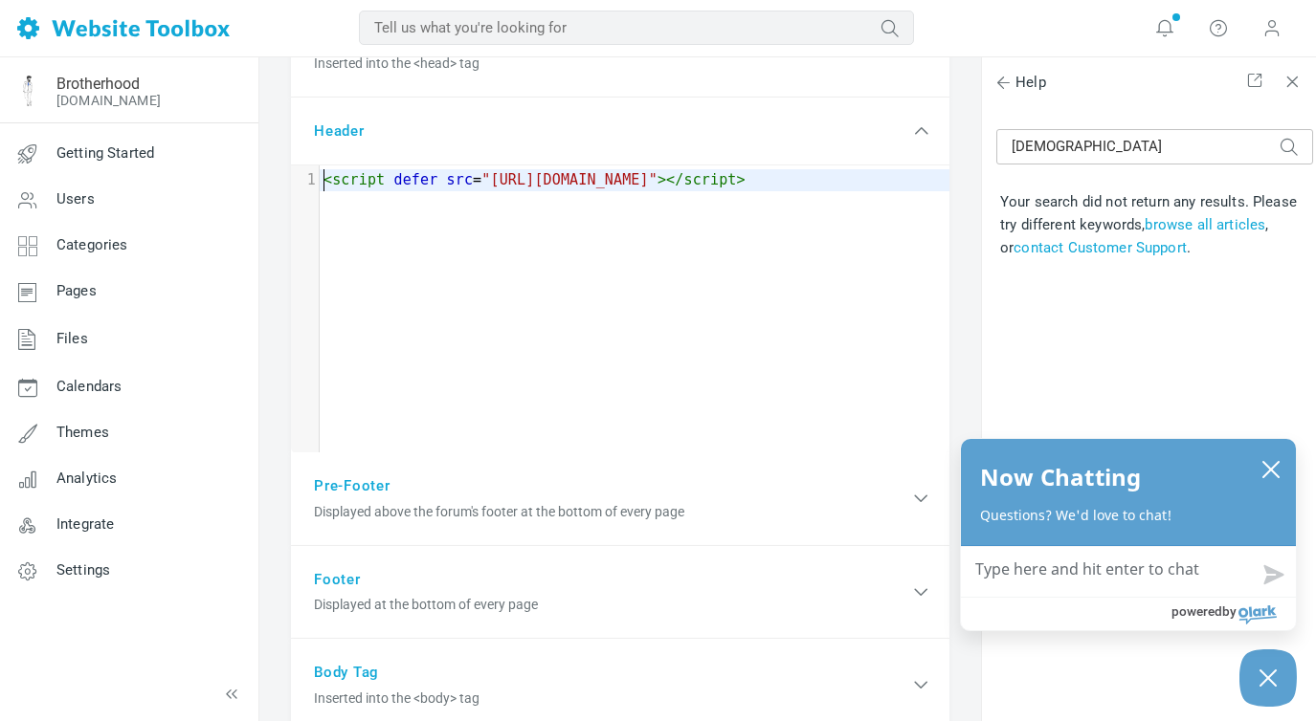
scroll to position [280, 0]
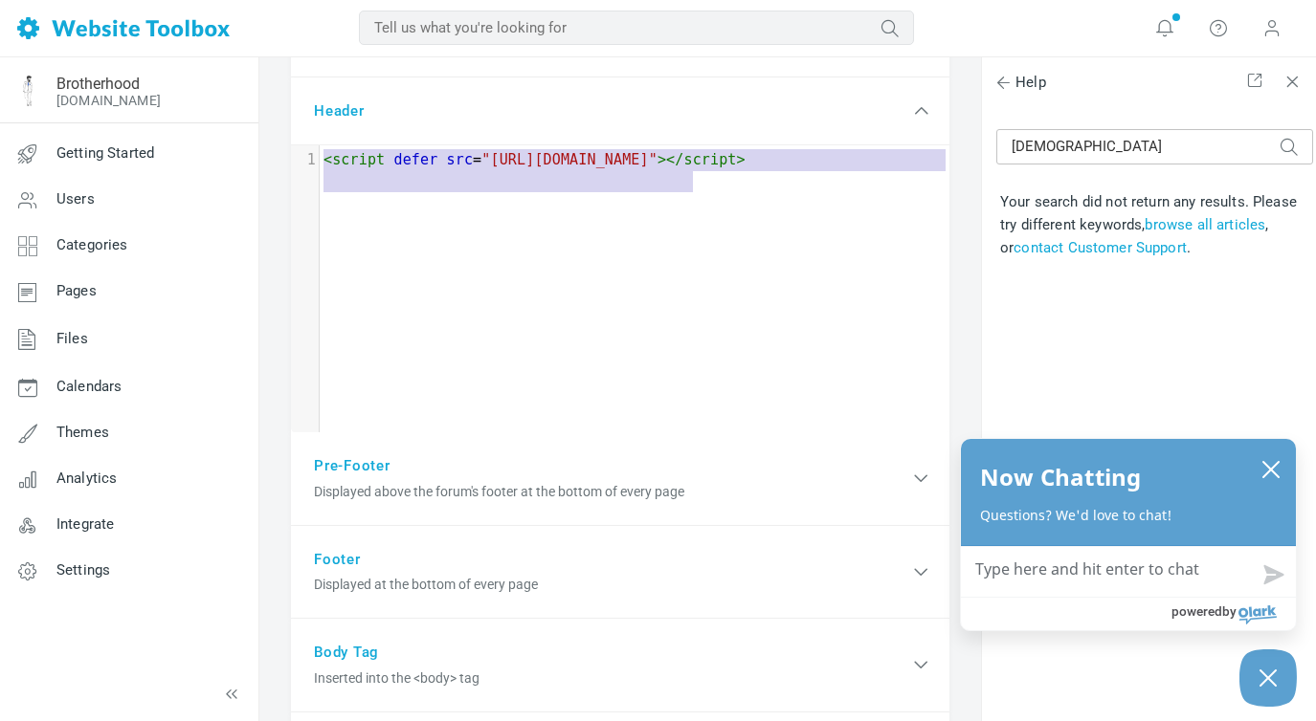
type textarea "cript defer src="https://go.metabet.io/js/global.js?siteID=INSERT_YOUR_SITE_ID_…"
drag, startPoint x: 714, startPoint y: 182, endPoint x: 341, endPoint y: 155, distance: 374.1
click at [342, 155] on pre "< script defer src = "https://go.metabet.io/js/global.js?siteID=INSERT_YOUR_SIT…" at bounding box center [640, 160] width 640 height 22
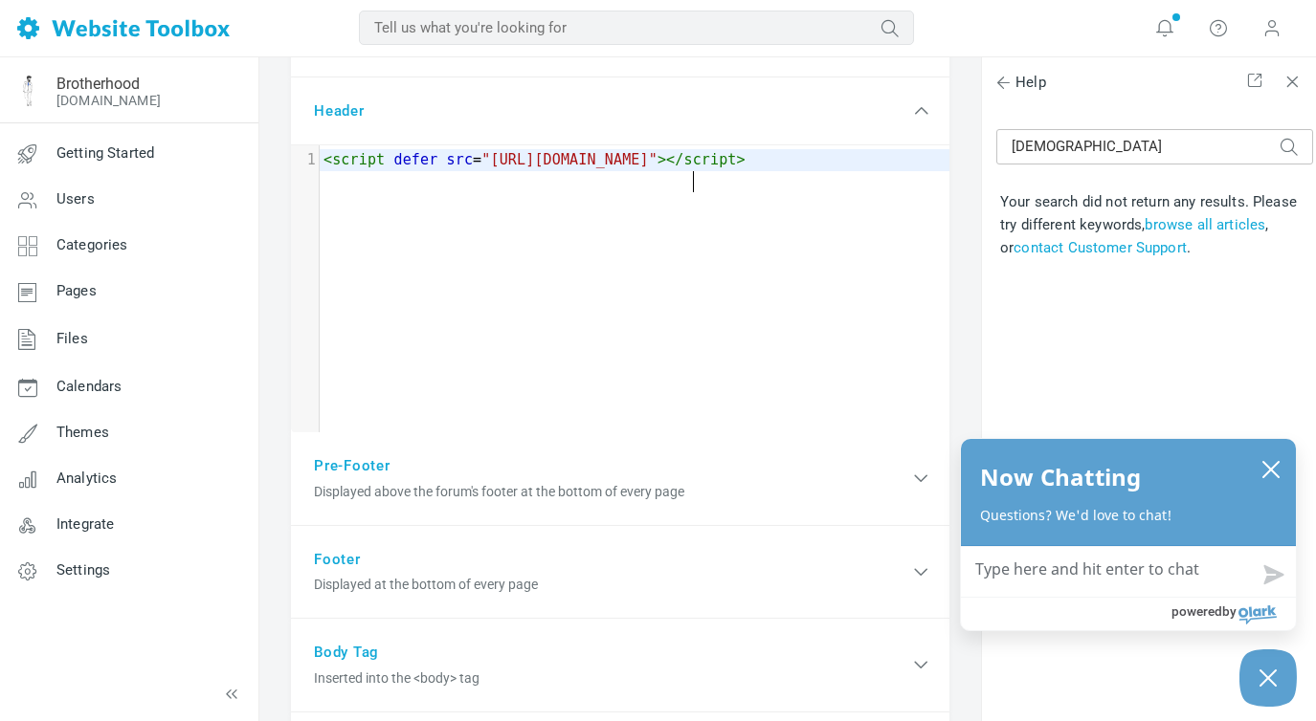
click at [390, 274] on div "x 1 < script defer src = "https://go.metabet.io/js/global.js?siteID=INSERT_YOUR…" at bounding box center [634, 303] width 687 height 316
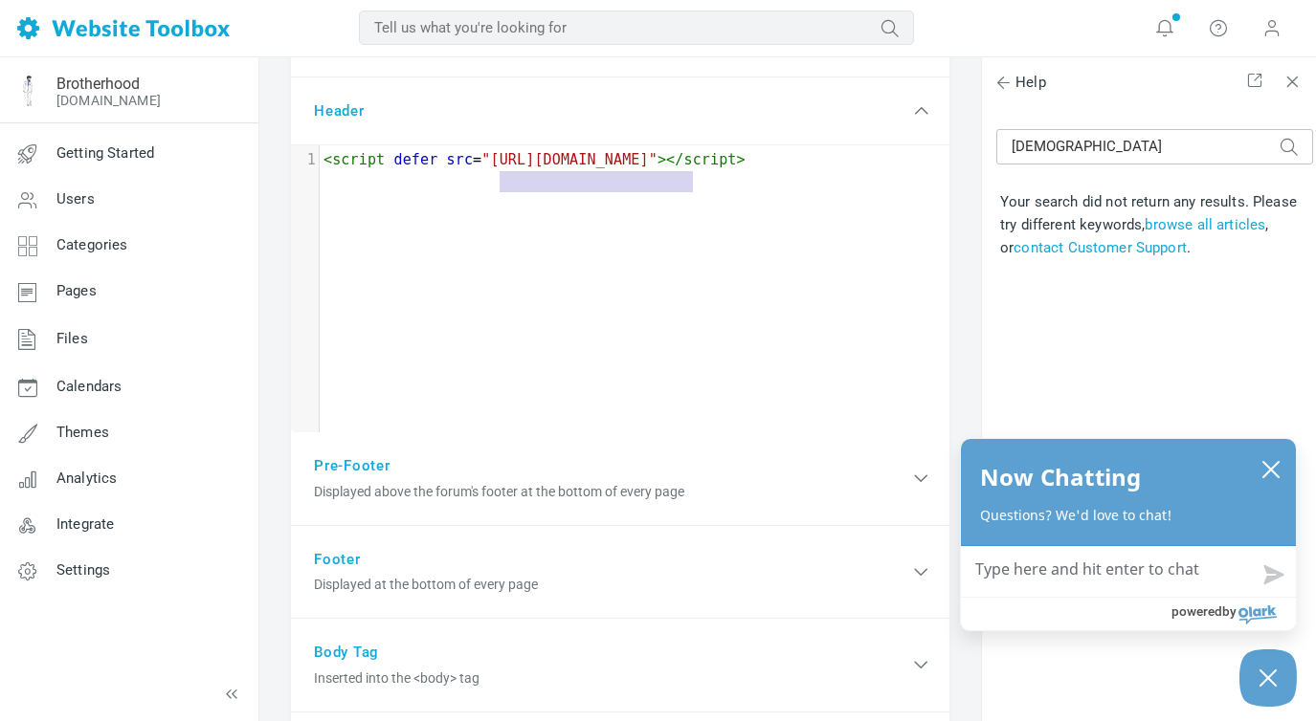
type textarea "<script defer src="https://go.metabet.io/js/global.js?siteID=INSERT_YOUR_SITE_I…"
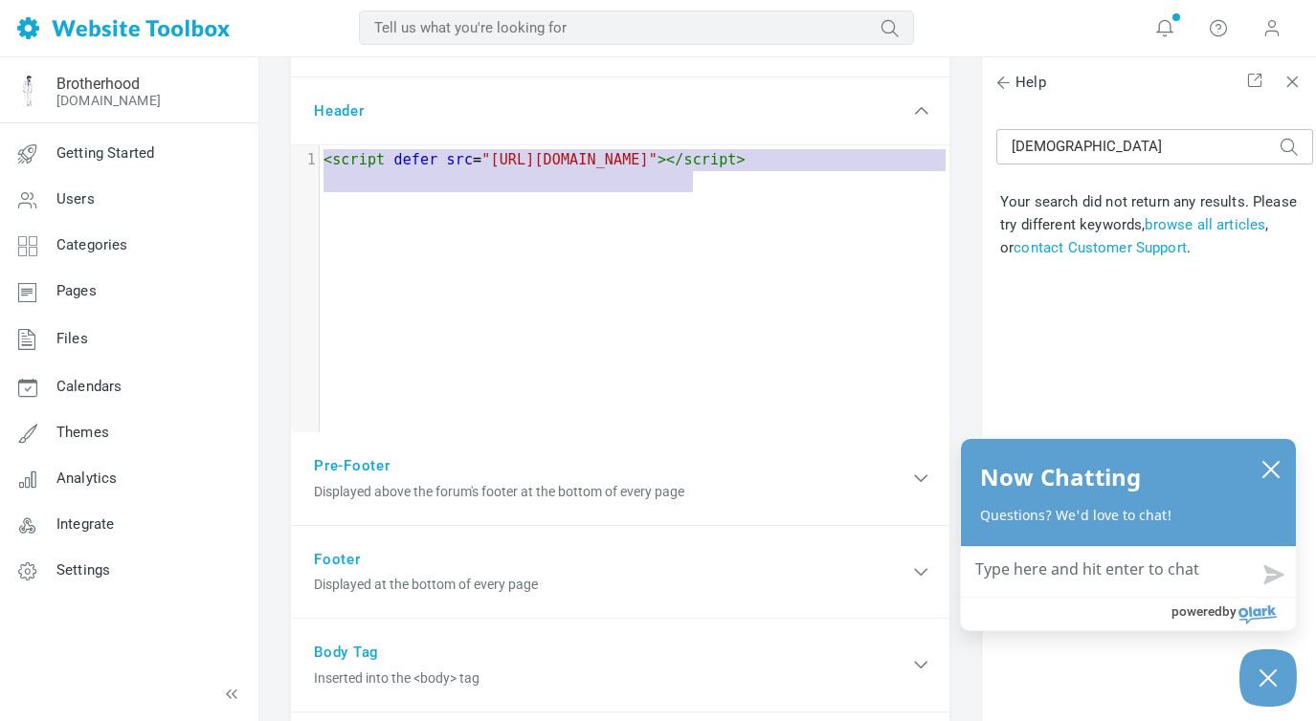
drag, startPoint x: 709, startPoint y: 179, endPoint x: 283, endPoint y: 148, distance: 426.8
click at [283, 148] on div "Custom HTML You have unsaved changes. Save Copy the HTML code for your website …" at bounding box center [620, 392] width 693 height 1203
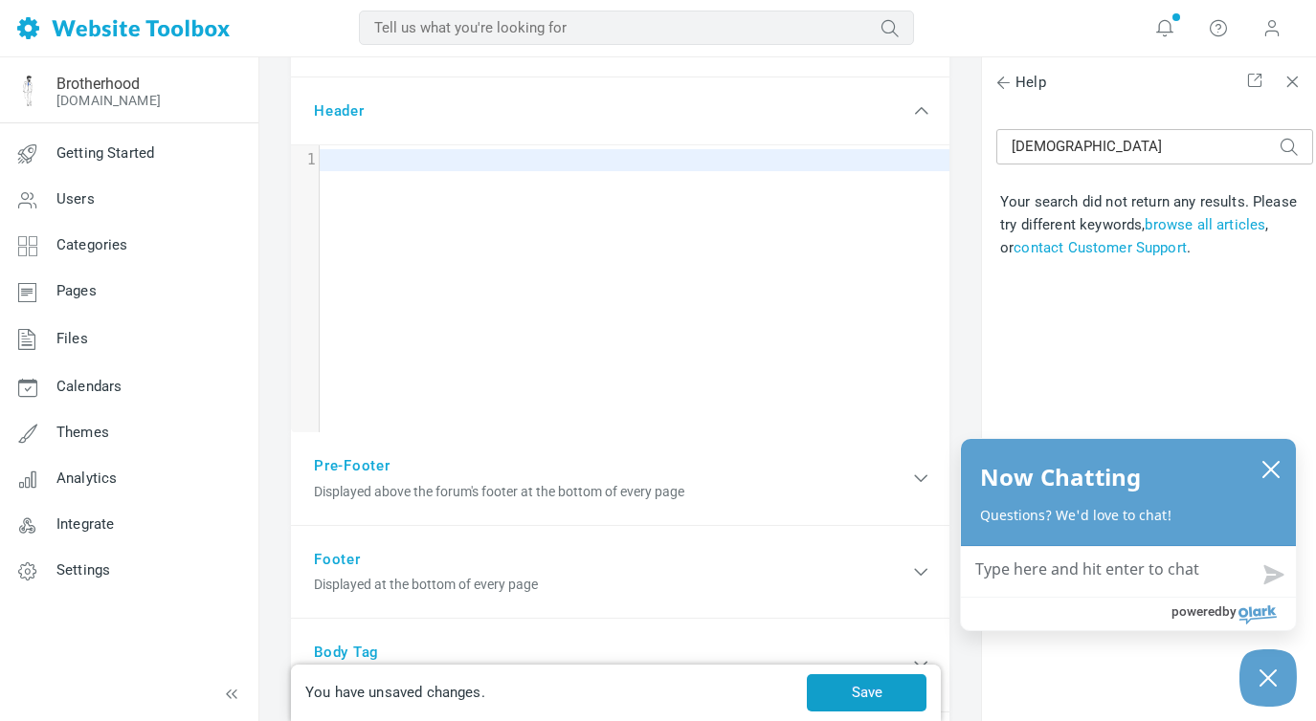
click at [877, 685] on button "Save" at bounding box center [867, 692] width 120 height 37
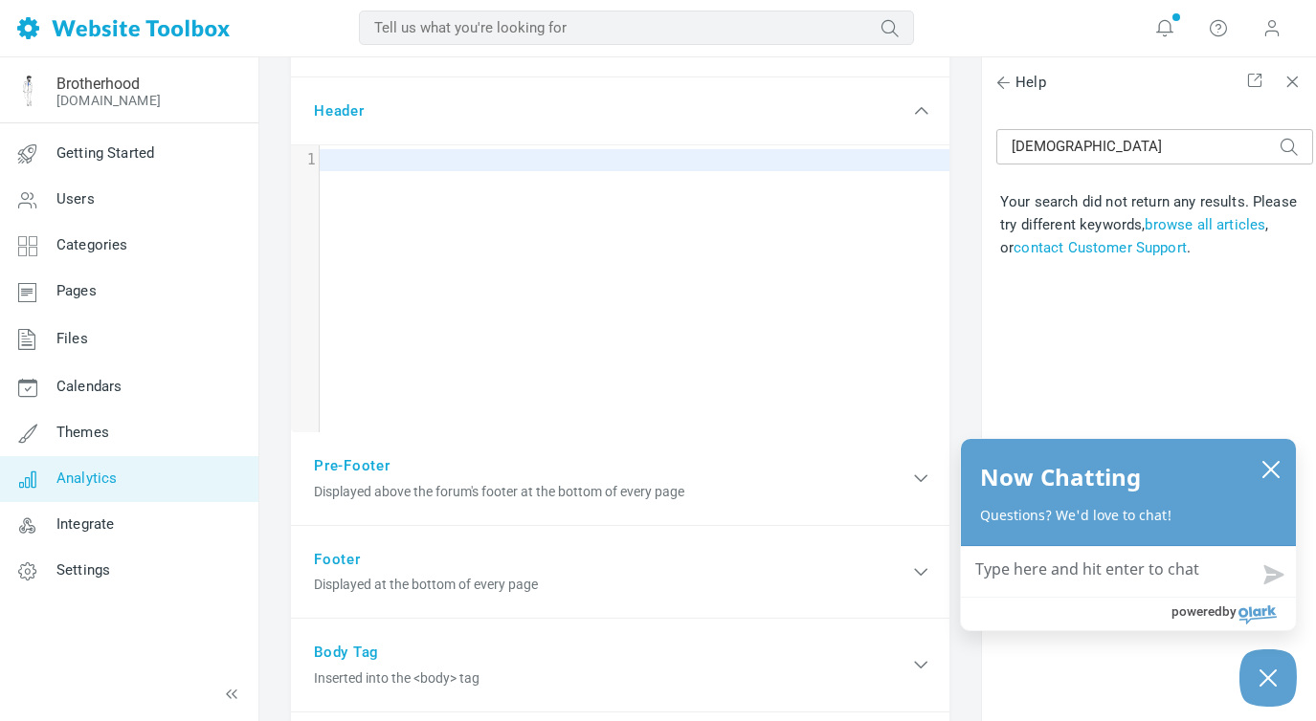
click at [80, 474] on span "Analytics" at bounding box center [86, 478] width 60 height 17
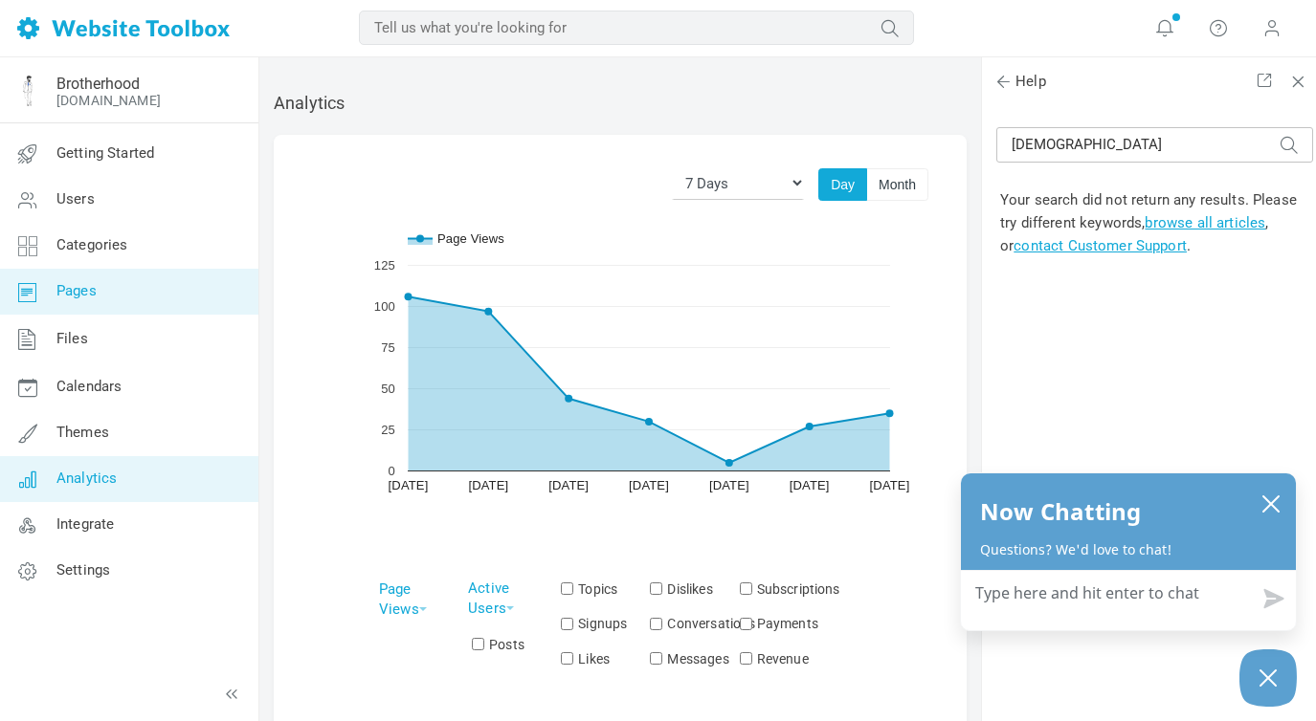
click at [55, 293] on icon at bounding box center [27, 292] width 57 height 46
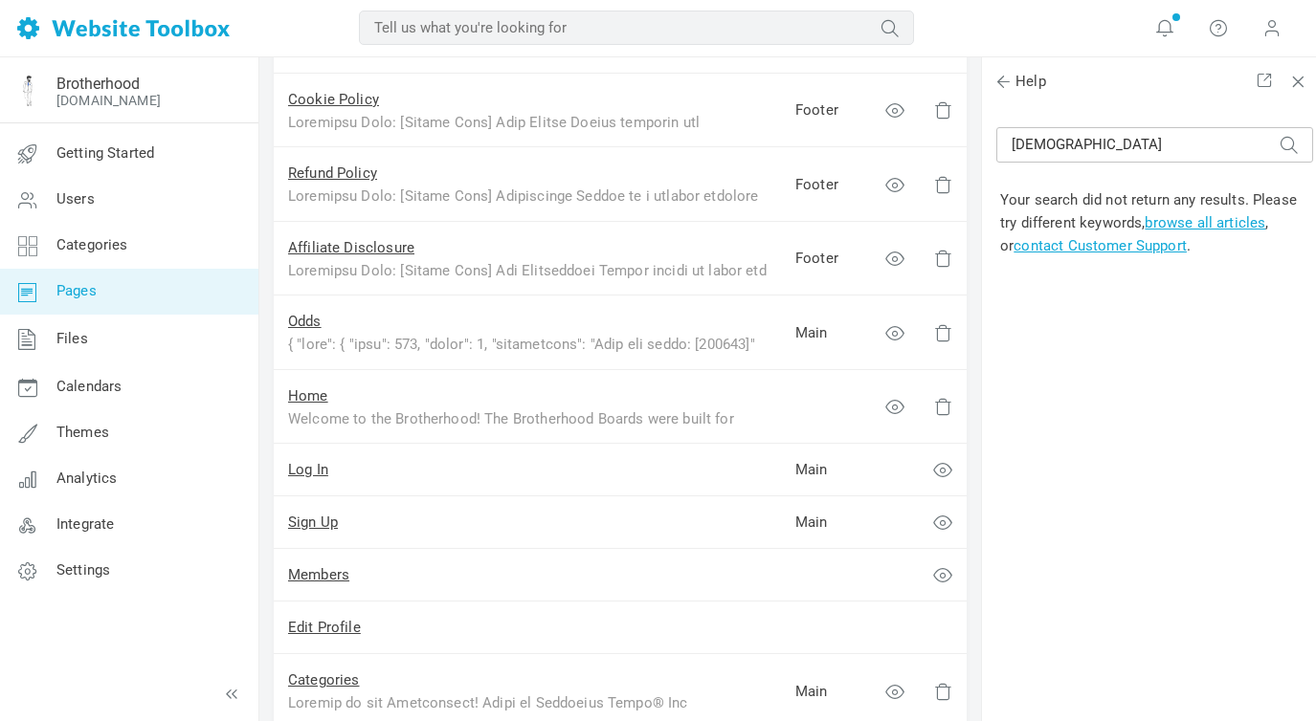
scroll to position [551, 0]
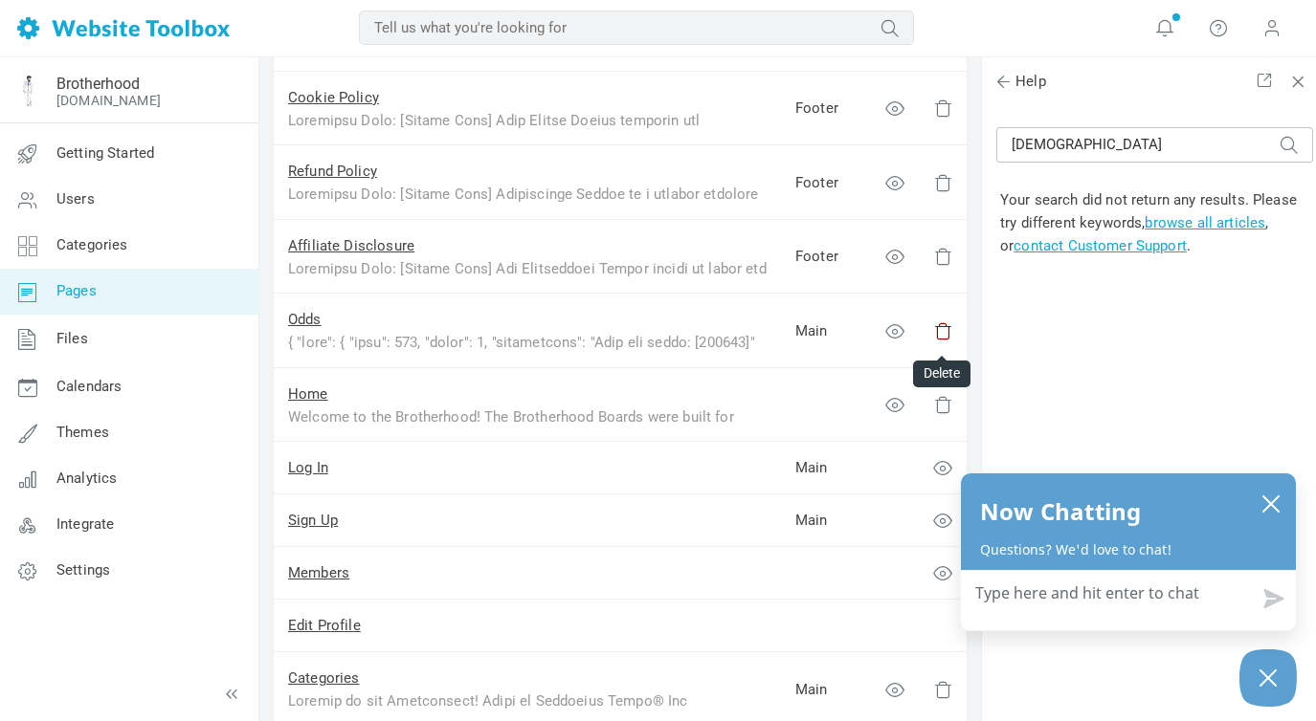
click at [939, 327] on icon at bounding box center [942, 330] width 19 height 19
